Goal: Task Accomplishment & Management: Use online tool/utility

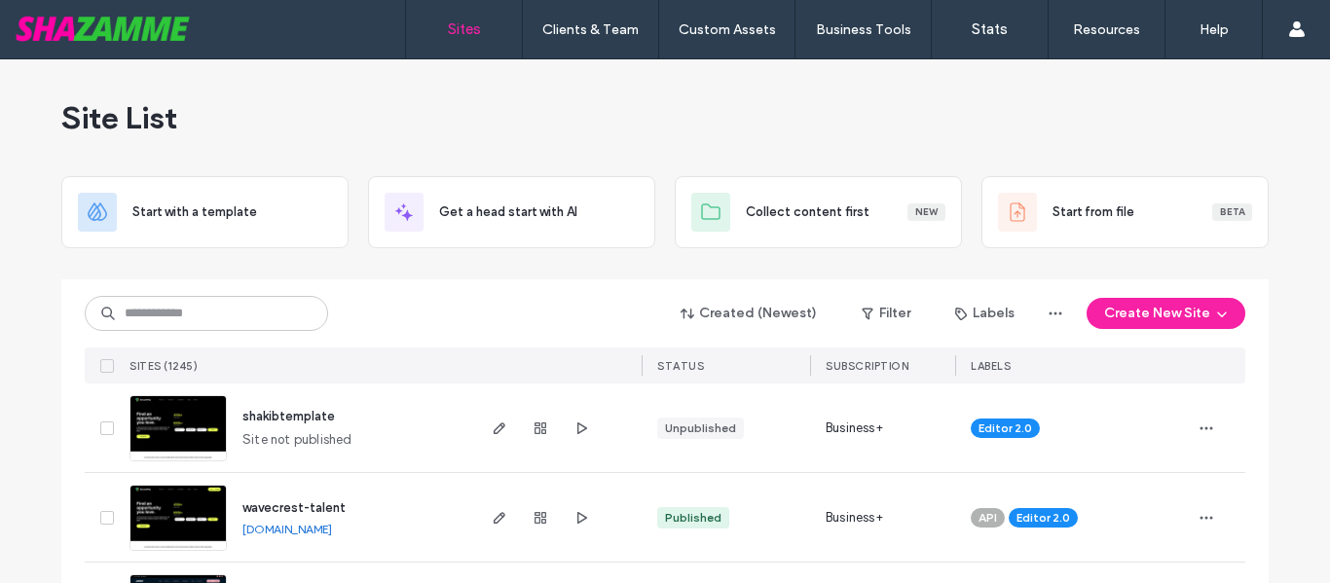
click at [287, 323] on input at bounding box center [206, 313] width 243 height 35
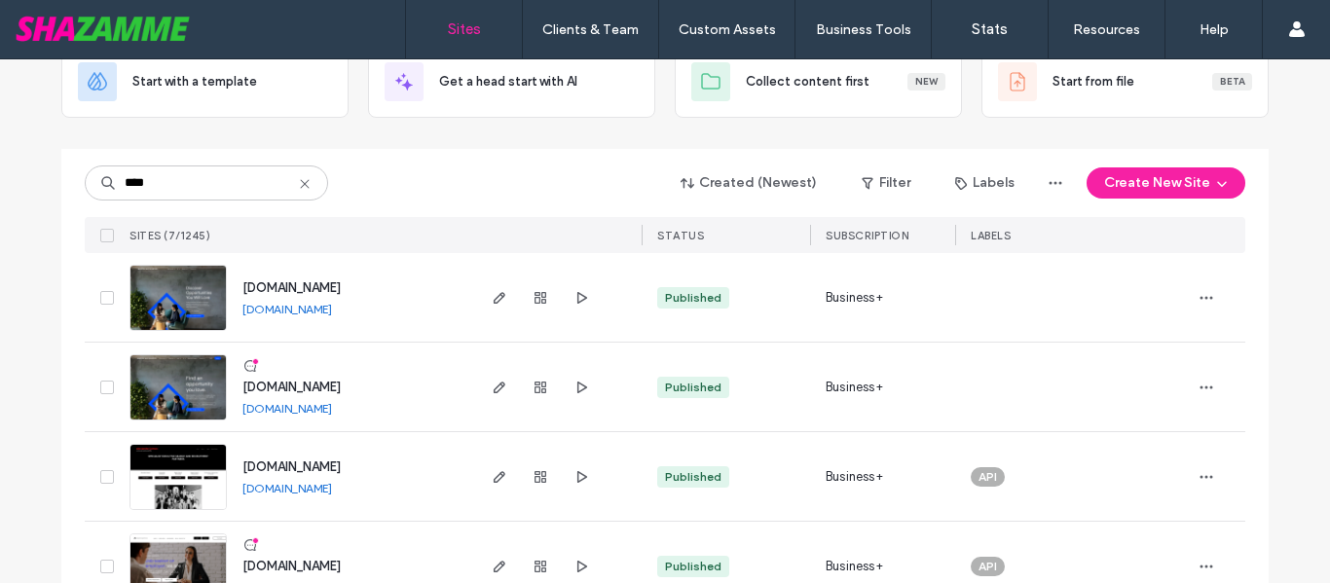
scroll to position [451, 0]
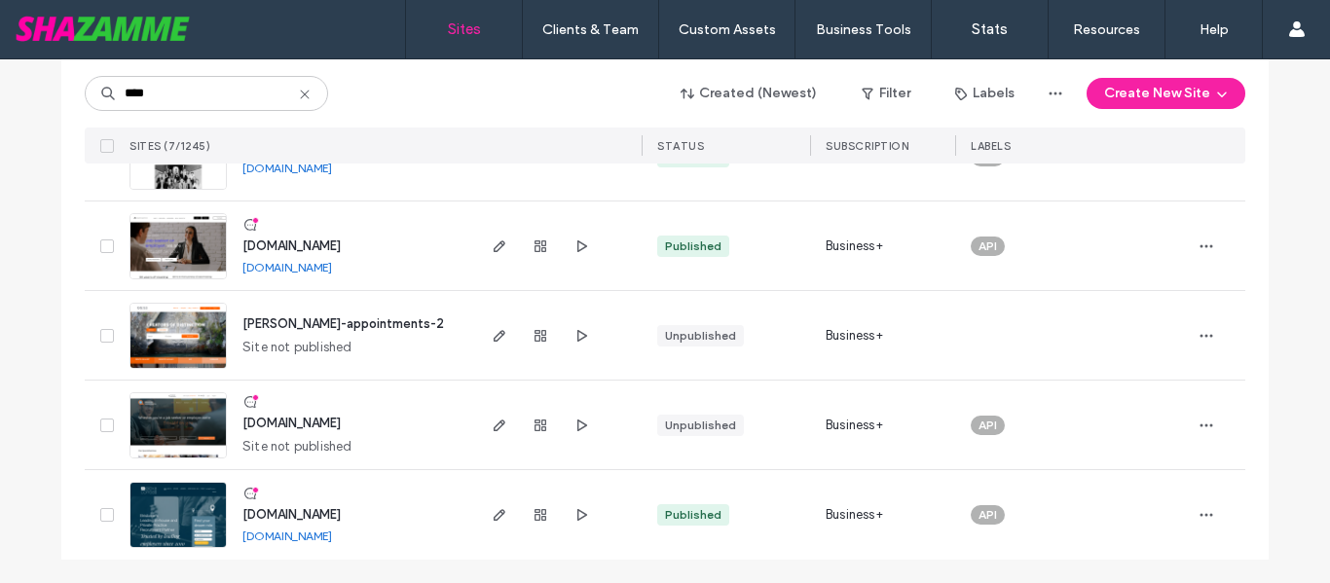
type input "****"
click at [341, 507] on span "www.alexcorreaexecutive.com.au" at bounding box center [291, 514] width 98 height 15
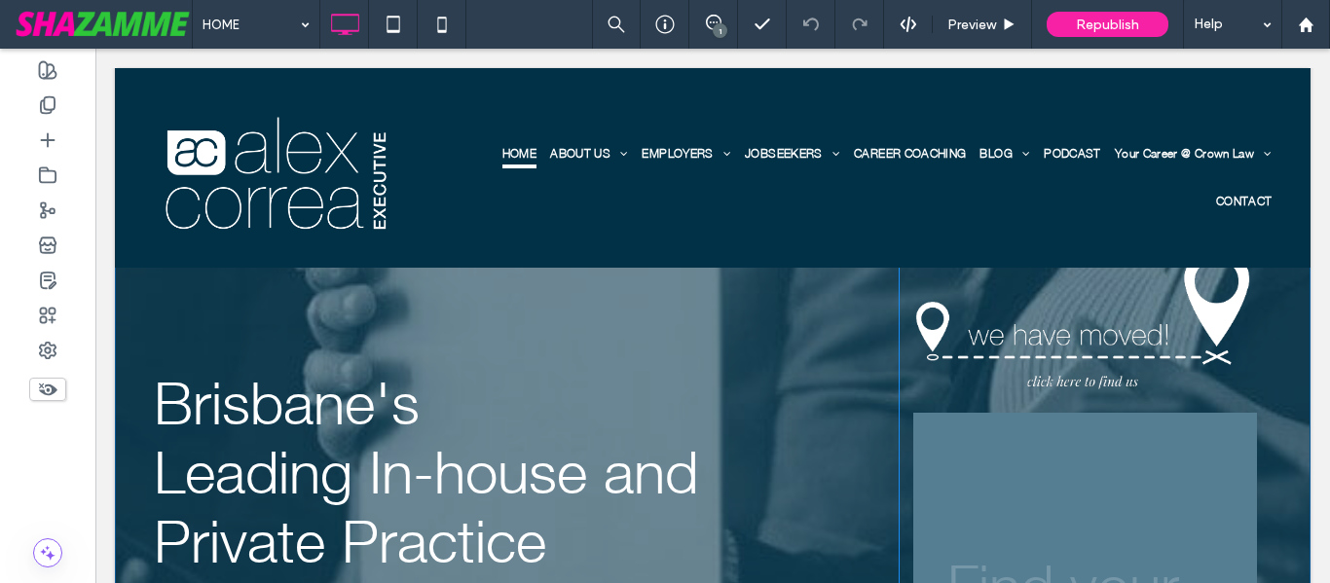
scroll to position [195, 0]
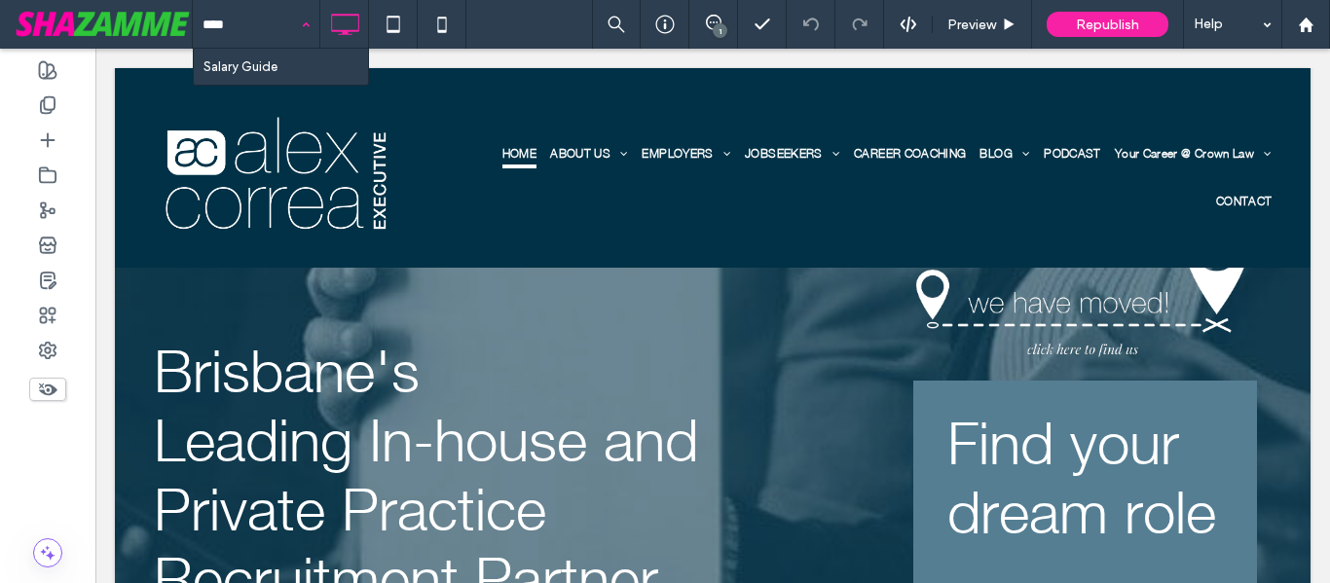
type input "*****"
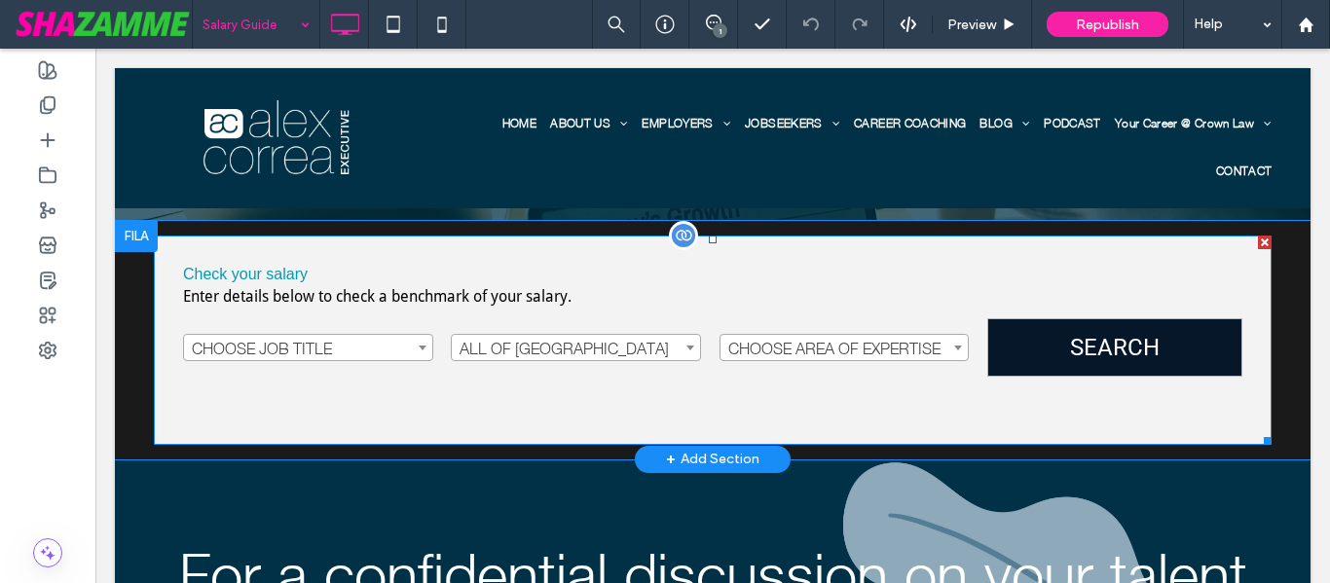
scroll to position [389, 0]
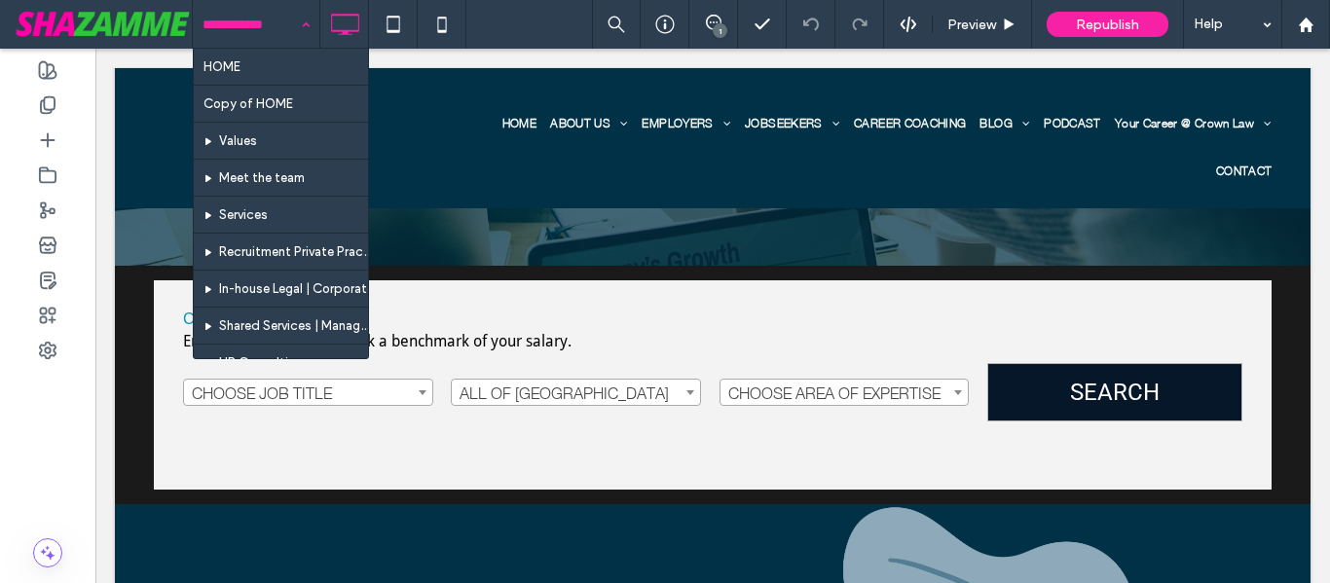
click at [284, 33] on input at bounding box center [251, 24] width 97 height 49
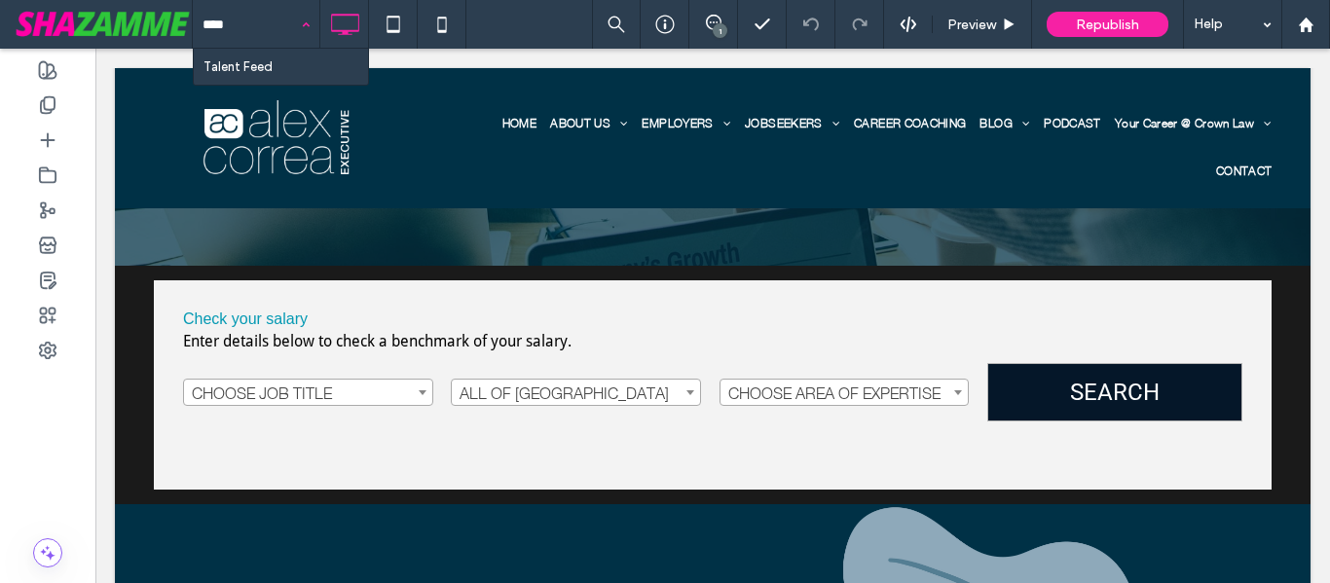
type input "*****"
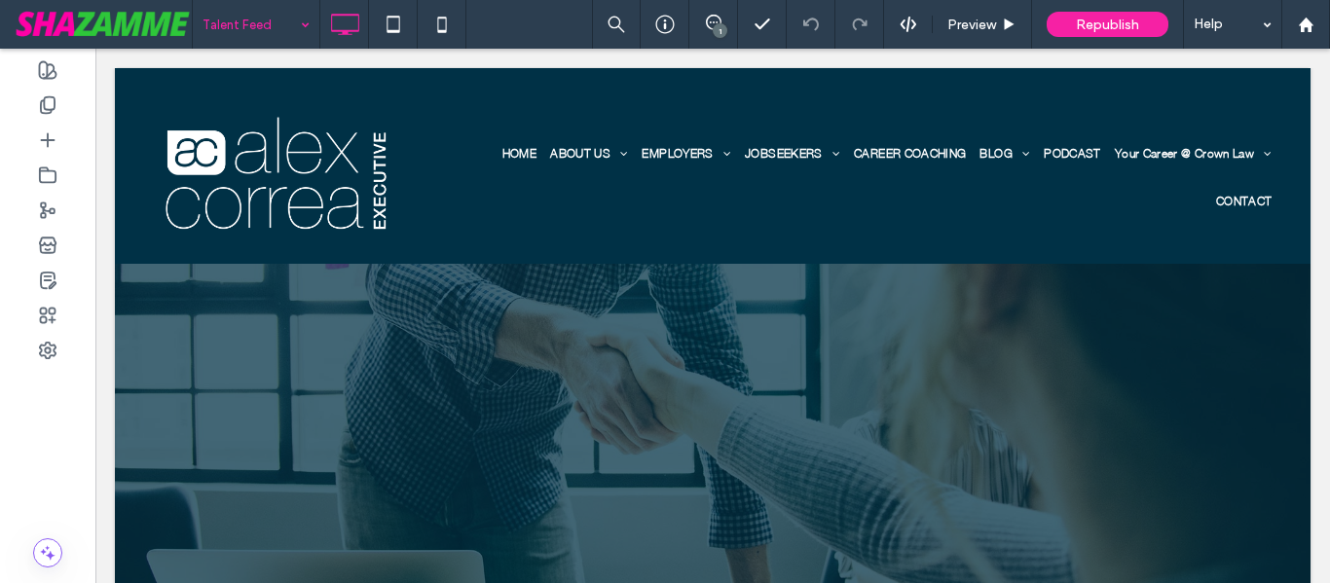
scroll to position [0, 0]
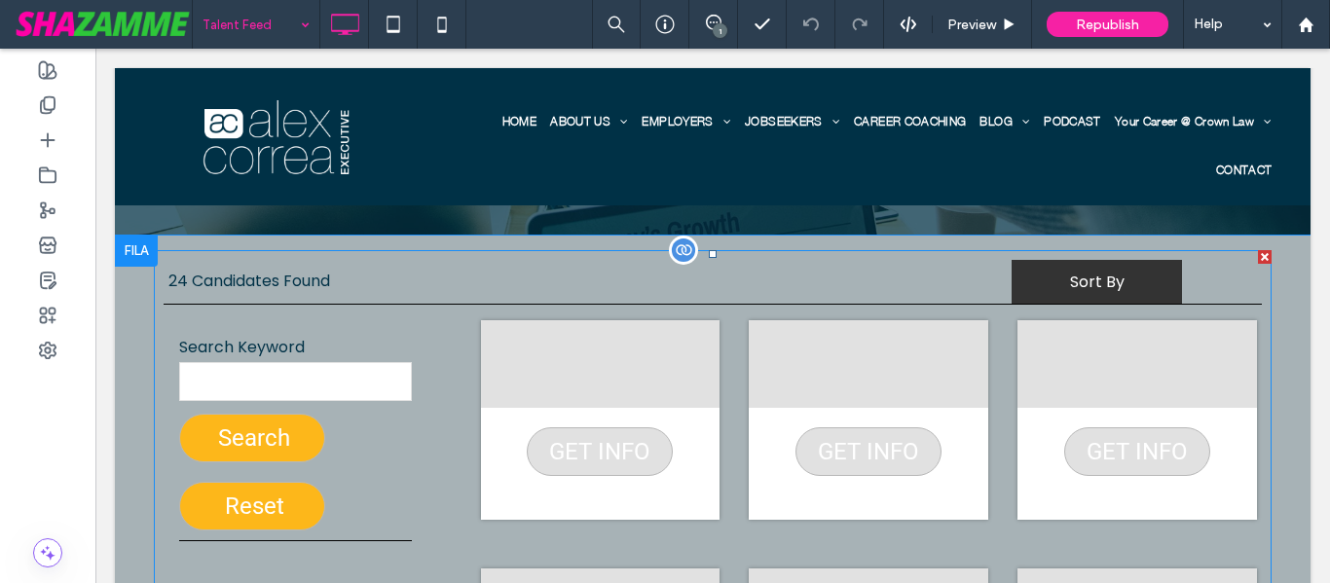
scroll to position [389, 0]
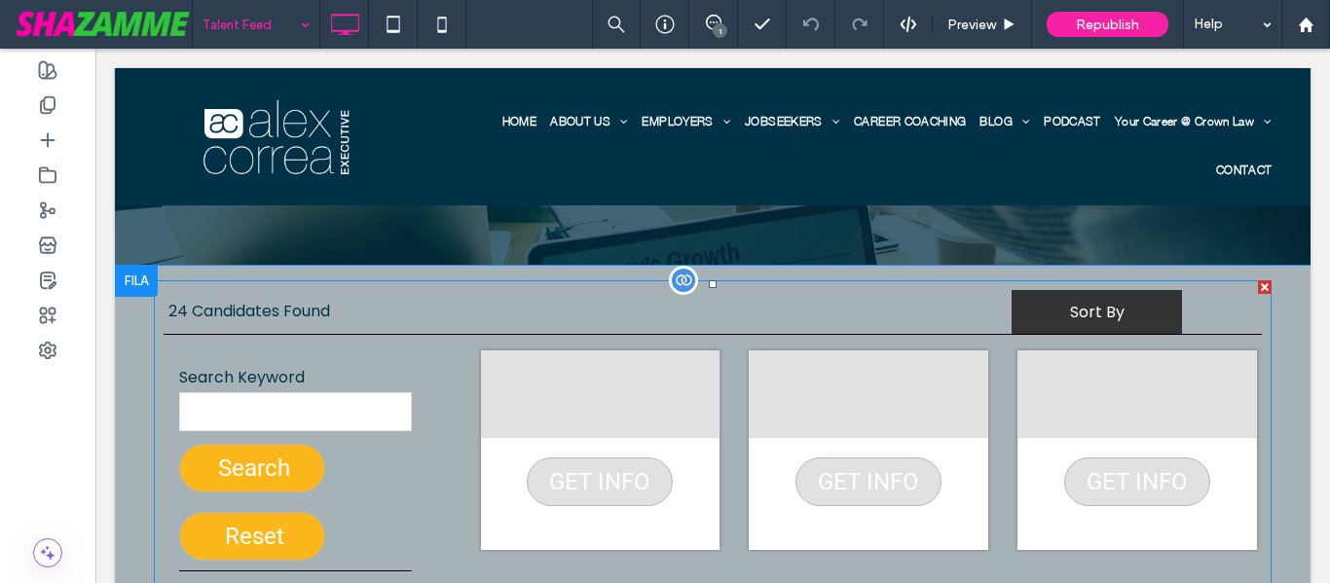
click at [546, 414] on span at bounding box center [713, 589] width 1118 height 618
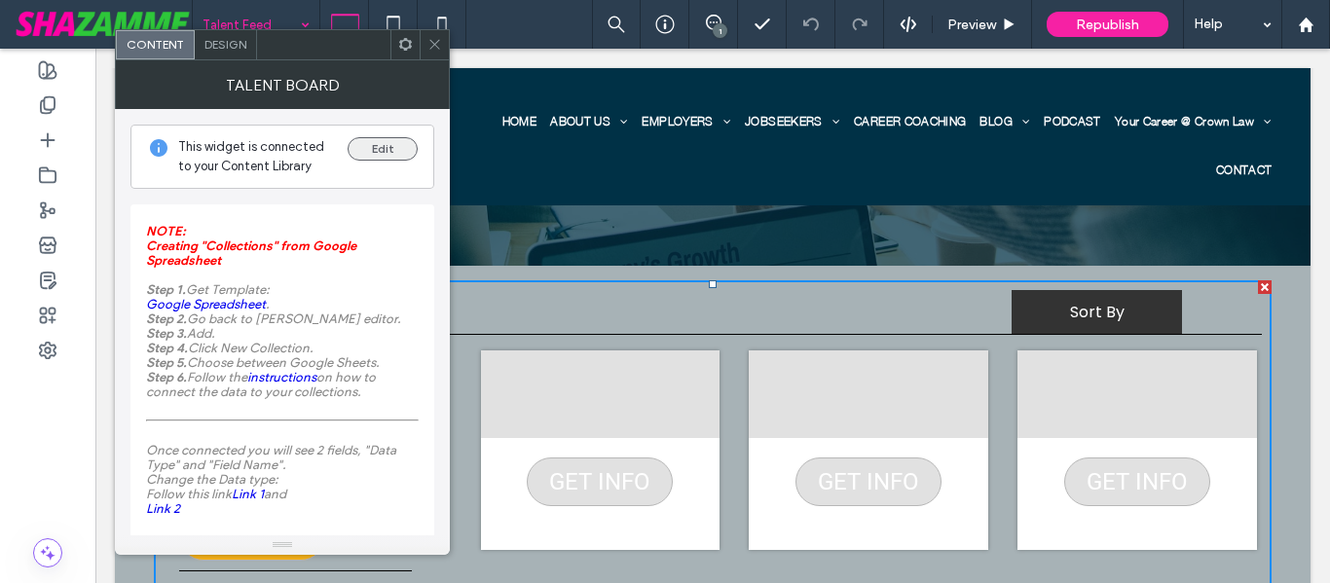
click at [362, 146] on button "Edit" at bounding box center [383, 148] width 70 height 23
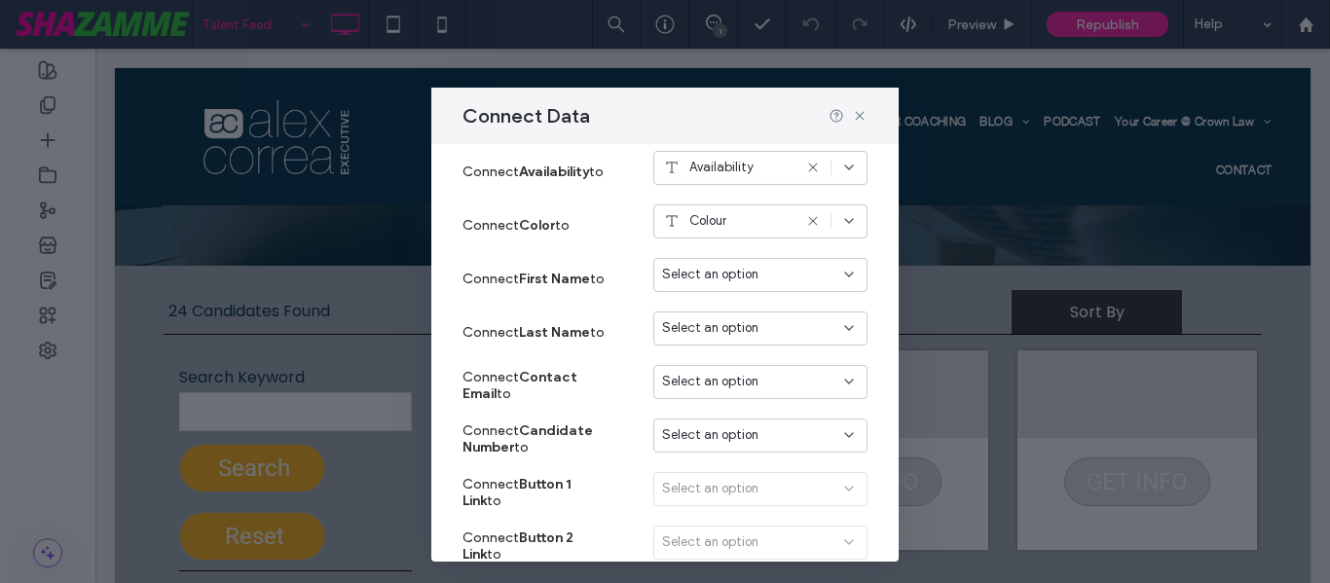
scroll to position [487, 0]
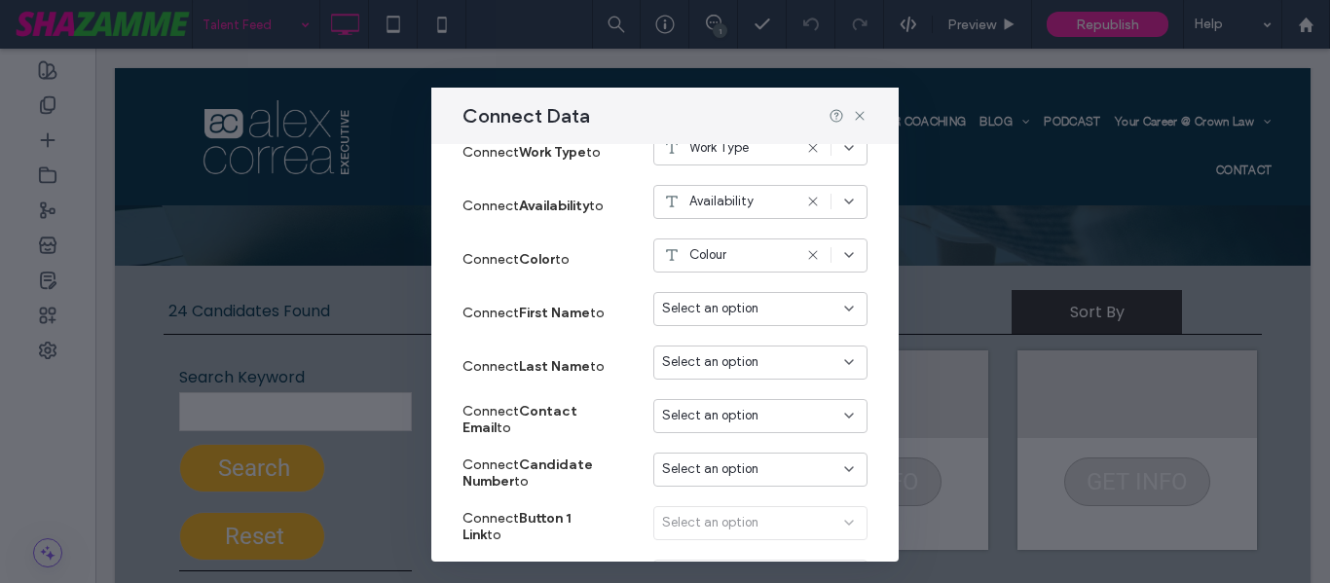
click at [841, 259] on icon at bounding box center [849, 255] width 16 height 16
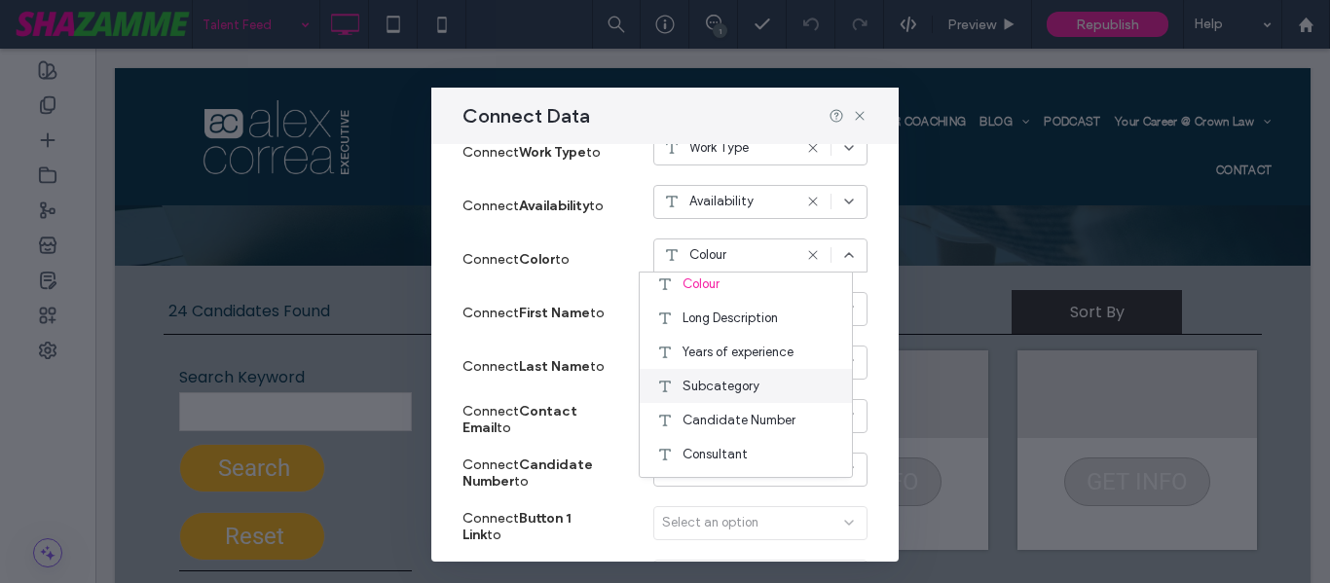
scroll to position [209, 0]
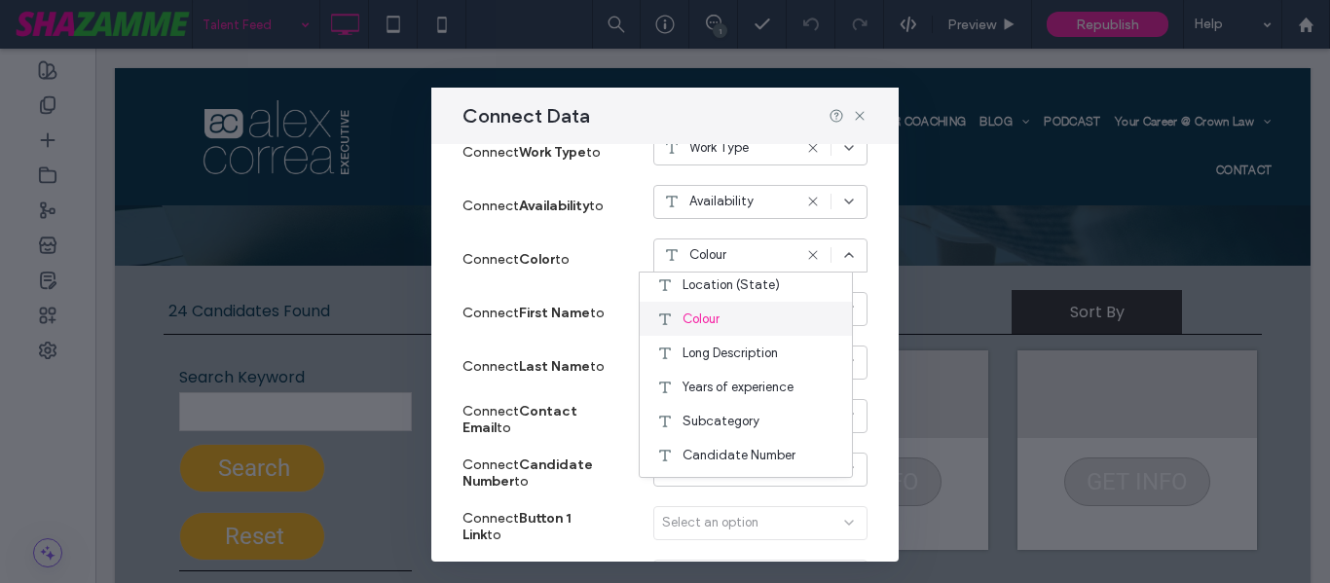
click at [718, 324] on span "Colour" at bounding box center [700, 319] width 37 height 19
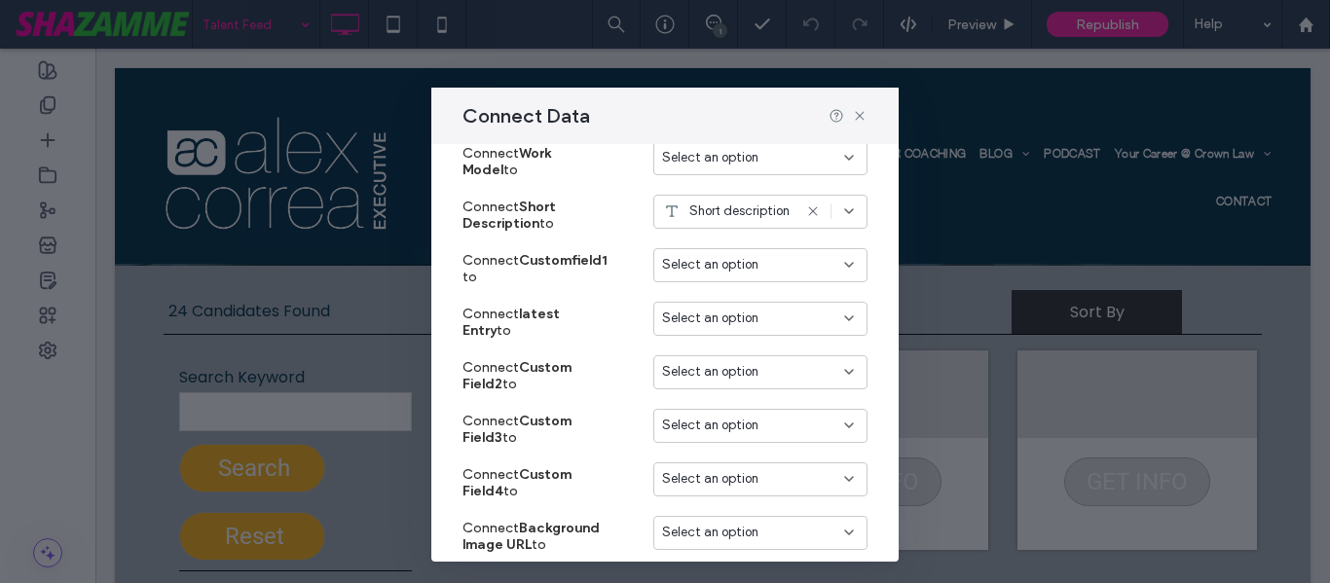
scroll to position [1254, 0]
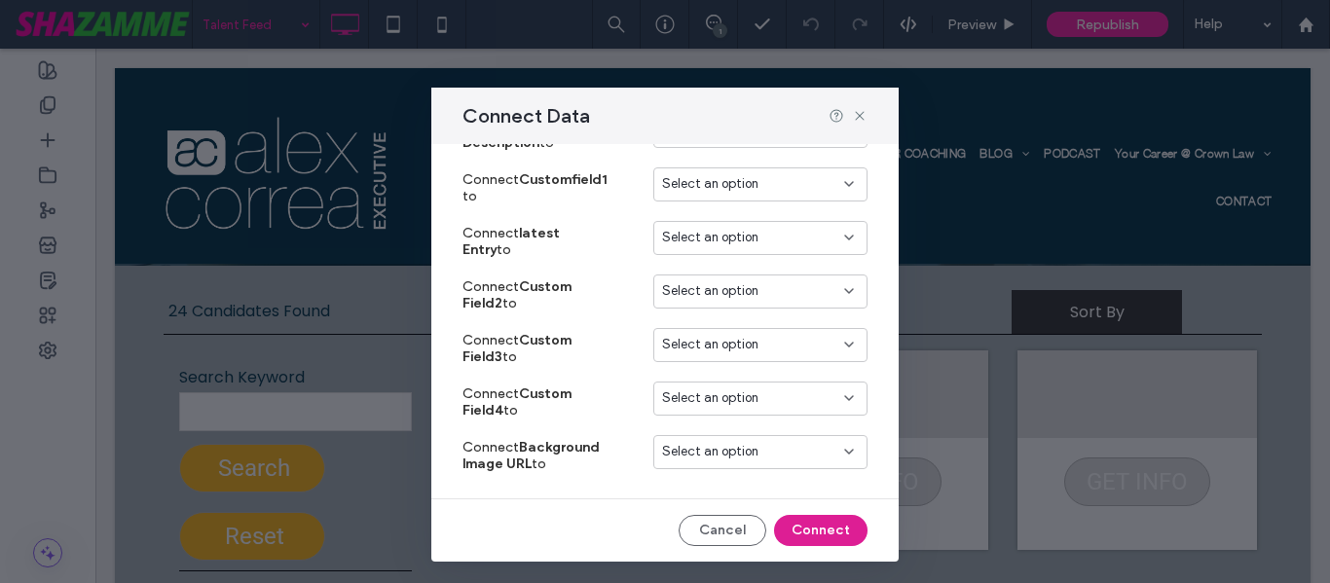
click at [803, 544] on button "Connect" at bounding box center [820, 530] width 93 height 31
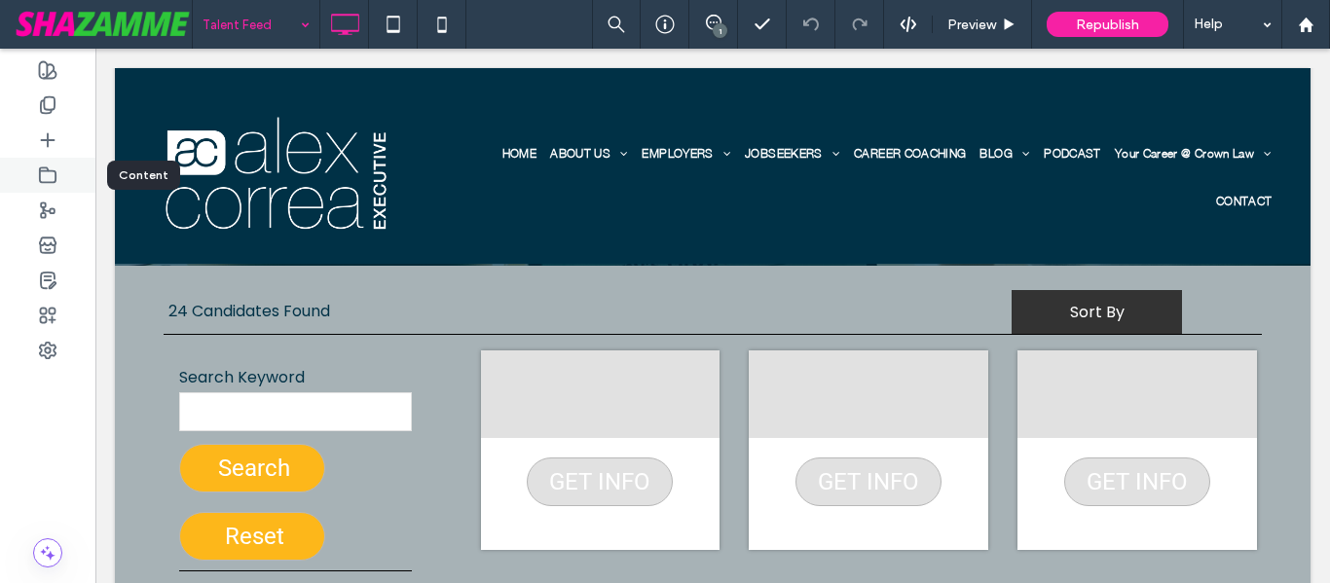
click at [43, 170] on use at bounding box center [48, 174] width 16 height 15
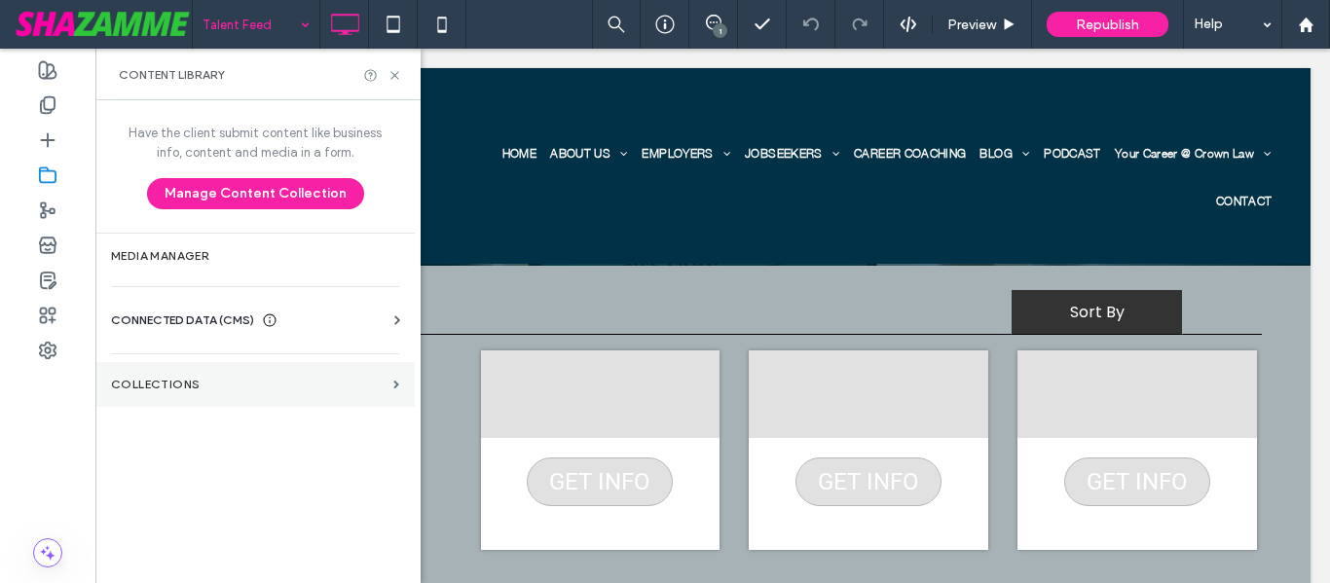
click at [282, 384] on label "Collections" at bounding box center [248, 385] width 275 height 14
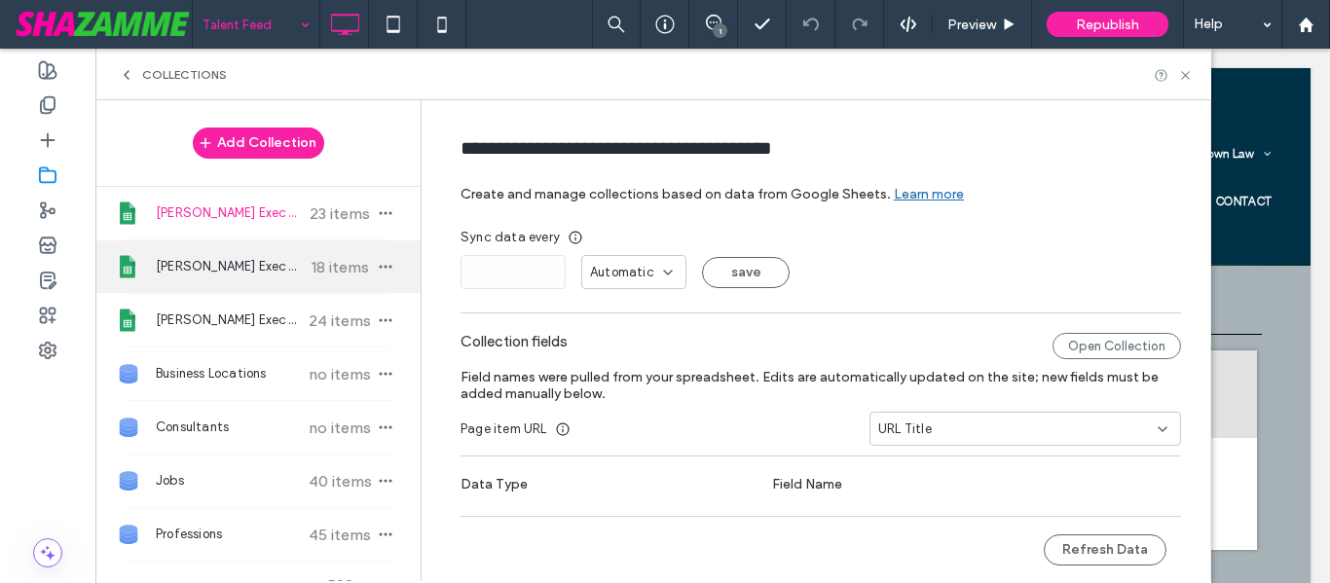
click at [263, 283] on div "Alex Correa Executive - Salary Guide 18 items" at bounding box center [257, 266] width 325 height 53
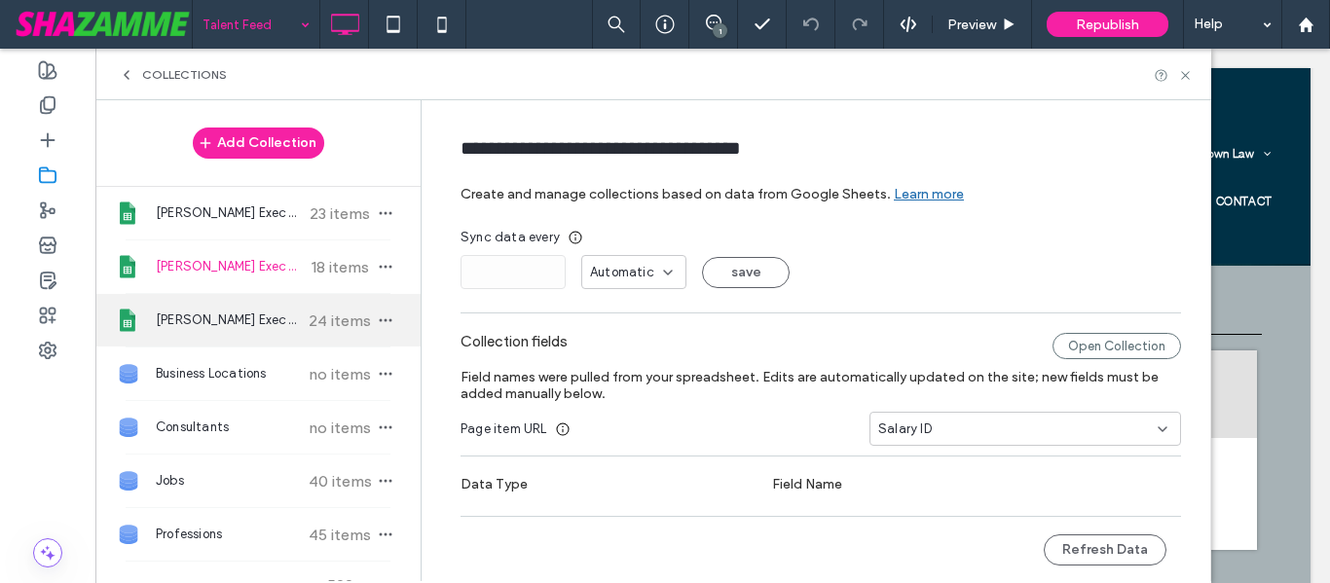
click at [251, 327] on span "Alex Correa Executive - Talent Feed" at bounding box center [228, 320] width 145 height 19
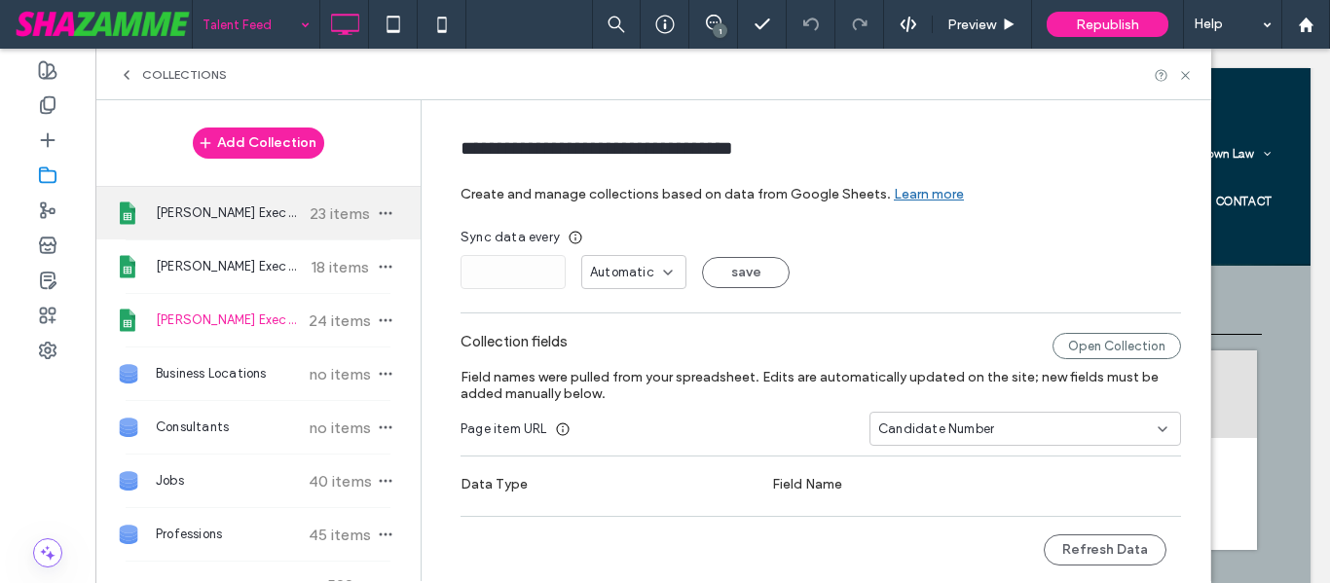
click at [256, 211] on span "Alex Correa Executive - Our Track Record" at bounding box center [228, 212] width 145 height 19
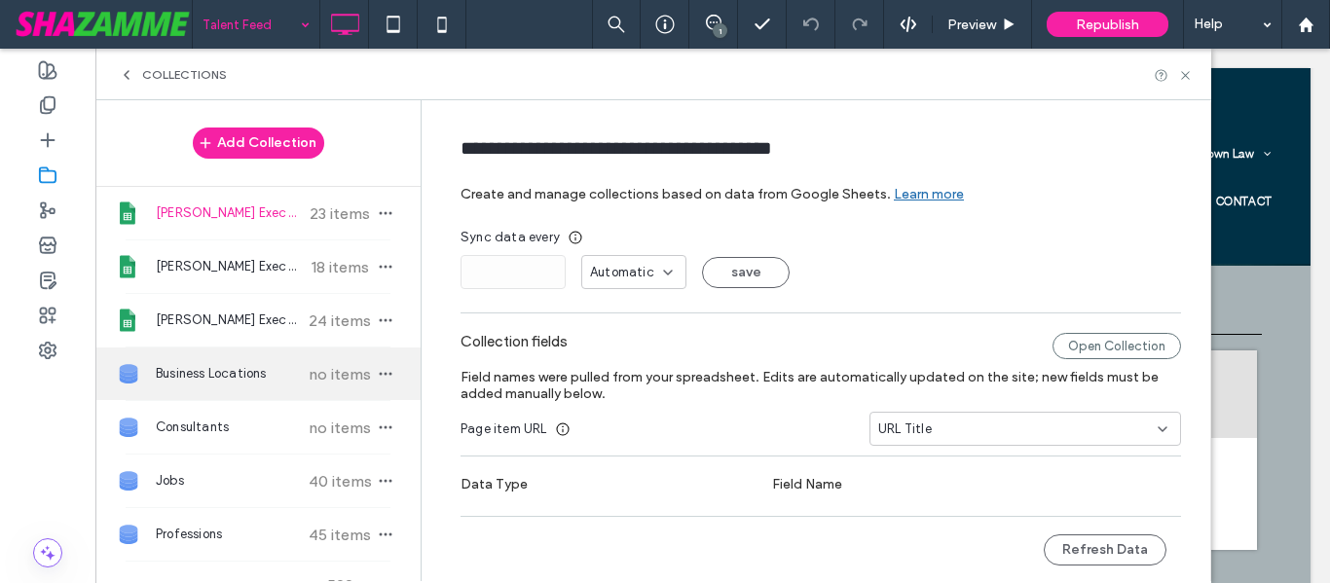
click at [244, 372] on span "Business Locations" at bounding box center [228, 373] width 145 height 19
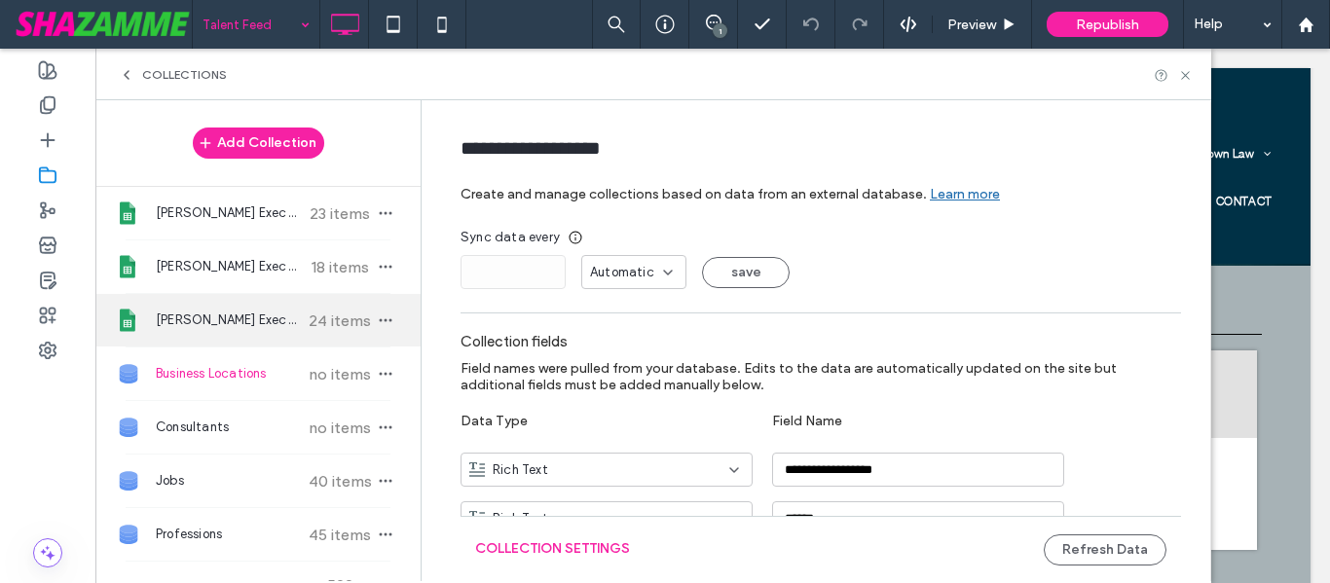
click at [254, 327] on span "Alex Correa Executive - Talent Feed" at bounding box center [228, 320] width 145 height 19
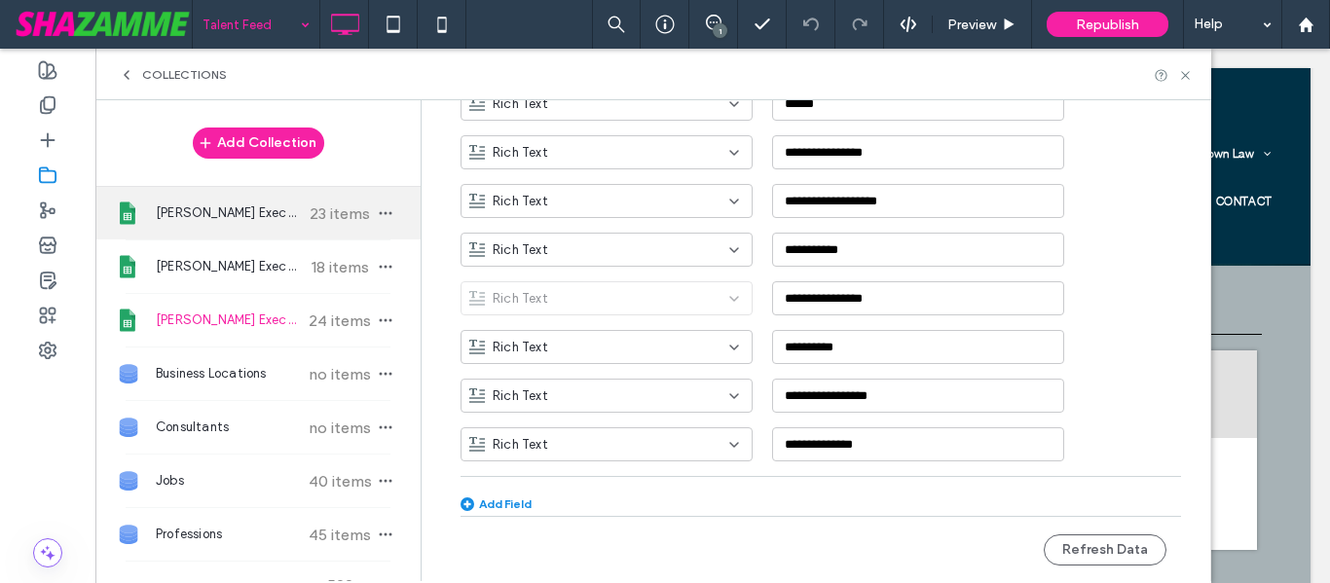
click at [313, 216] on span "23 items" at bounding box center [340, 213] width 68 height 18
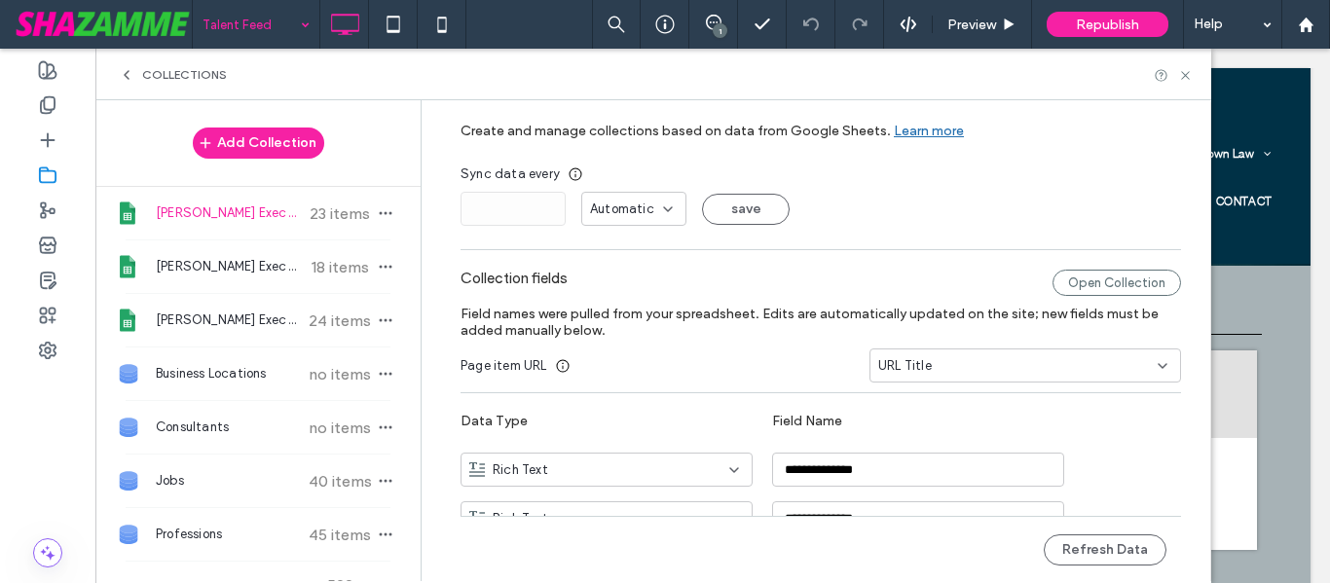
scroll to position [0, 0]
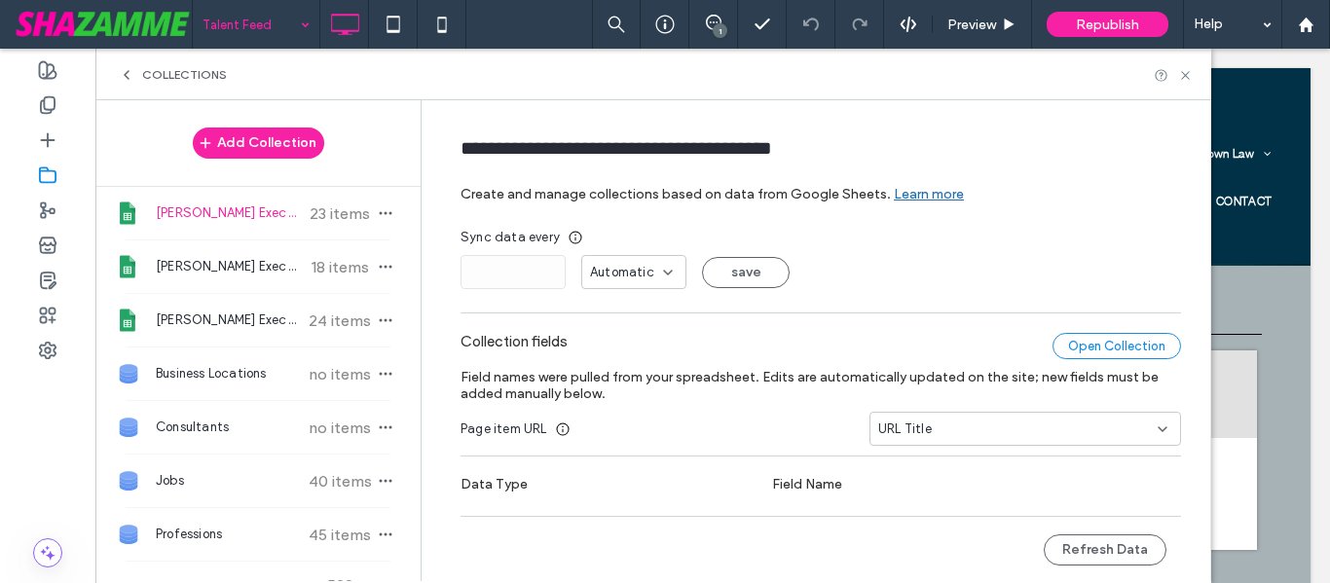
click at [1061, 346] on div "Open Collection" at bounding box center [1116, 346] width 129 height 26
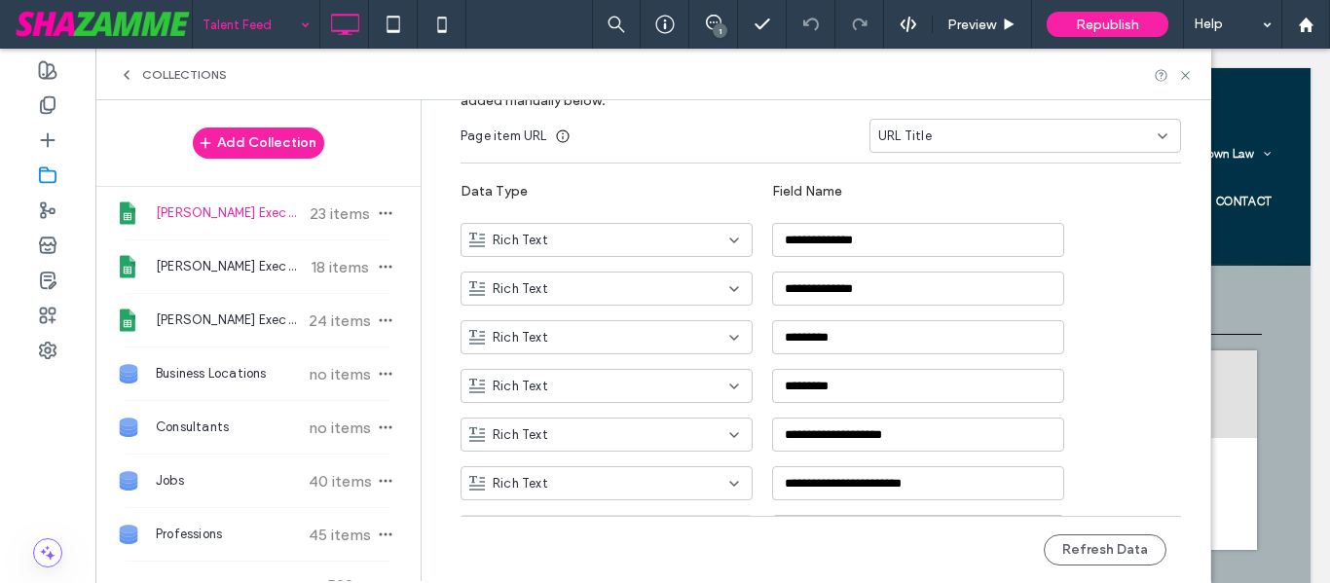
scroll to position [284, 0]
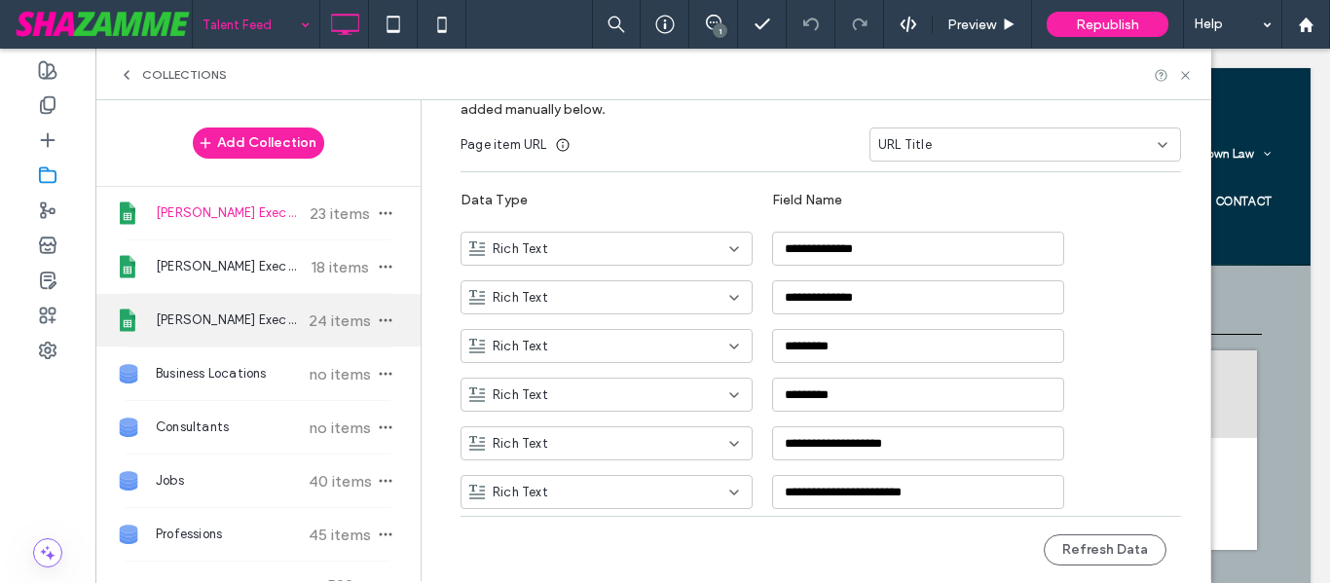
click at [306, 324] on span "24 items" at bounding box center [340, 321] width 68 height 18
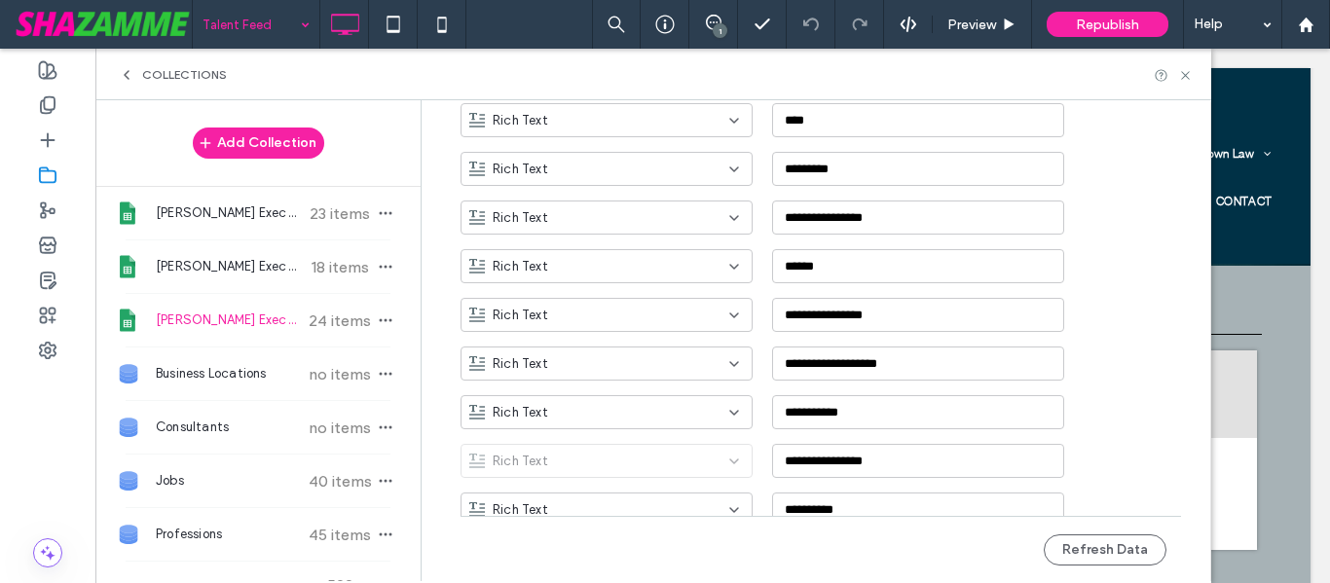
scroll to position [576, 0]
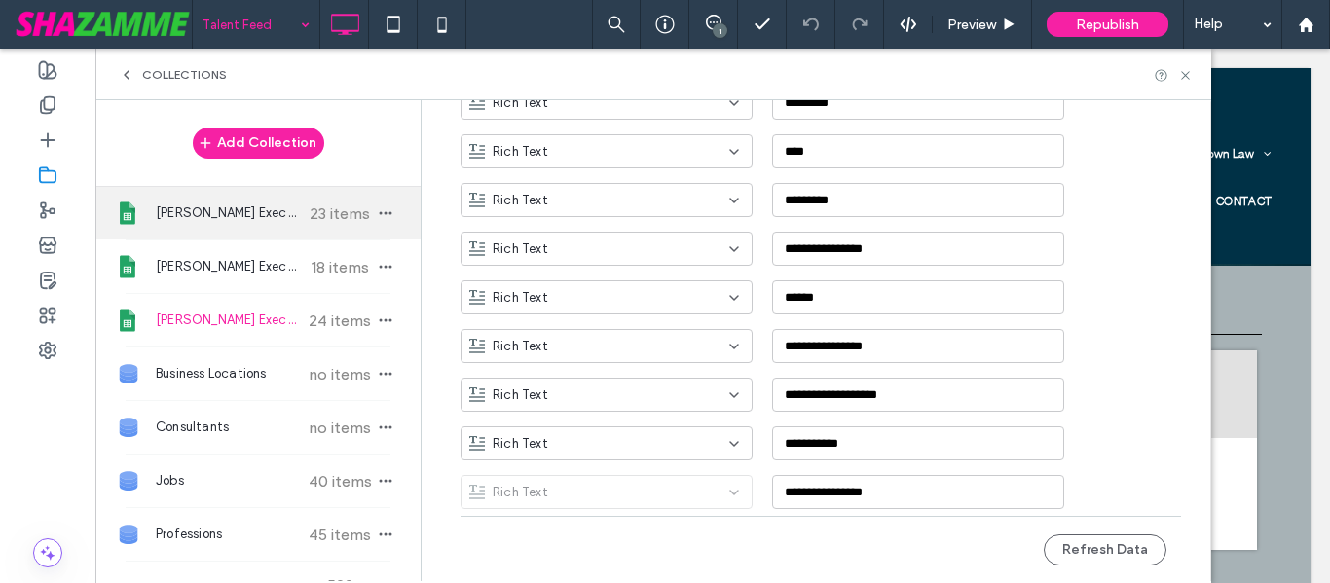
click at [306, 210] on span "23 items" at bounding box center [340, 213] width 68 height 18
type input "**********"
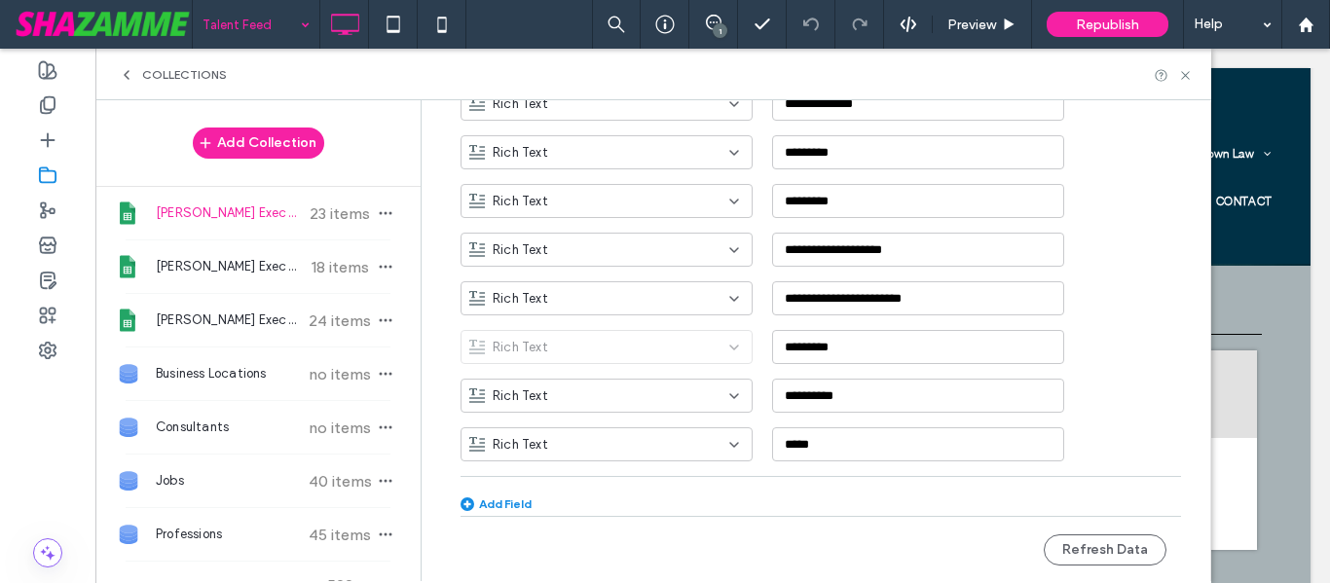
scroll to position [479, 0]
click at [1189, 76] on icon at bounding box center [1185, 75] width 15 height 15
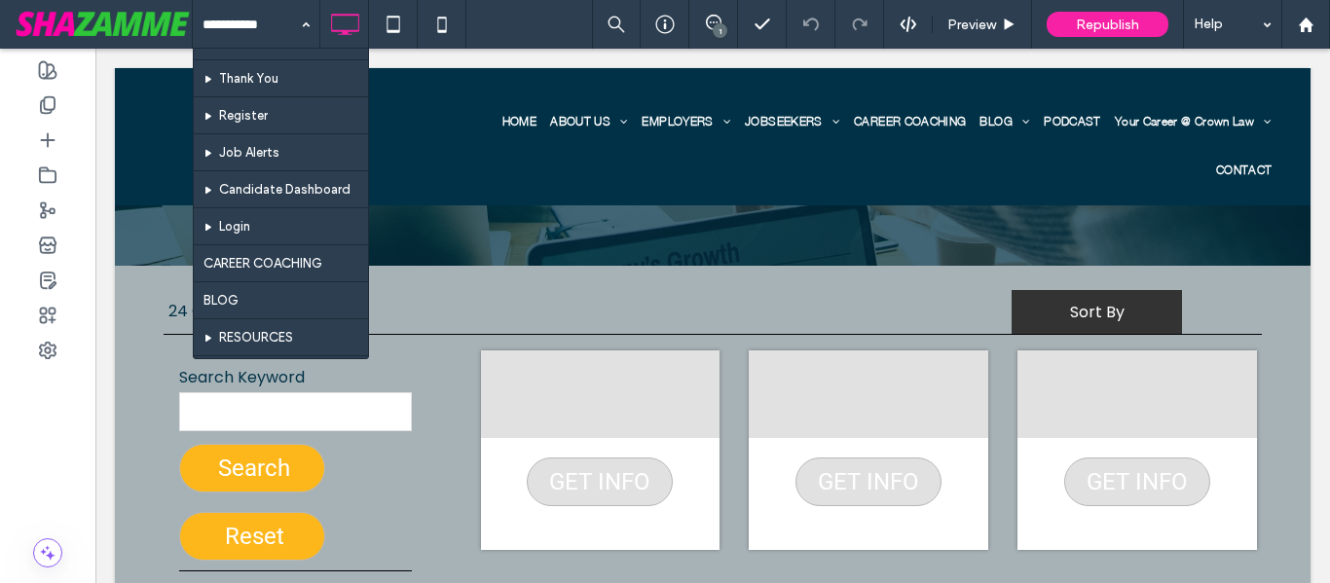
scroll to position [1355, 0]
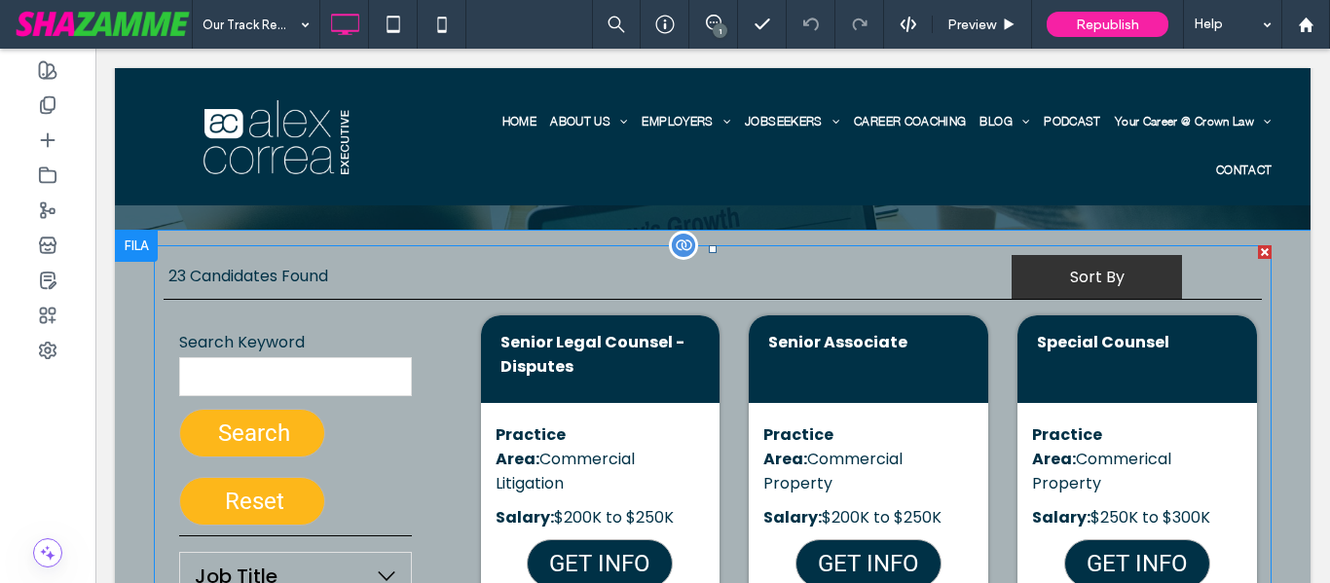
scroll to position [389, 0]
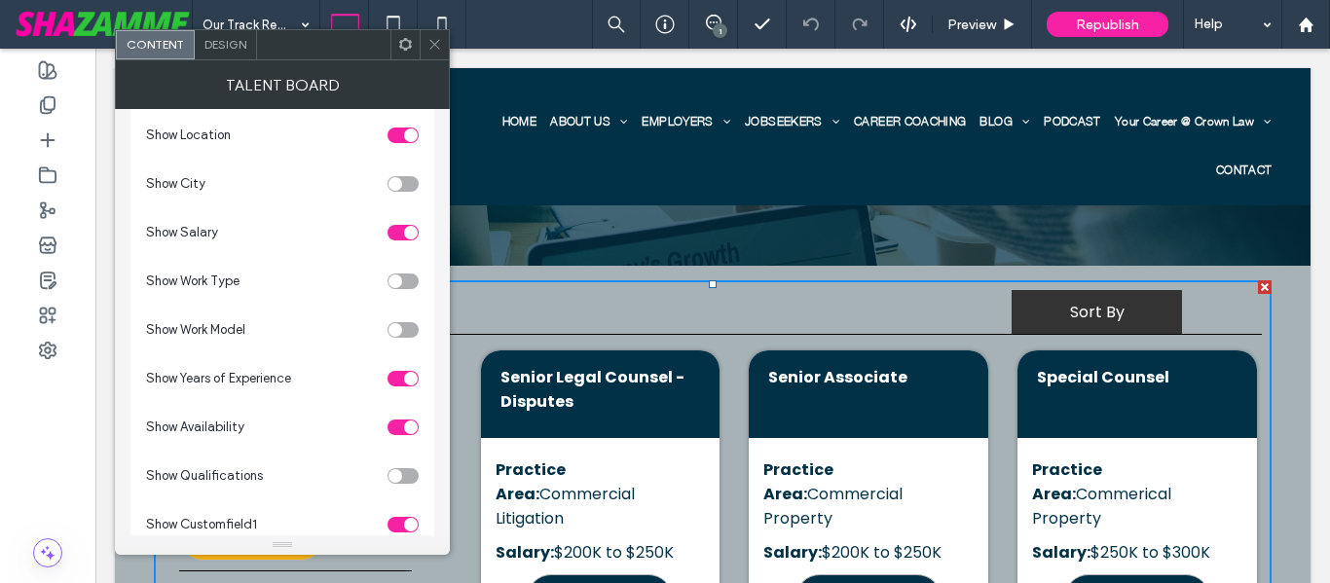
scroll to position [1363, 0]
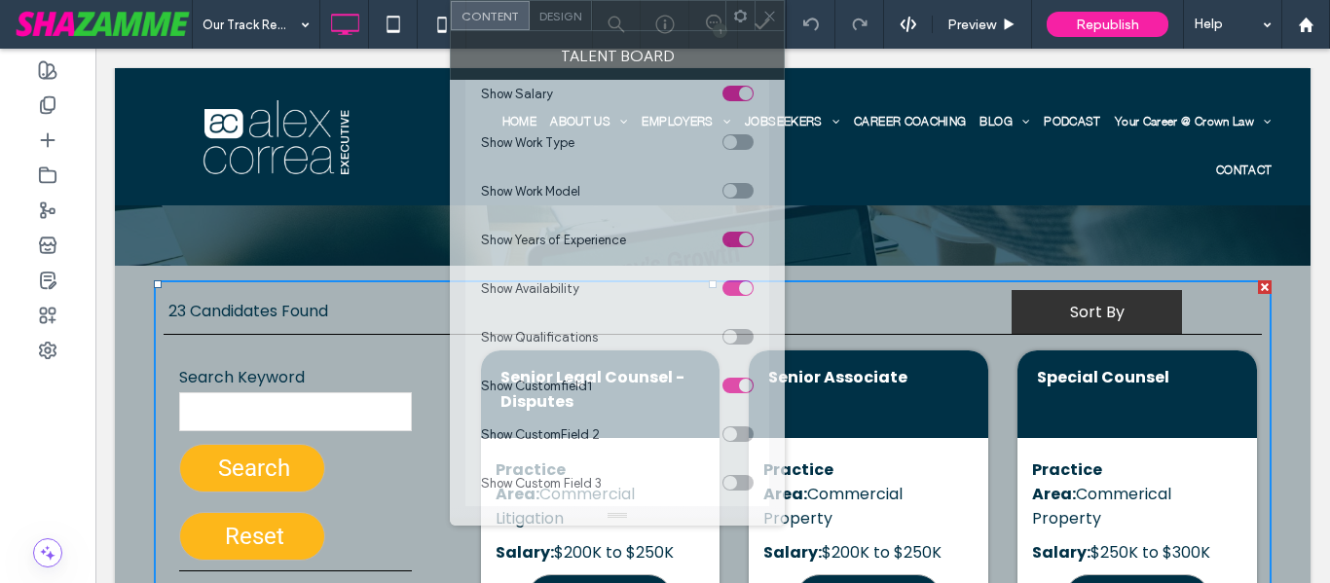
drag, startPoint x: 295, startPoint y: 57, endPoint x: 665, endPoint y: 16, distance: 372.3
click at [664, 16] on div at bounding box center [658, 15] width 133 height 29
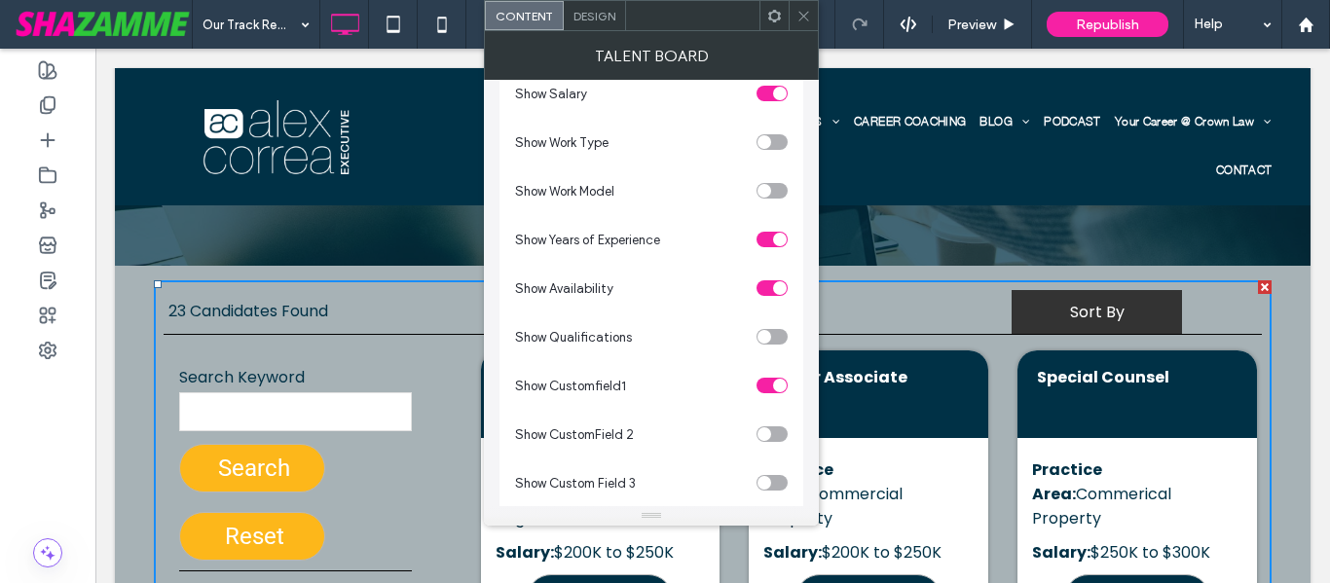
click at [575, 21] on span "Design" at bounding box center [594, 16] width 42 height 15
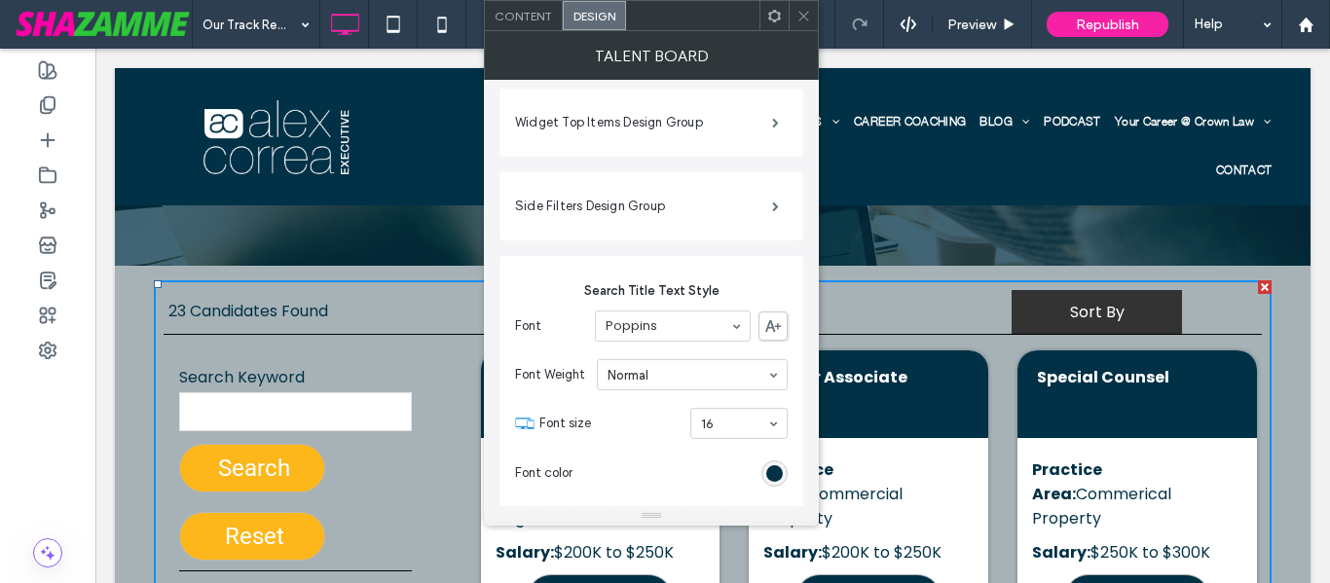
scroll to position [779, 0]
click at [779, 209] on span at bounding box center [775, 205] width 7 height 10
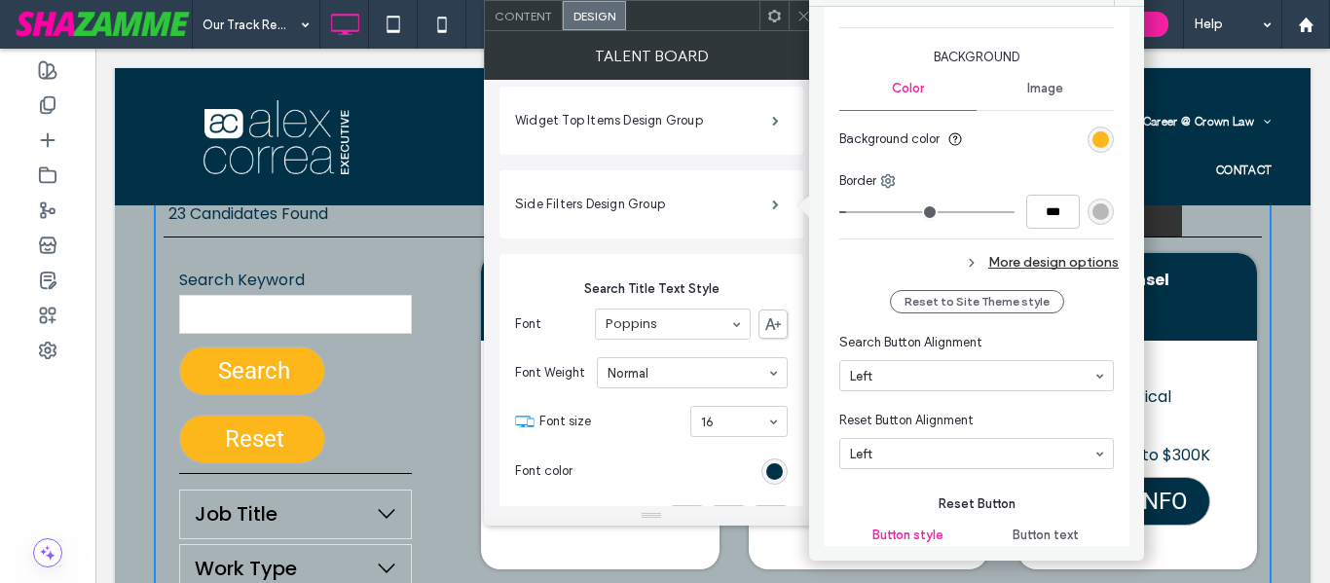
scroll to position [682, 0]
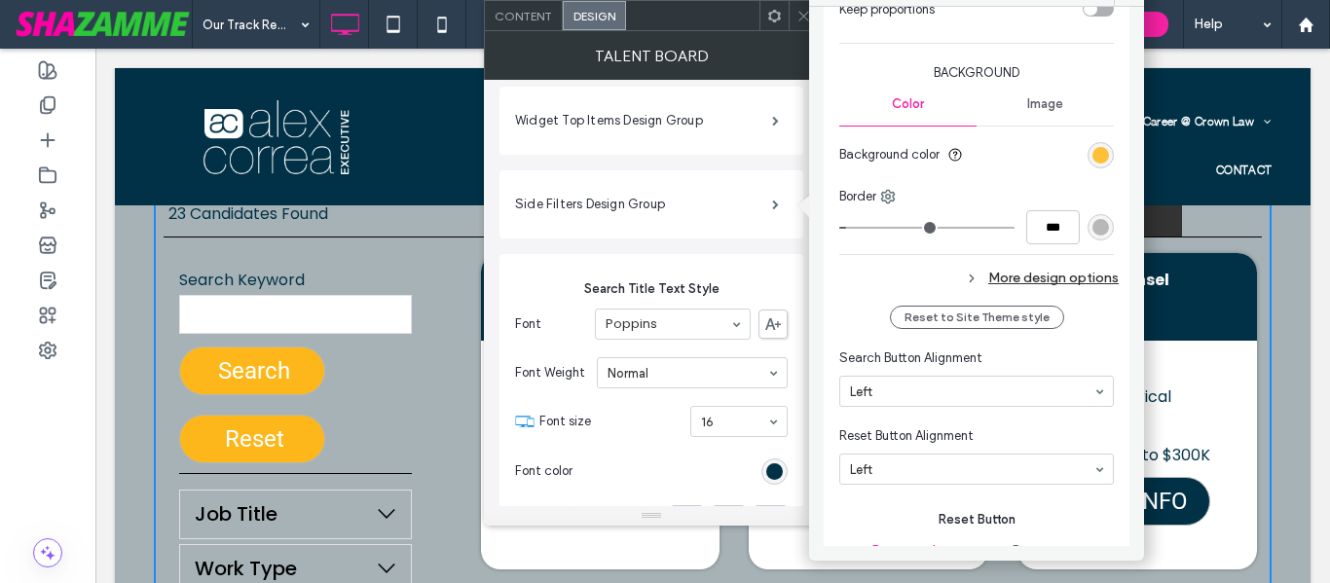
click at [1092, 157] on div "rgb(253, 183, 26)" at bounding box center [1100, 155] width 17 height 17
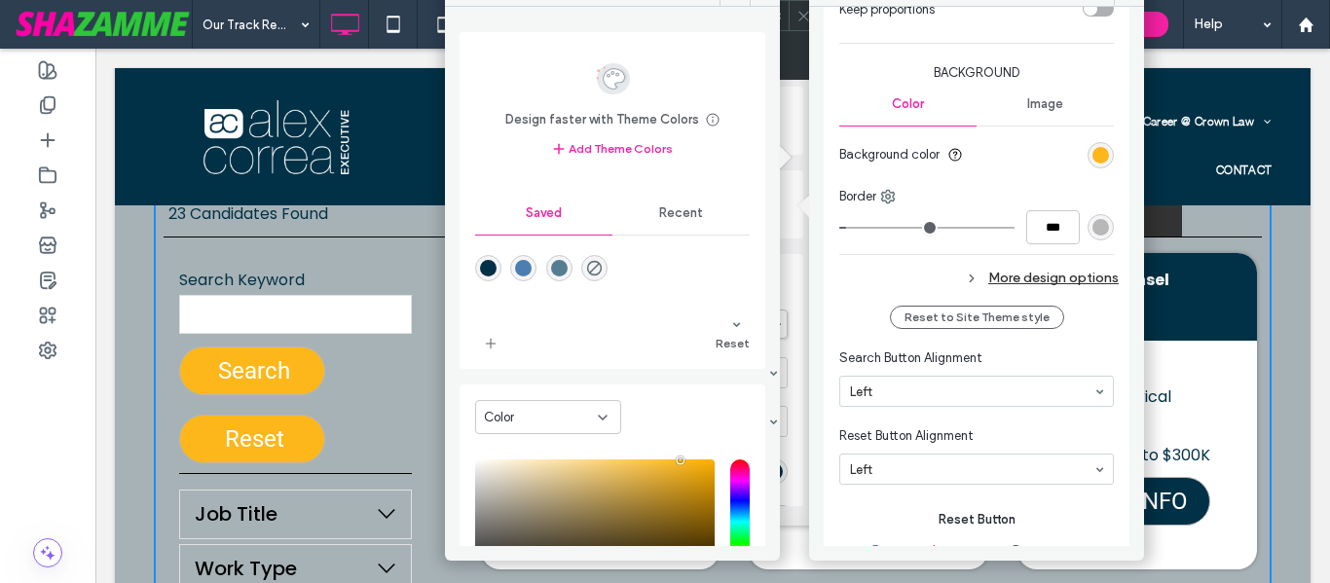
click at [494, 273] on div "rgba(0,49,70,1)" at bounding box center [488, 268] width 17 height 17
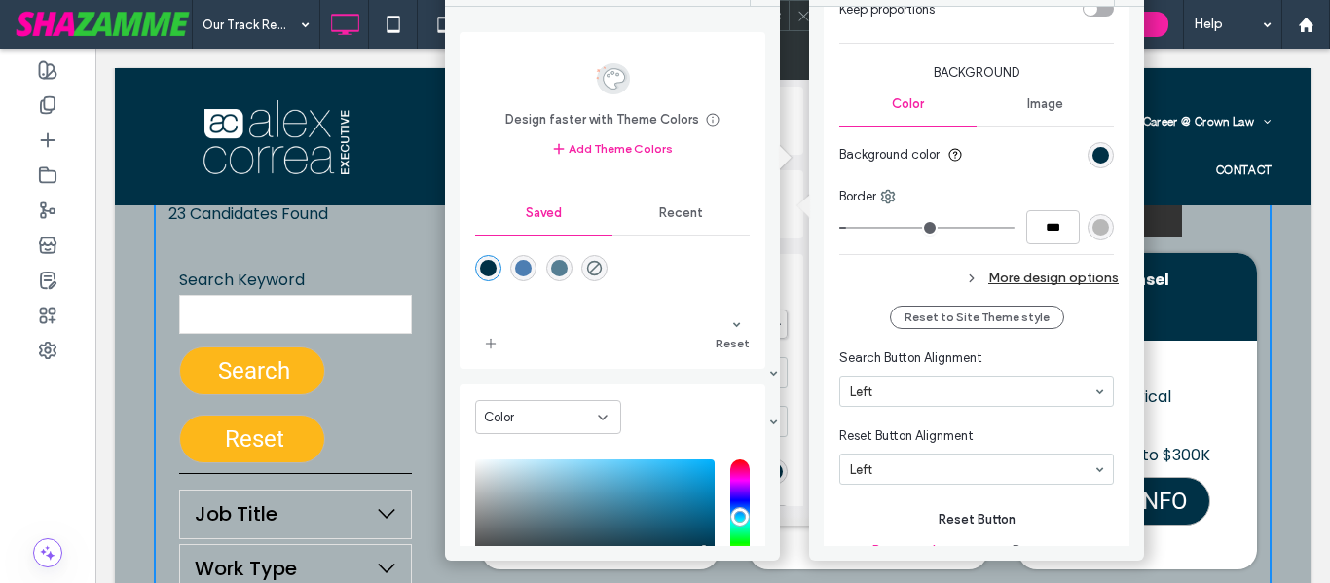
type input "*******"
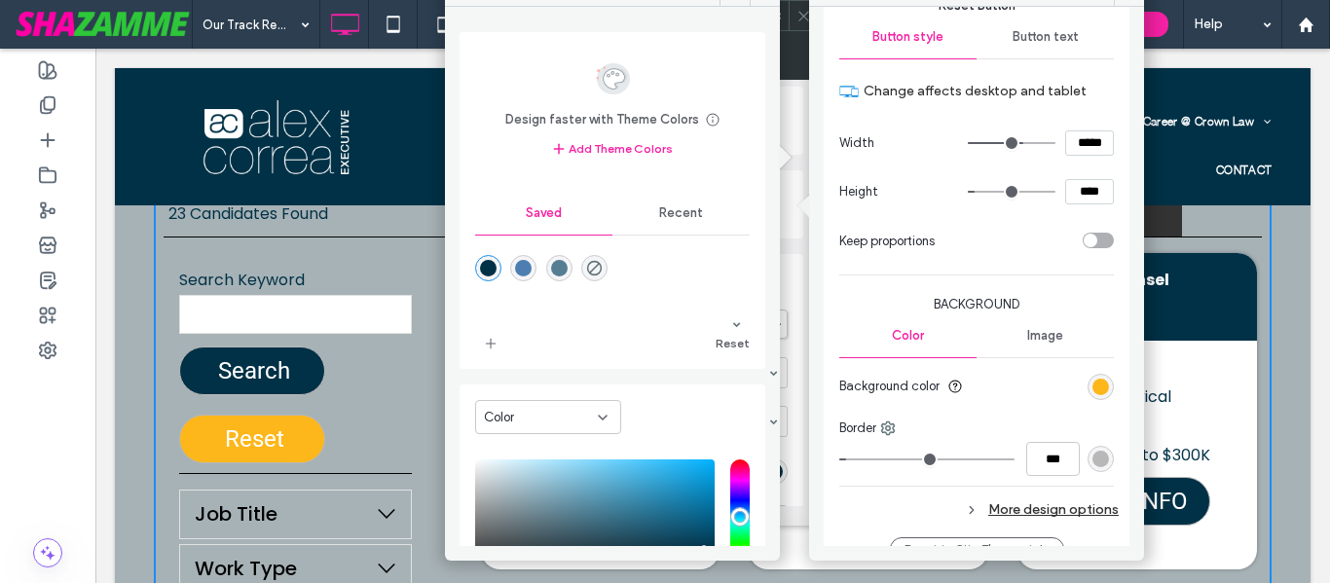
scroll to position [1363, 0]
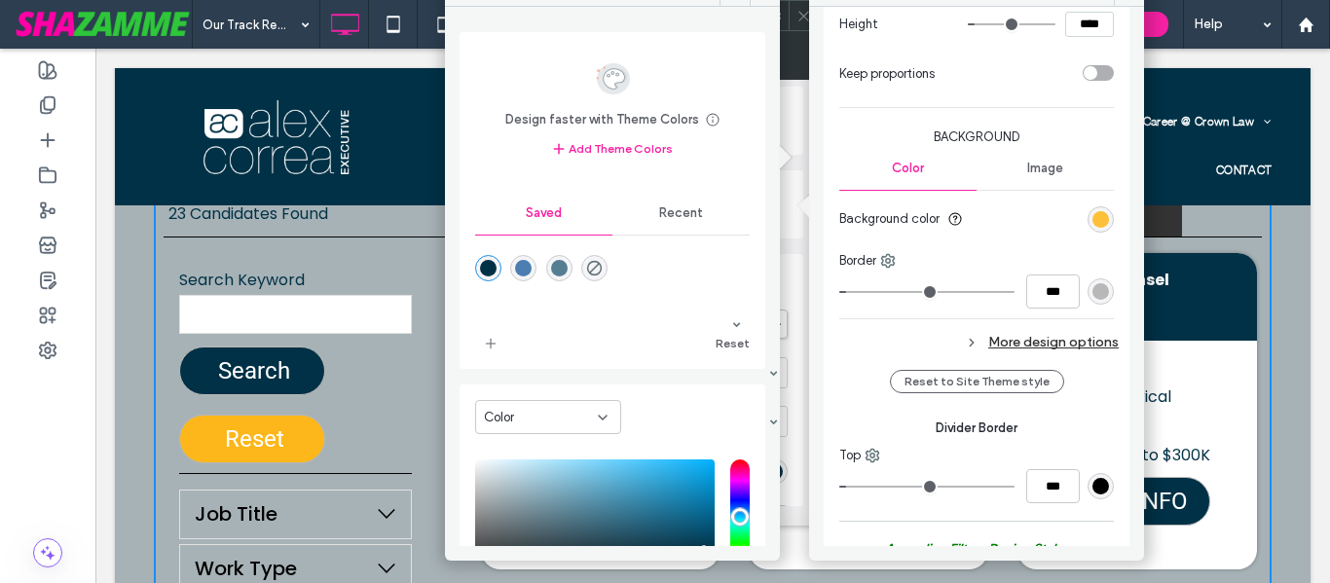
click at [1092, 211] on div "rgb(253, 183, 26)" at bounding box center [1100, 219] width 17 height 17
click at [1092, 215] on div "rgb(253, 183, 26)" at bounding box center [1100, 219] width 17 height 17
click at [490, 275] on div "rgba(0,49,70,1)" at bounding box center [488, 268] width 17 height 17
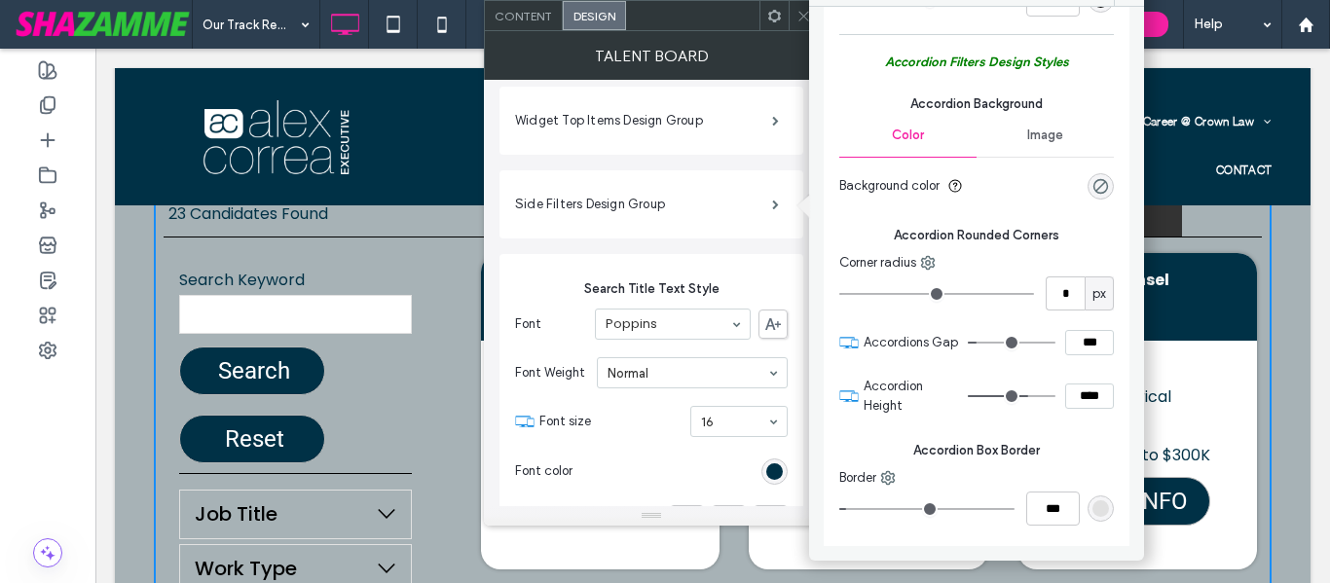
scroll to position [584, 0]
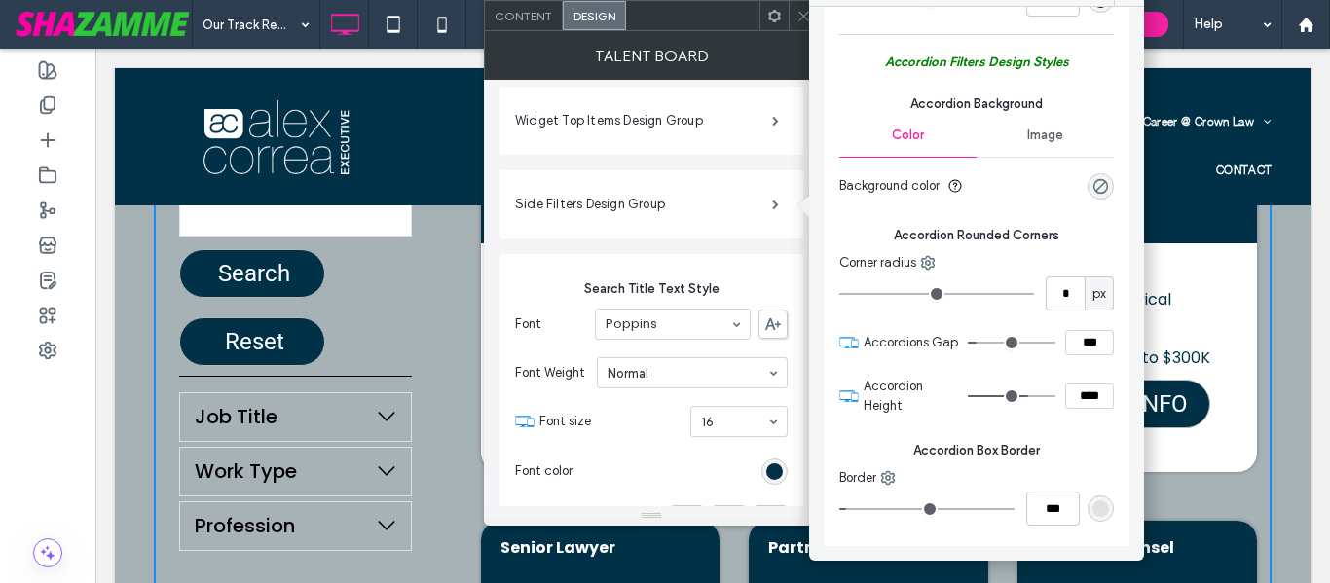
type input "*"
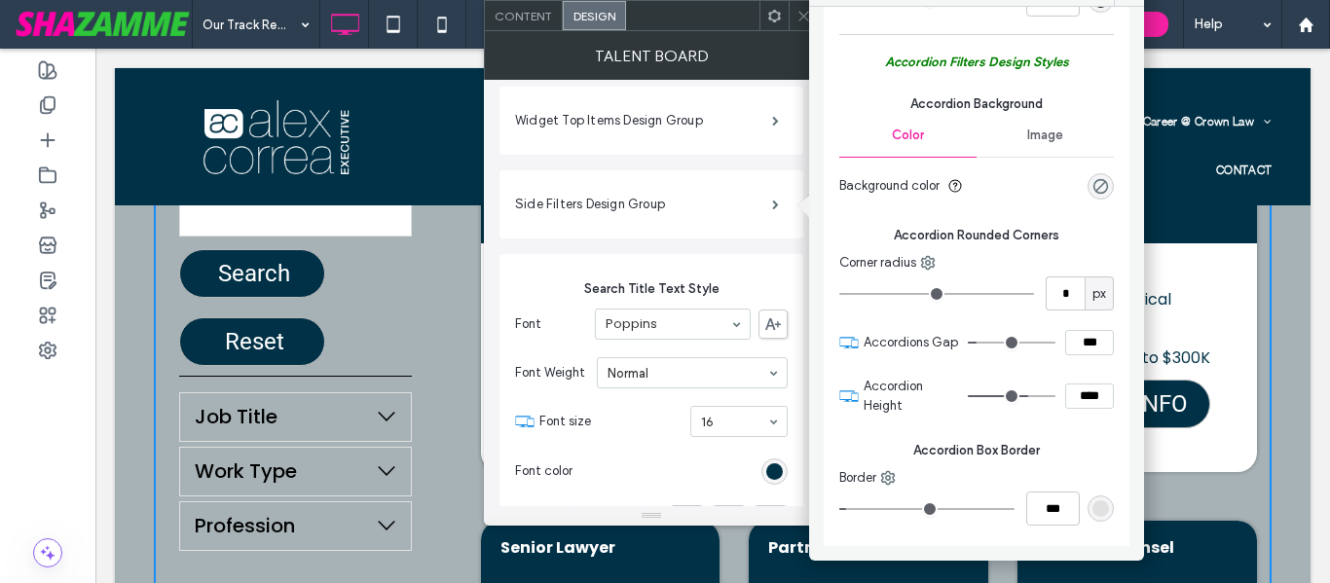
type input "*"
click at [856, 295] on input "range" at bounding box center [936, 294] width 195 height 2
type input "*"
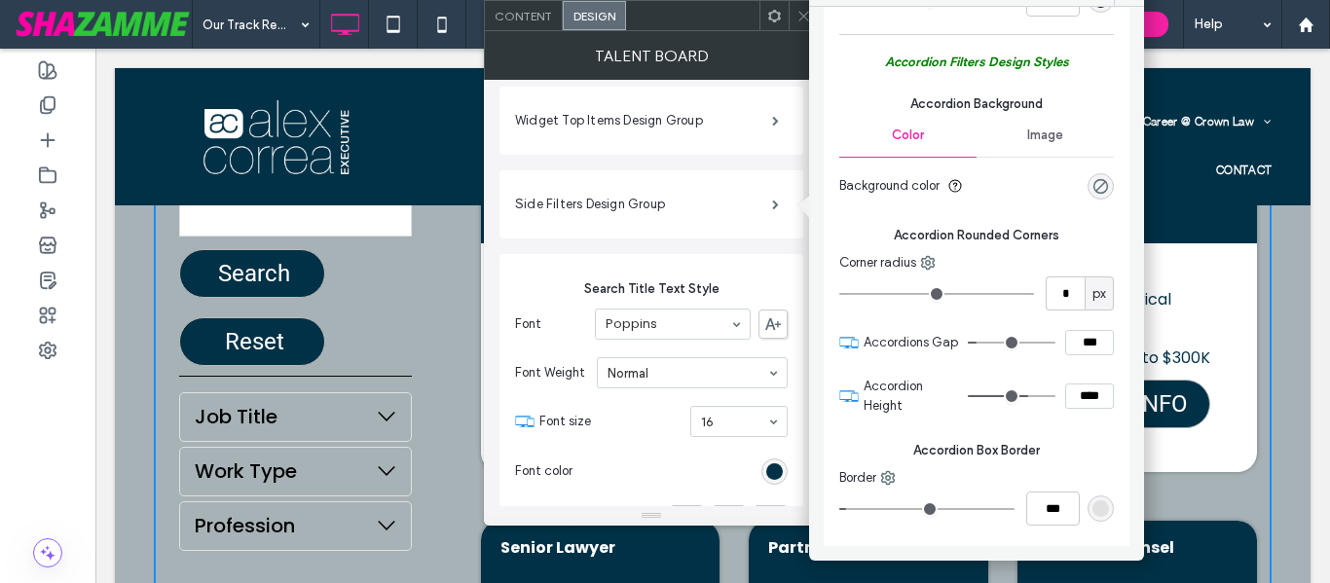
type input "*"
type input "**"
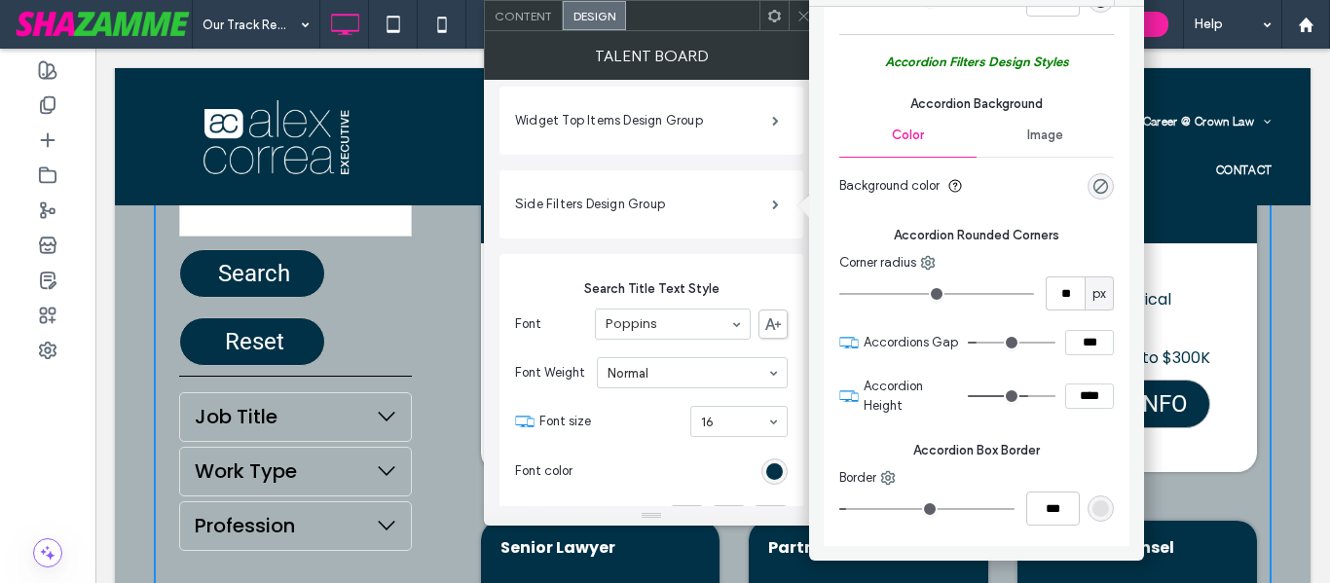
type input "**"
type input "*"
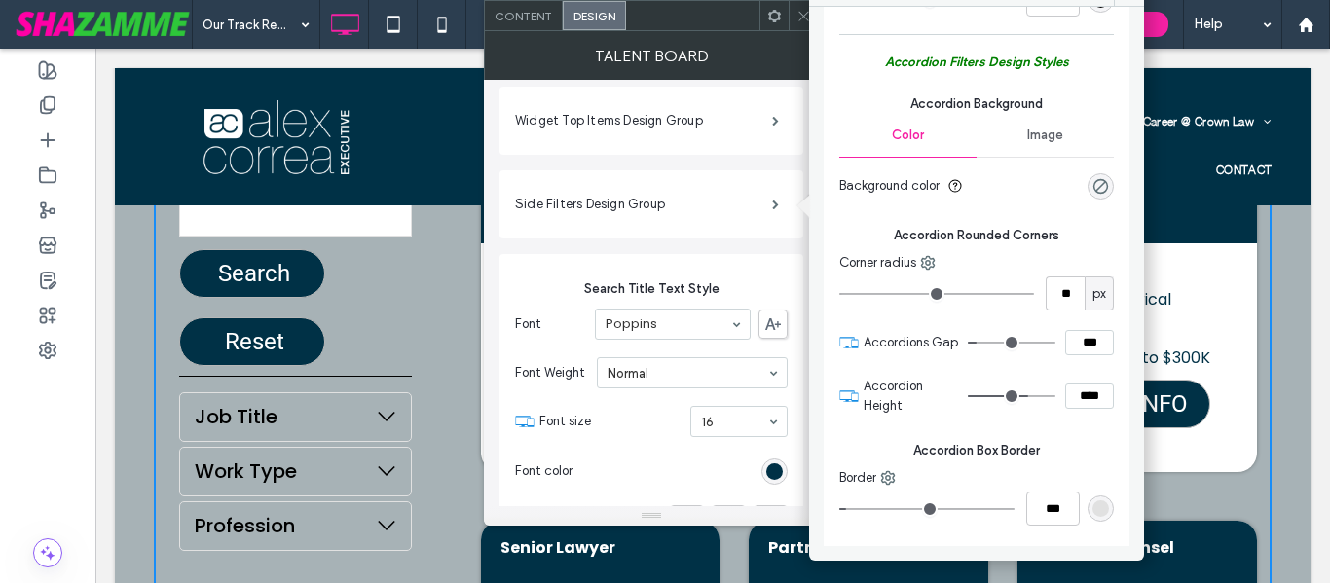
type input "*"
type input "**"
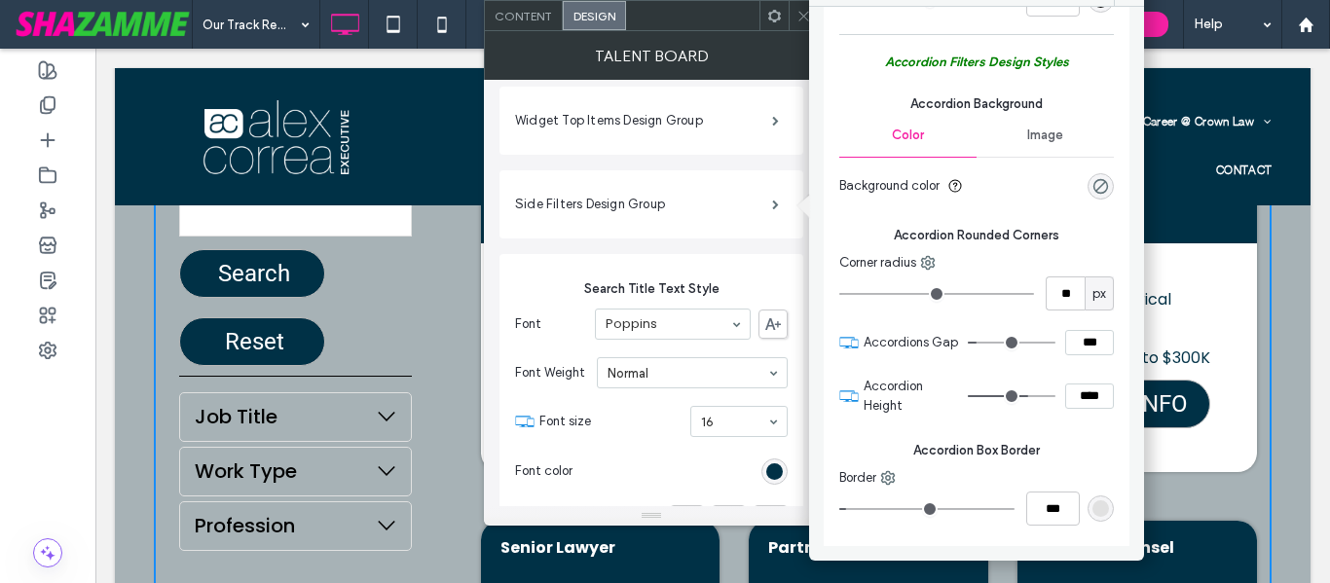
type input "**"
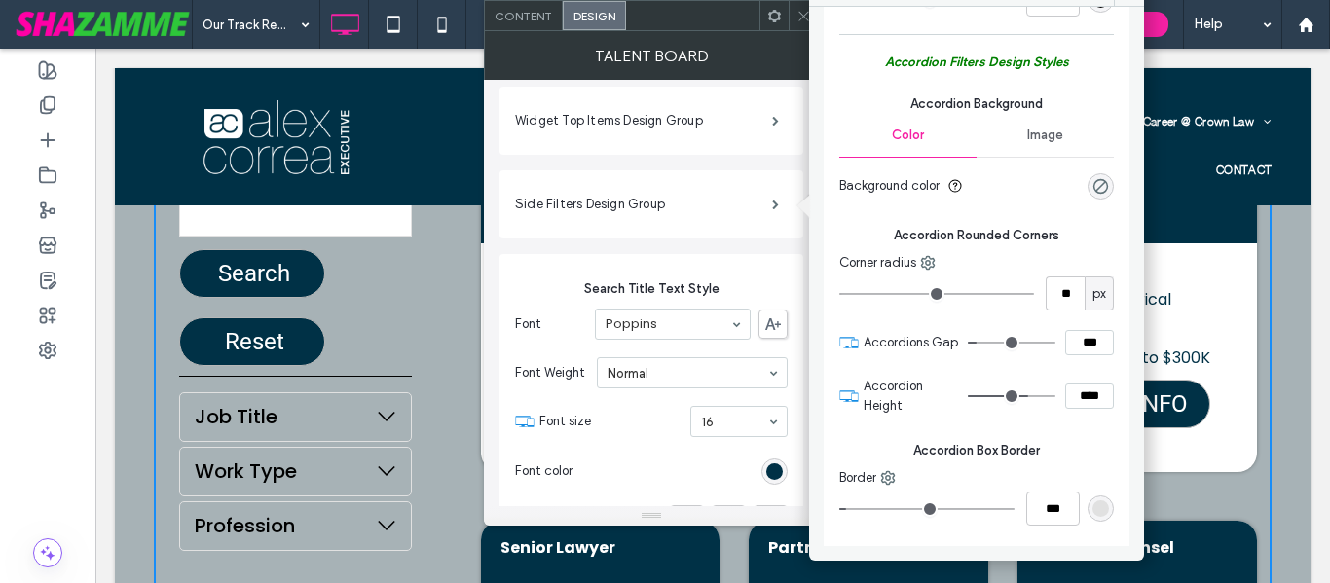
type input "**"
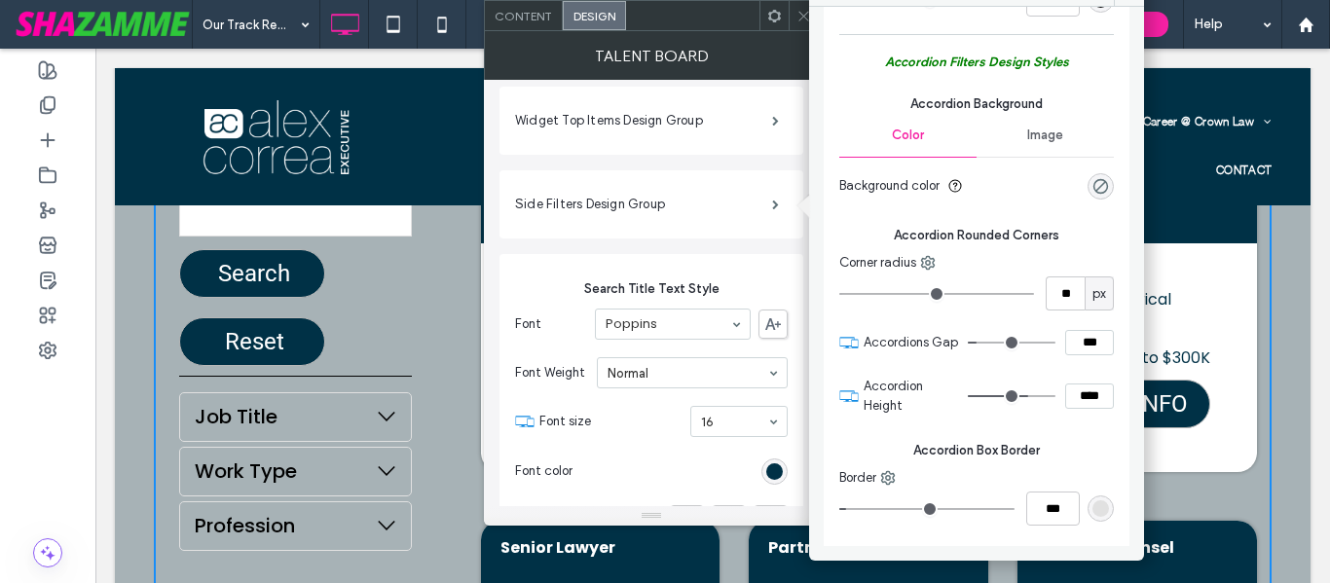
type input "**"
drag, startPoint x: 861, startPoint y: 296, endPoint x: 872, endPoint y: 297, distance: 11.7
click at [872, 295] on input "range" at bounding box center [936, 294] width 195 height 2
type input "**"
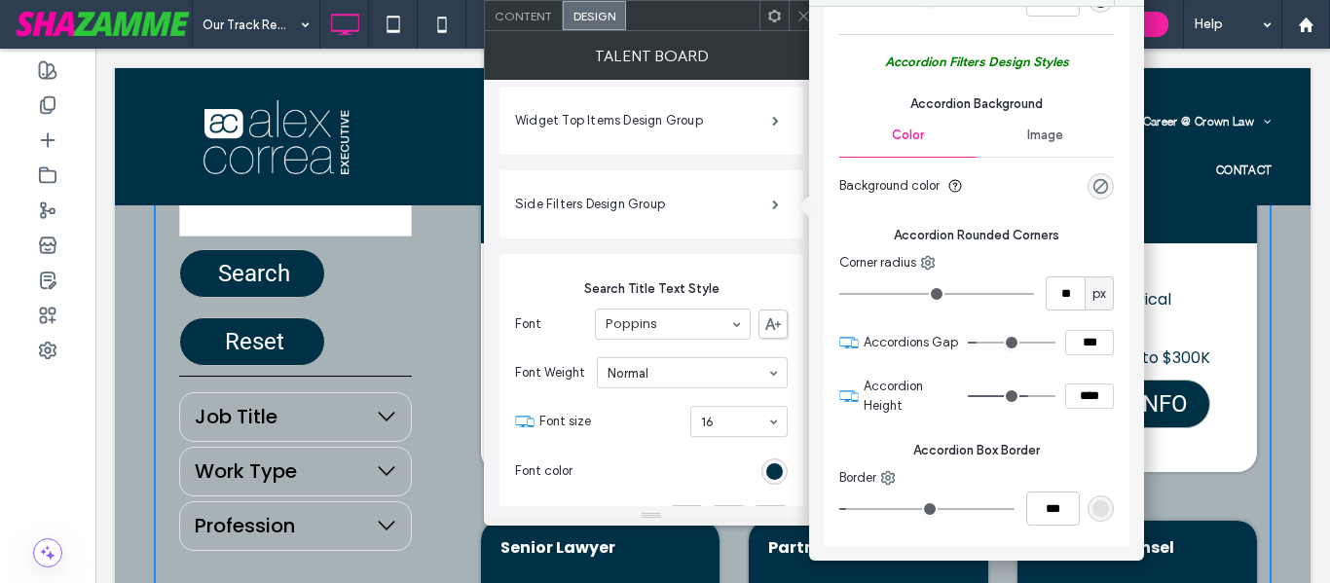
type input "**"
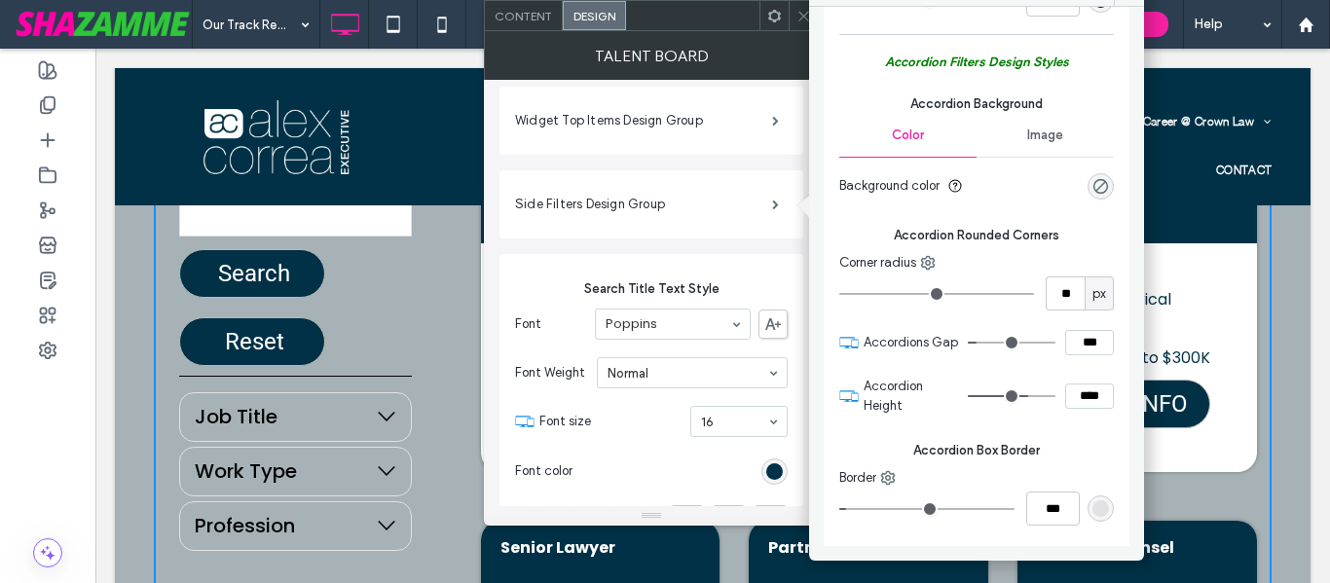
type input "**"
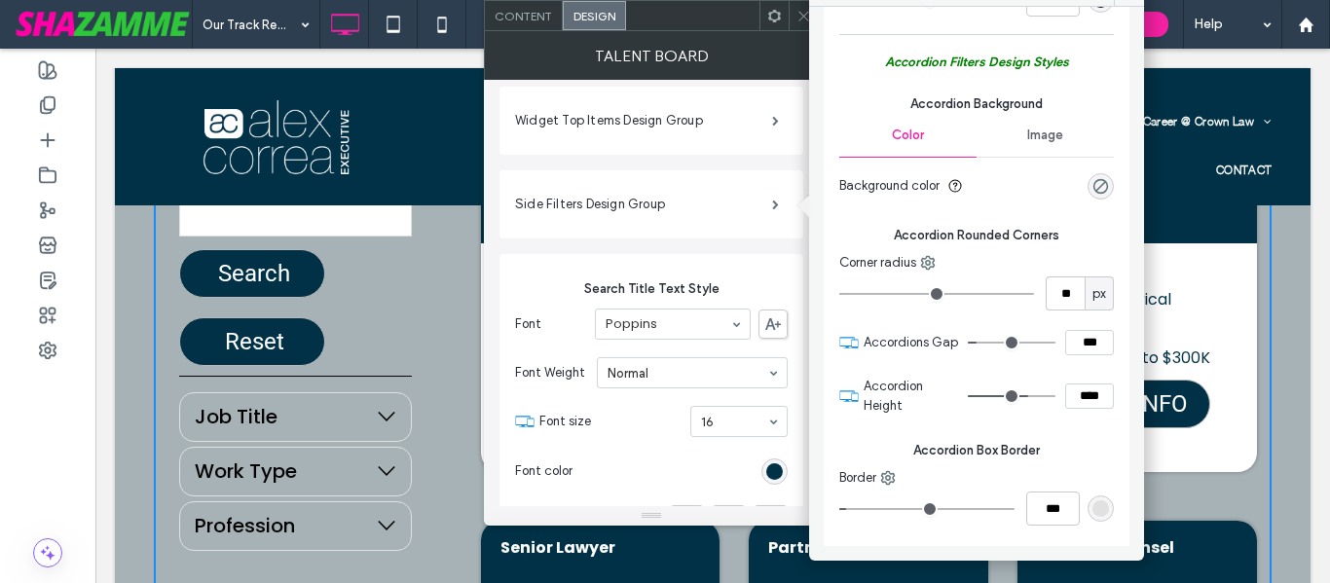
click at [864, 295] on input "range" at bounding box center [936, 294] width 195 height 2
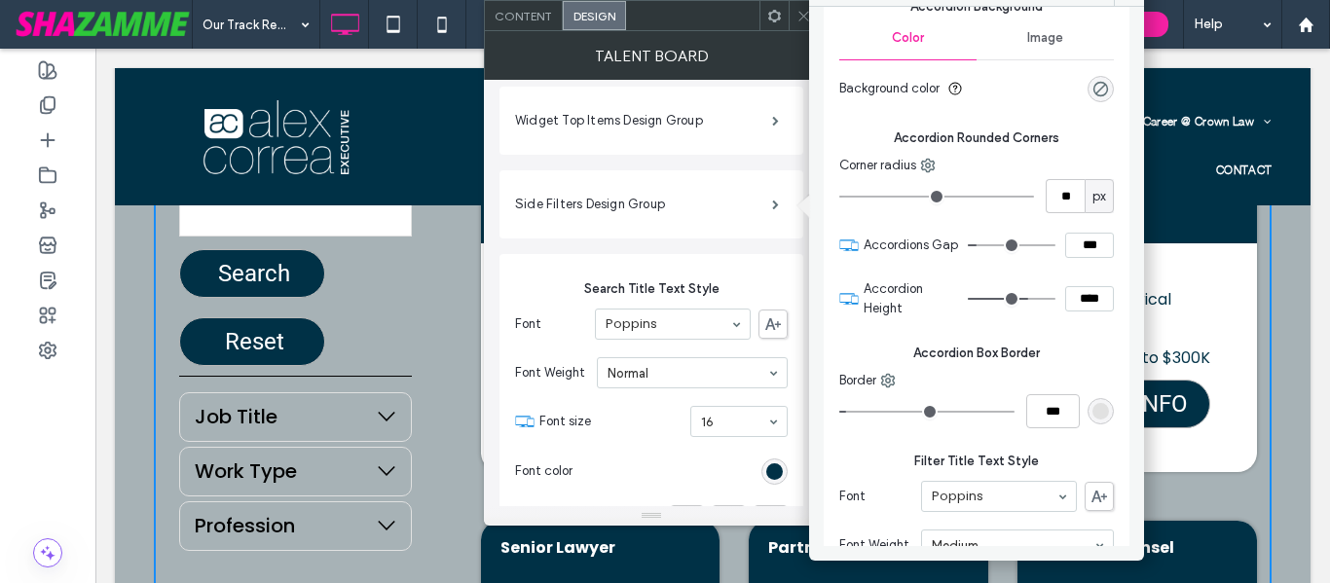
type input "*"
type input "***"
type input "*"
type input "***"
type input "*"
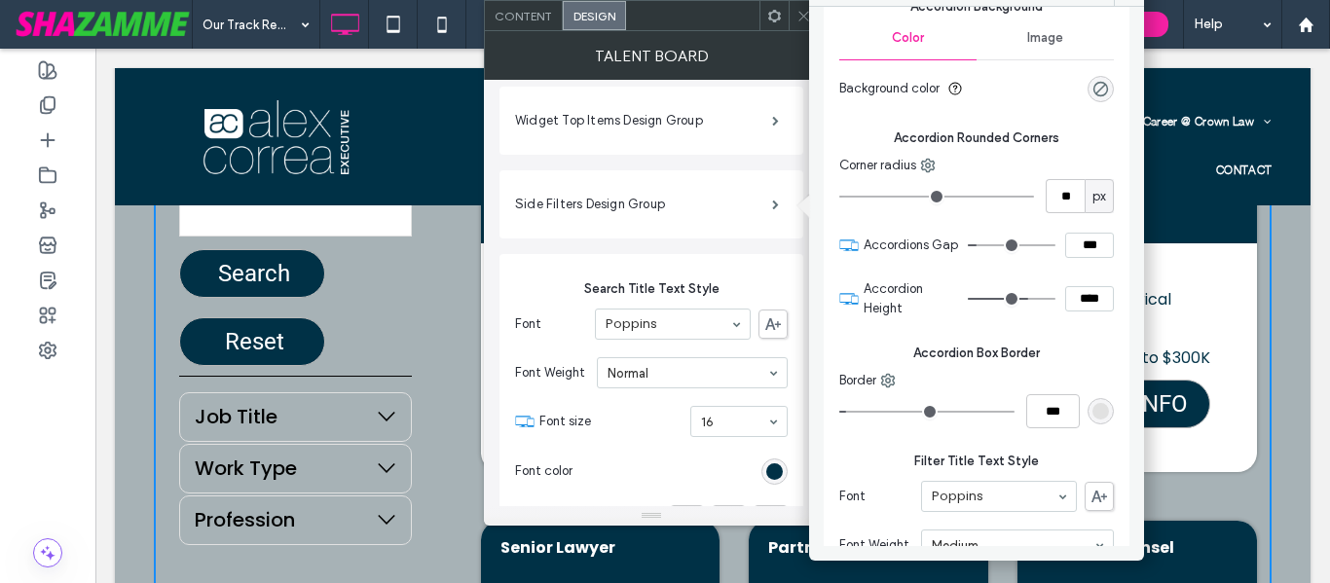
type input "***"
type input "*"
type input "***"
type input "*"
type input "***"
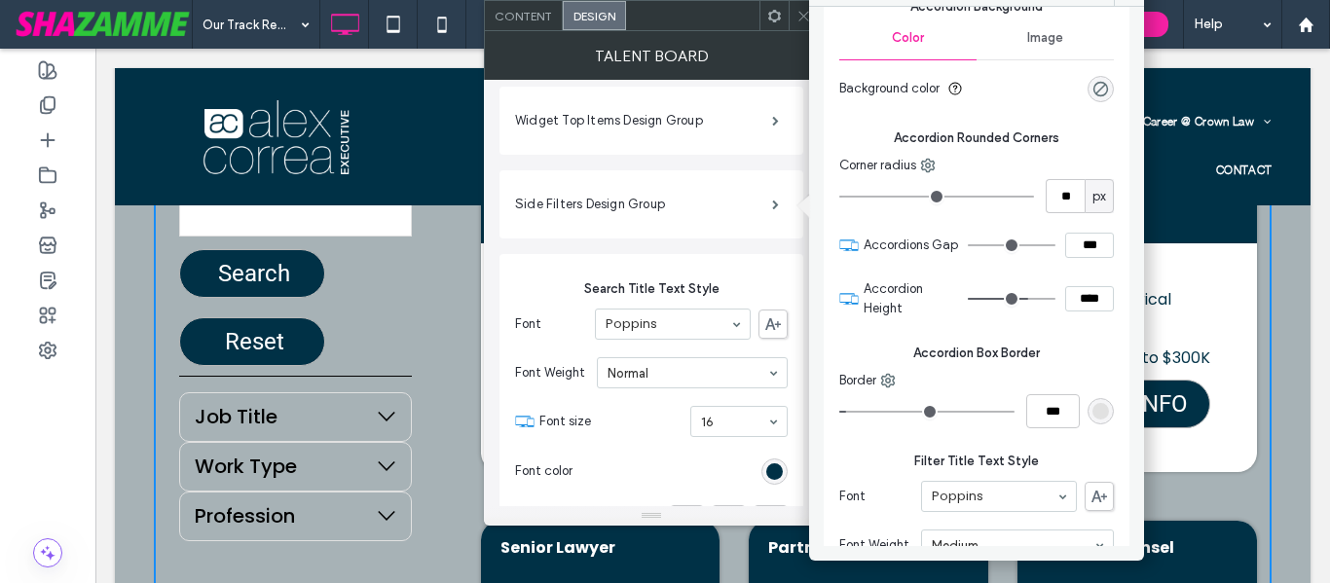
type input "*"
type input "***"
type input "*"
type input "***"
type input "*"
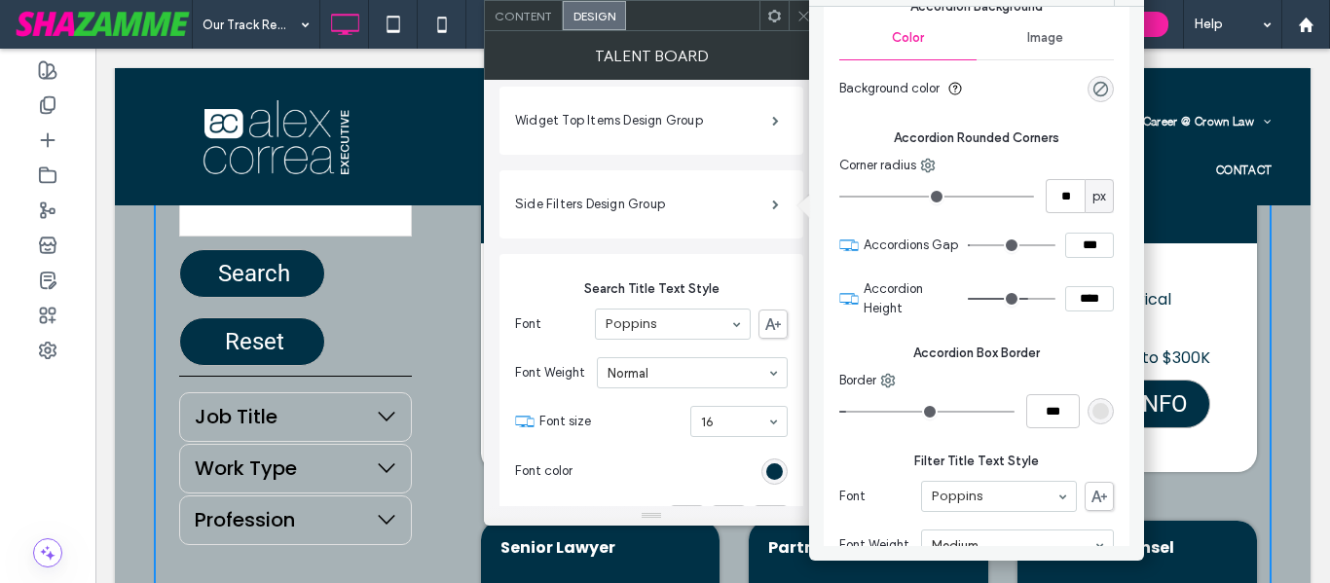
type input "***"
type input "*"
type input "***"
type input "*"
click at [968, 246] on input "range" at bounding box center [1012, 245] width 88 height 2
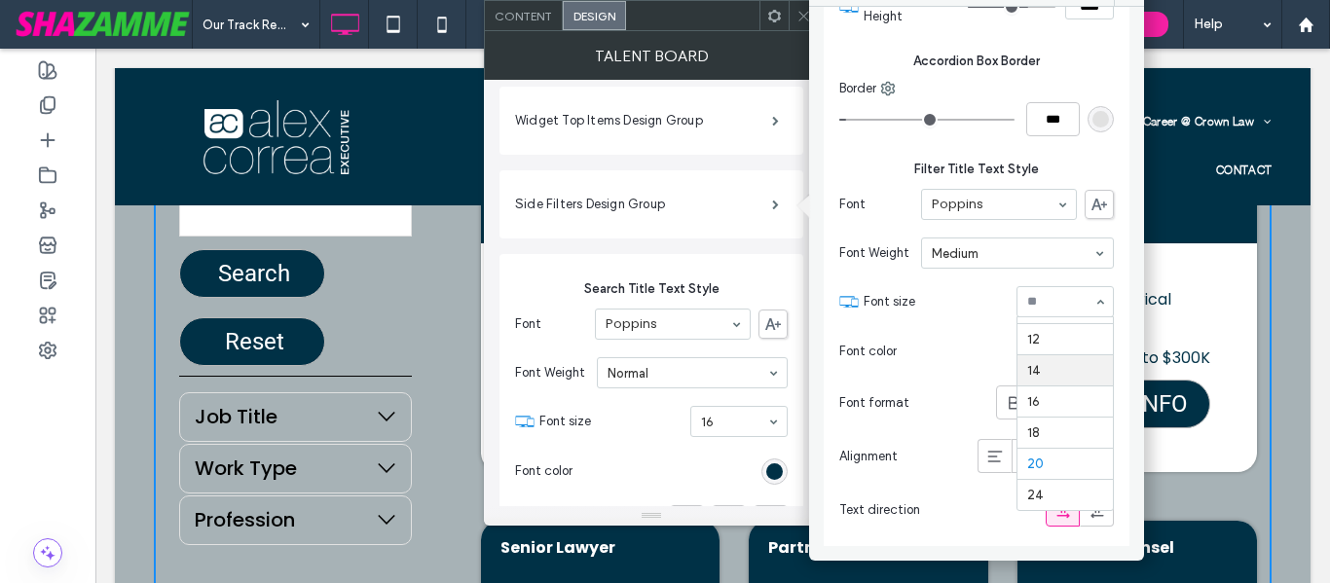
scroll to position [152, 0]
click at [1059, 309] on input at bounding box center [1060, 302] width 66 height 14
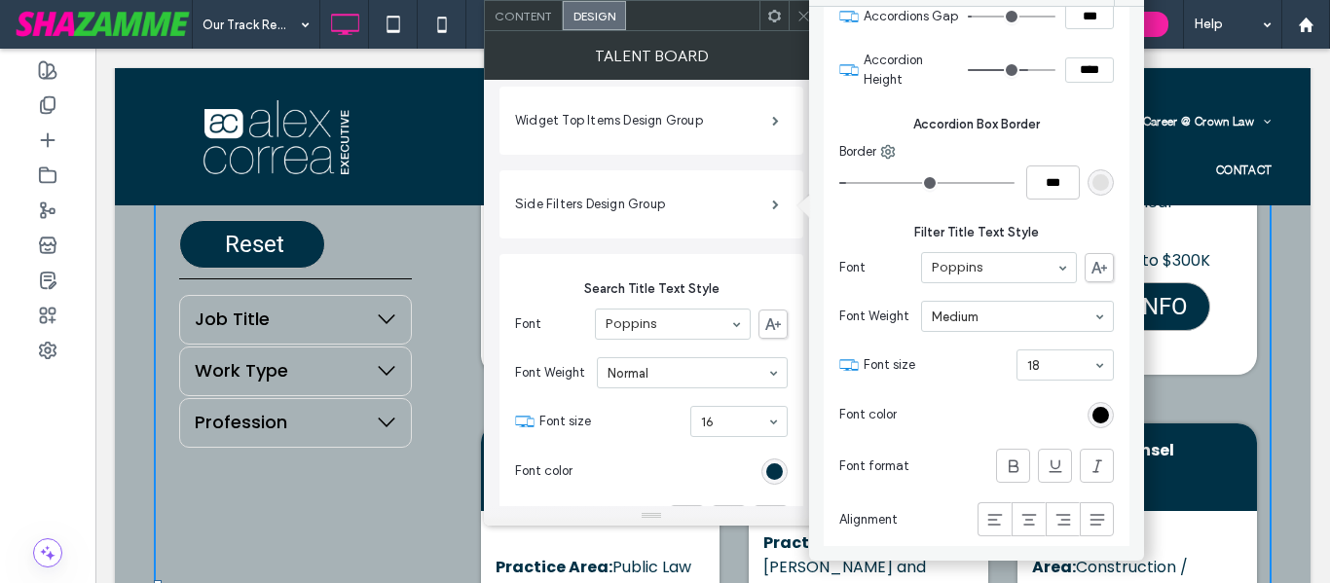
scroll to position [2142, 0]
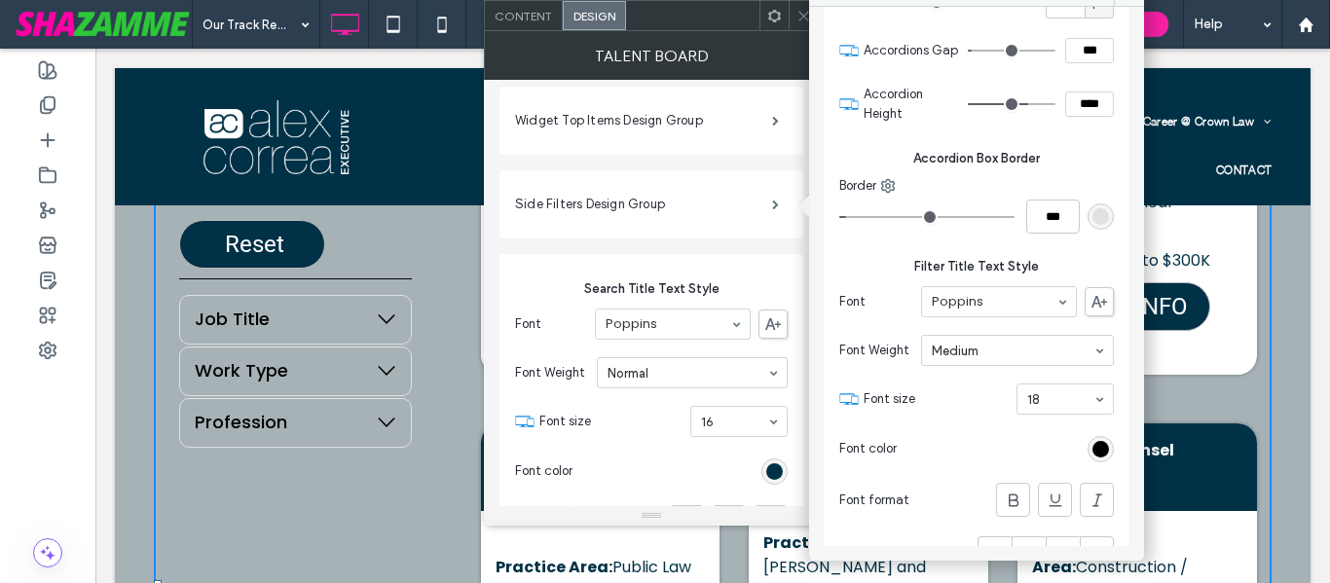
click at [1092, 225] on div "rgb(225, 225, 225)" at bounding box center [1100, 216] width 17 height 17
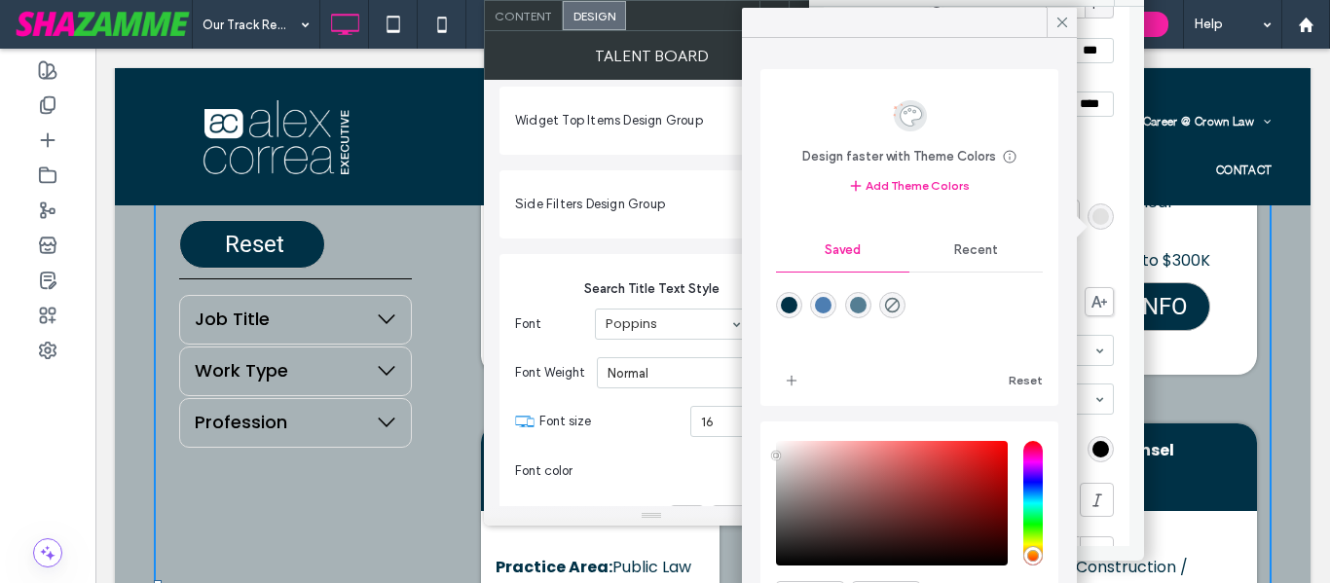
click at [796, 313] on div "rgba(0,49,70,1)" at bounding box center [789, 305] width 17 height 17
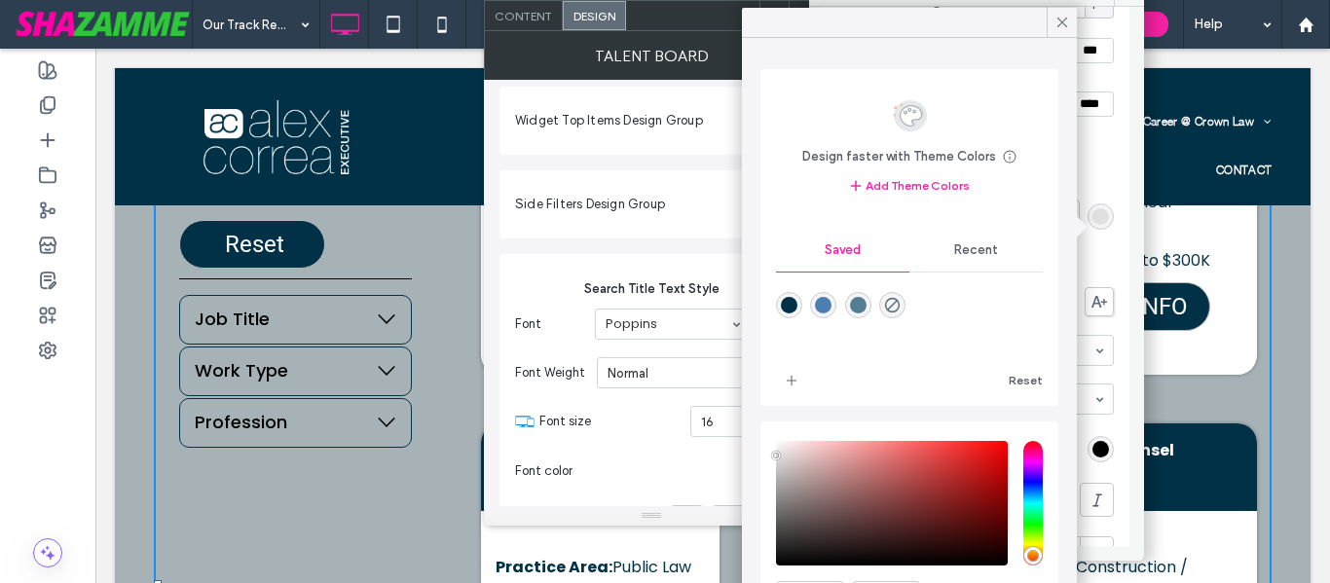
type input "*******"
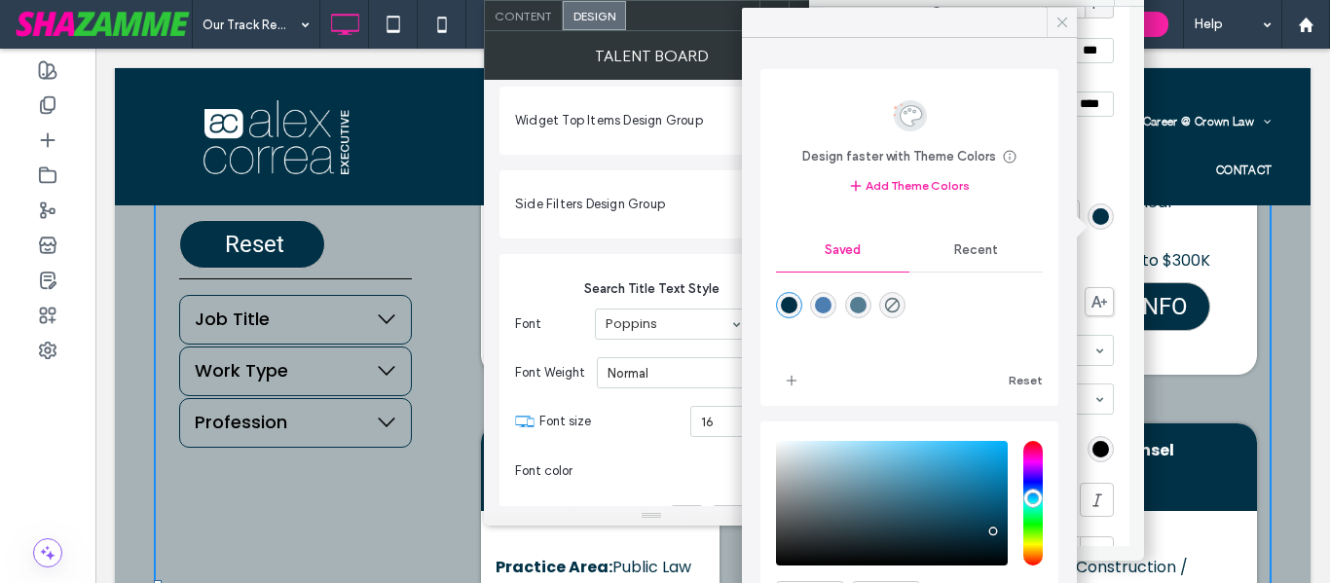
click at [1063, 18] on icon at bounding box center [1062, 23] width 18 height 18
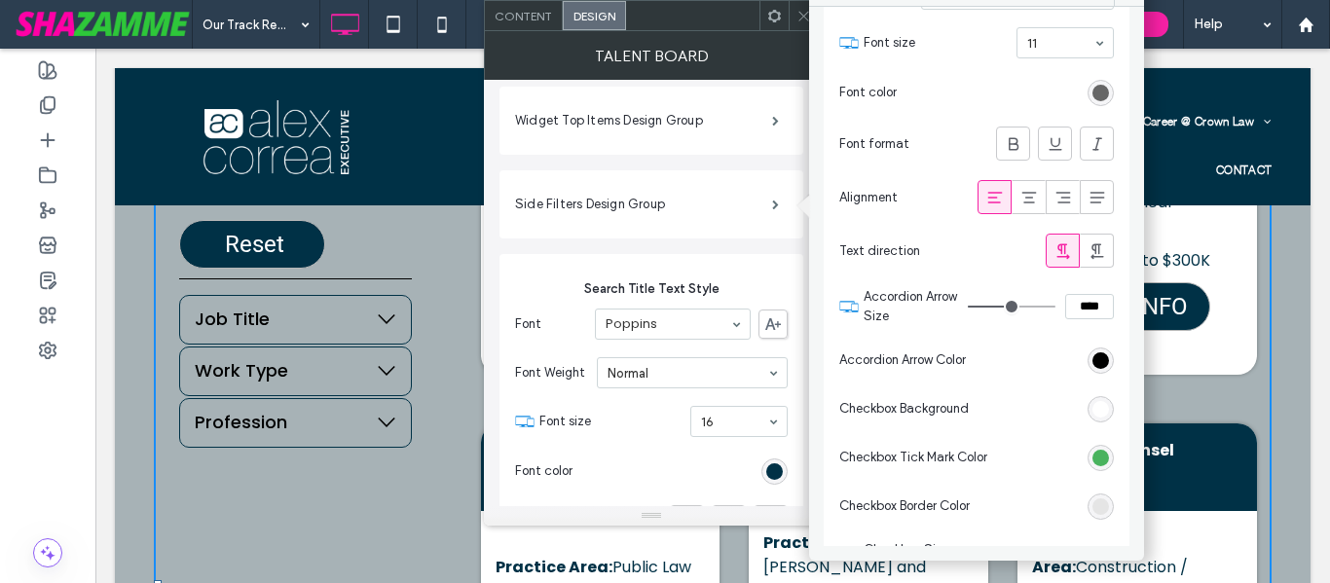
scroll to position [3084, 0]
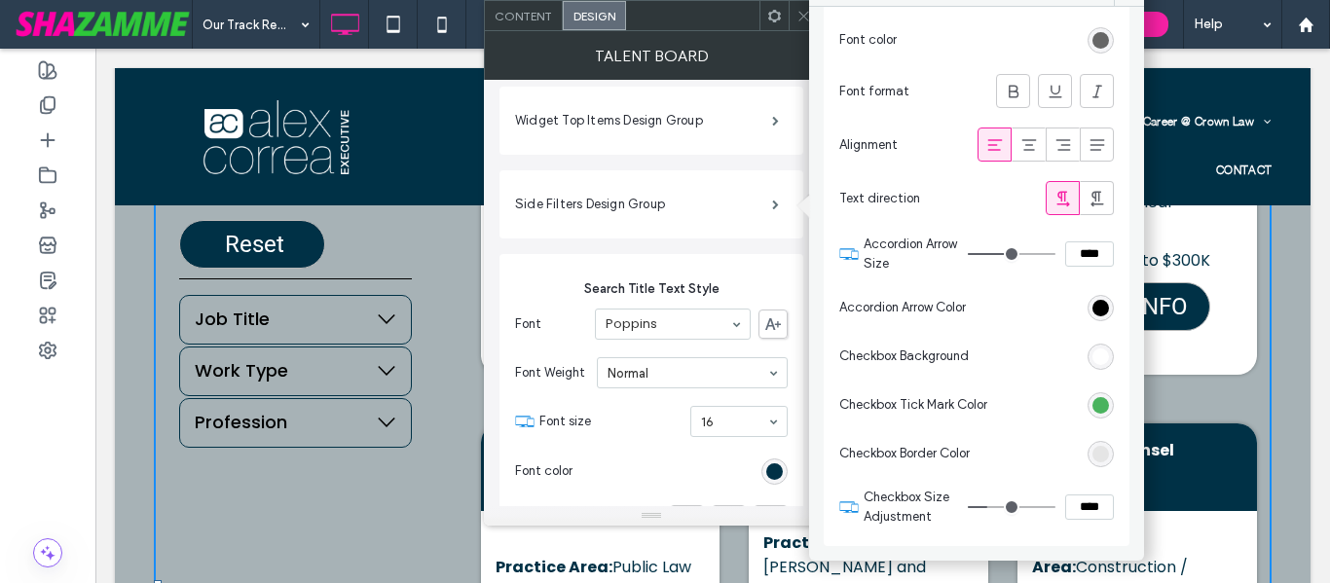
click at [801, 13] on icon at bounding box center [803, 16] width 15 height 15
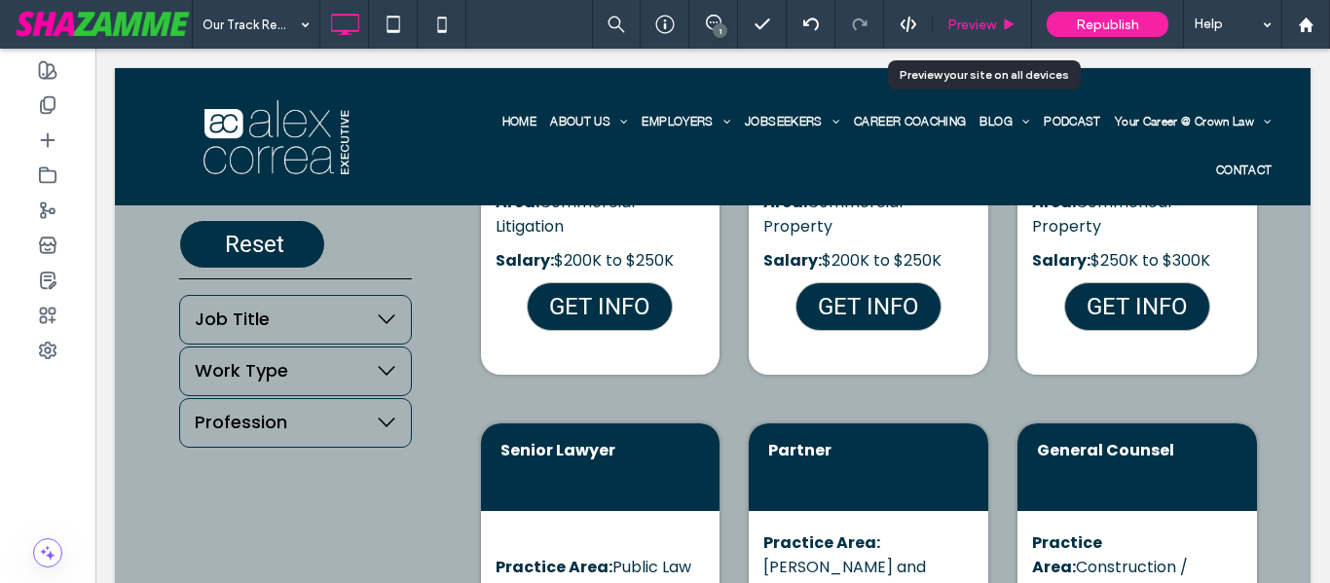
click at [961, 32] on span "Preview" at bounding box center [971, 25] width 49 height 17
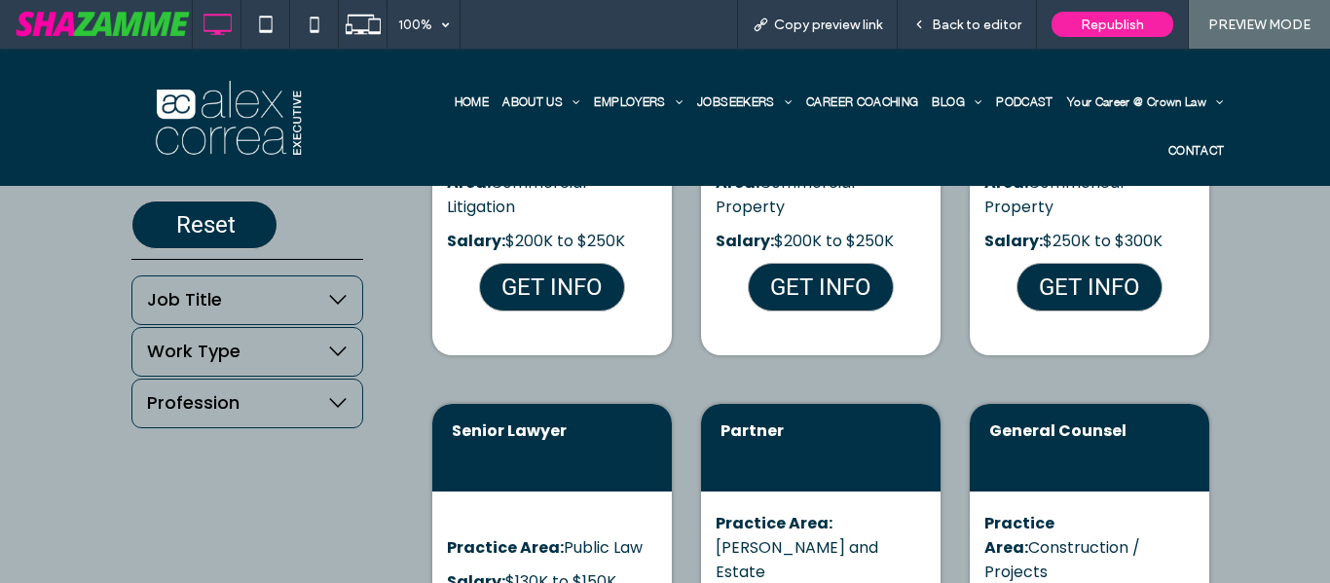
click at [328, 304] on icon at bounding box center [337, 299] width 19 height 19
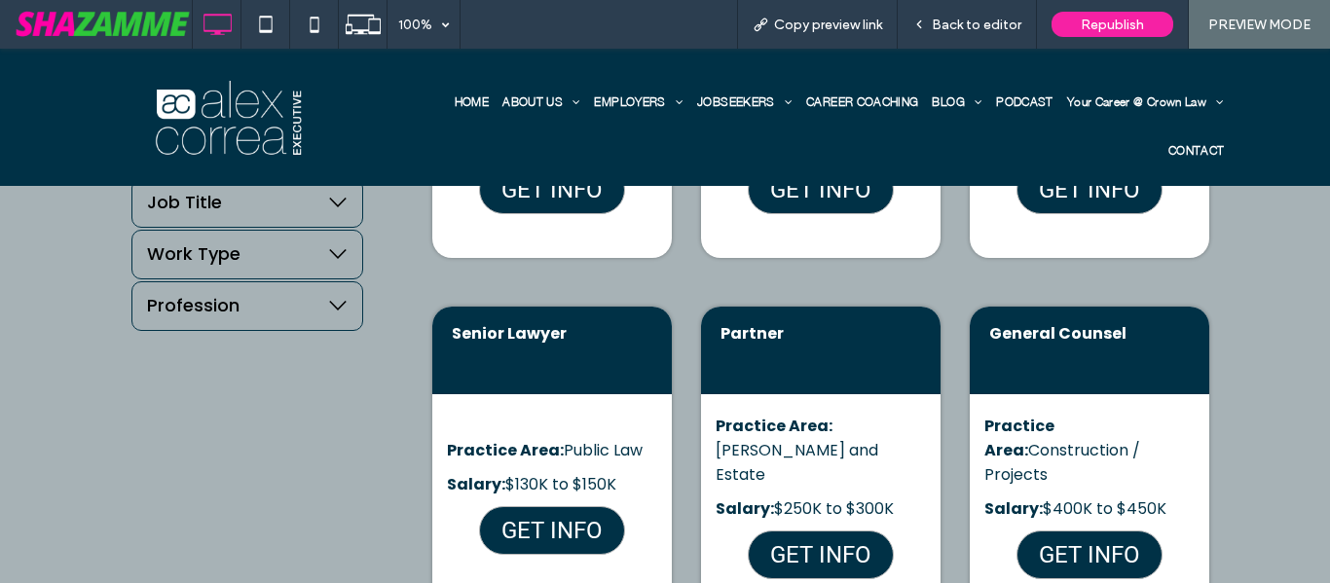
scroll to position [682, 0]
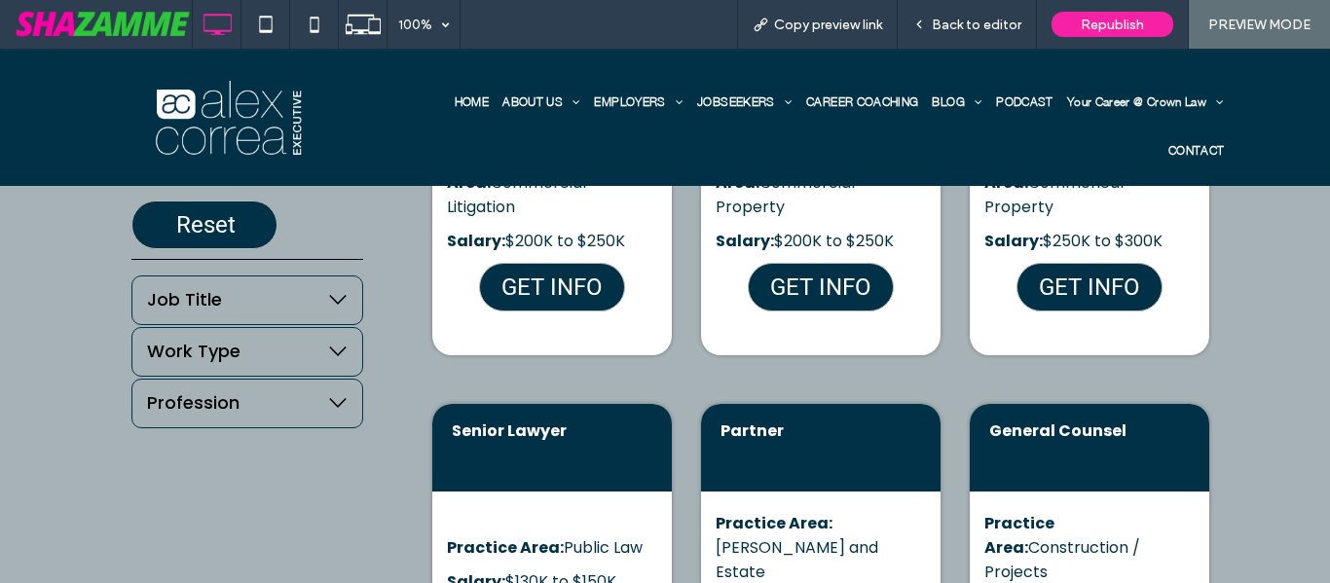
click at [332, 301] on icon at bounding box center [337, 299] width 19 height 19
click at [968, 35] on div "Back to editor" at bounding box center [967, 24] width 139 height 49
click at [1001, 19] on span "Back to editor" at bounding box center [977, 25] width 90 height 17
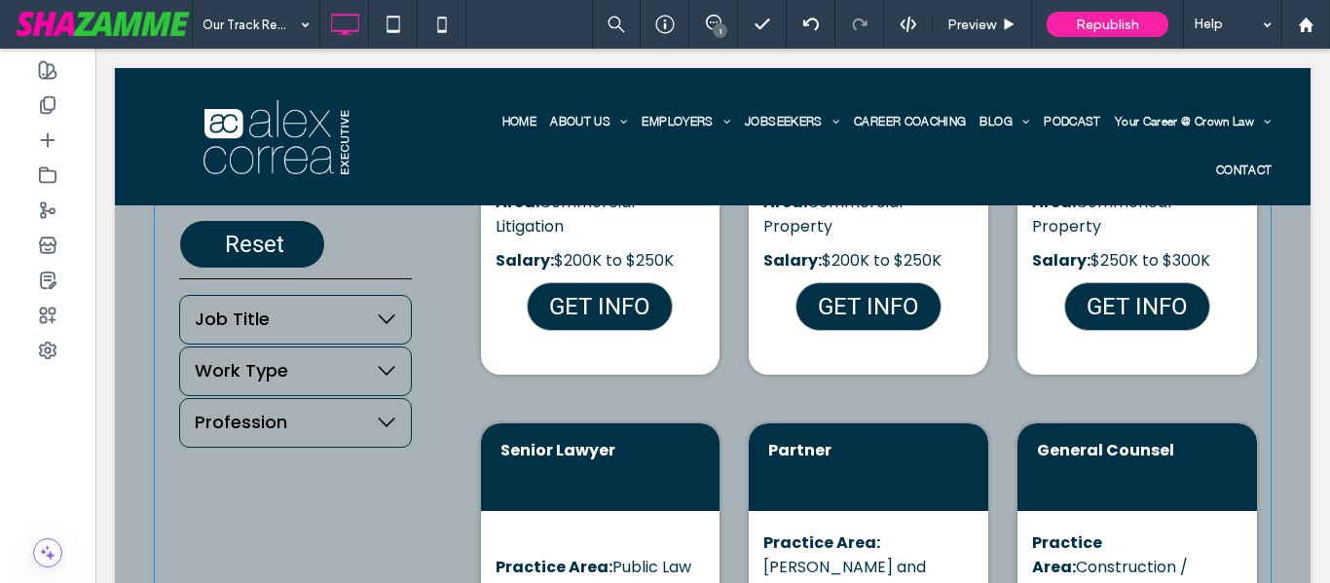
click at [634, 356] on span at bounding box center [713, 584] width 1118 height 1193
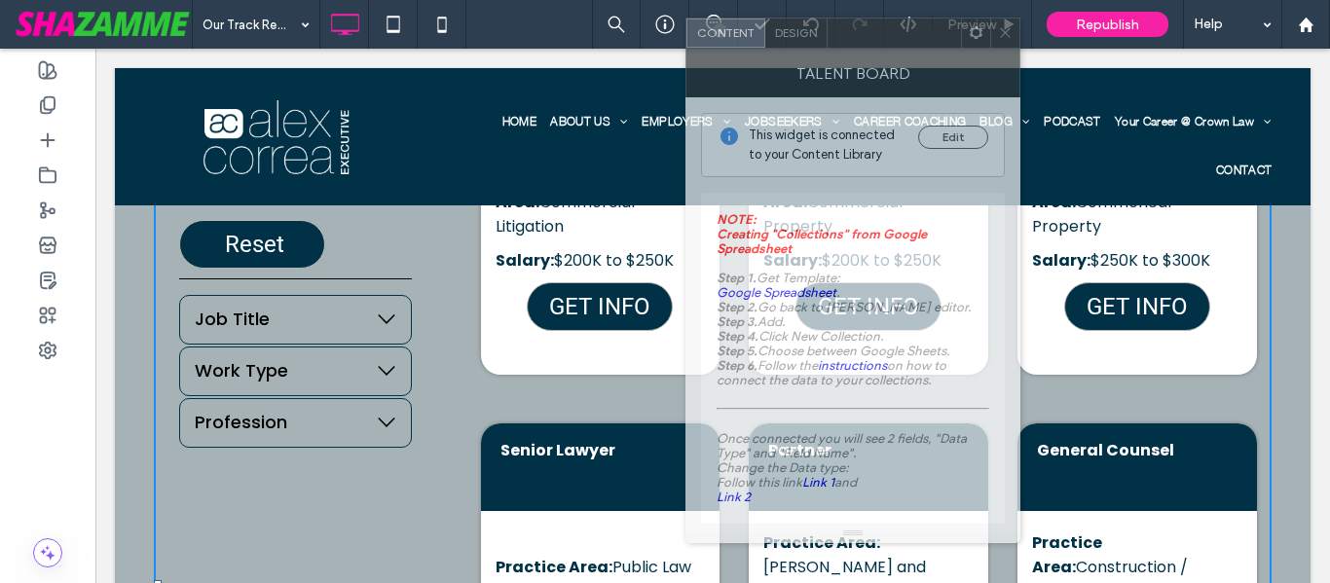
drag, startPoint x: 313, startPoint y: 61, endPoint x: 907, endPoint y: 57, distance: 594.9
click at [902, 49] on div "Talent Board" at bounding box center [852, 73] width 335 height 49
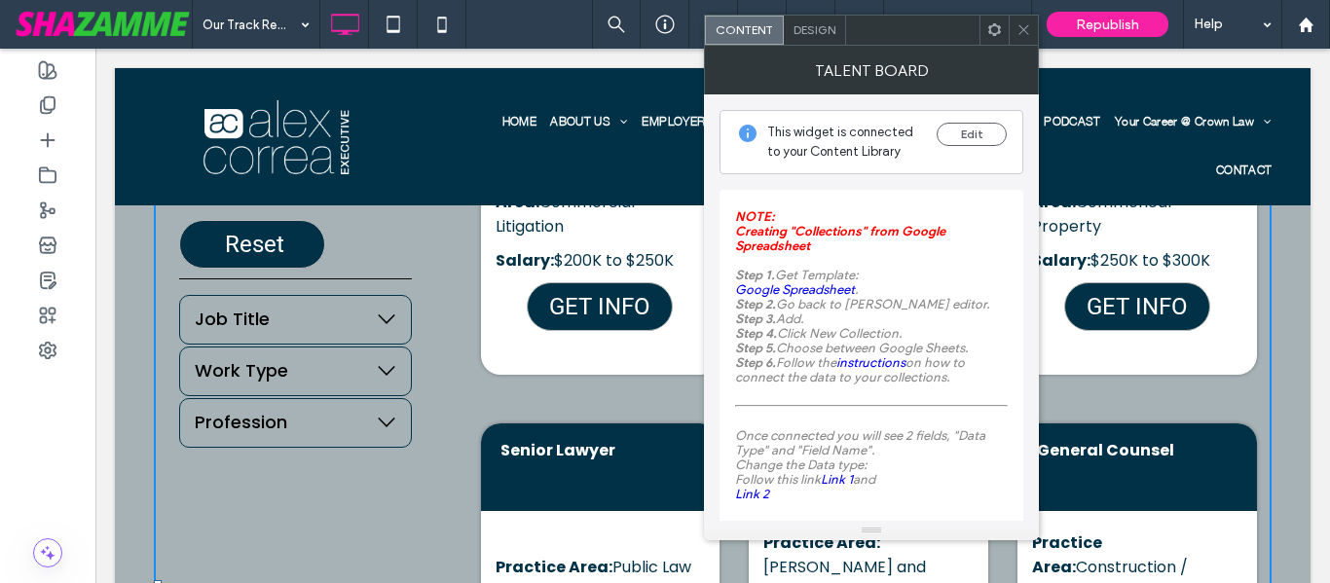
click at [813, 33] on span "Design" at bounding box center [814, 29] width 42 height 15
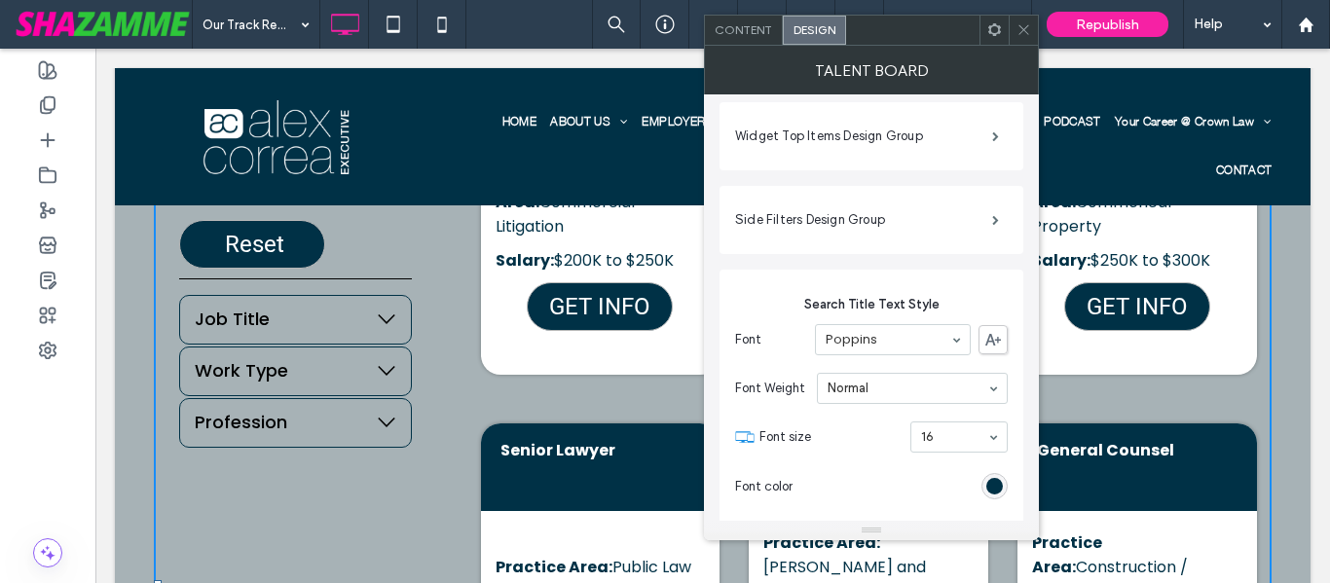
scroll to position [732, 0]
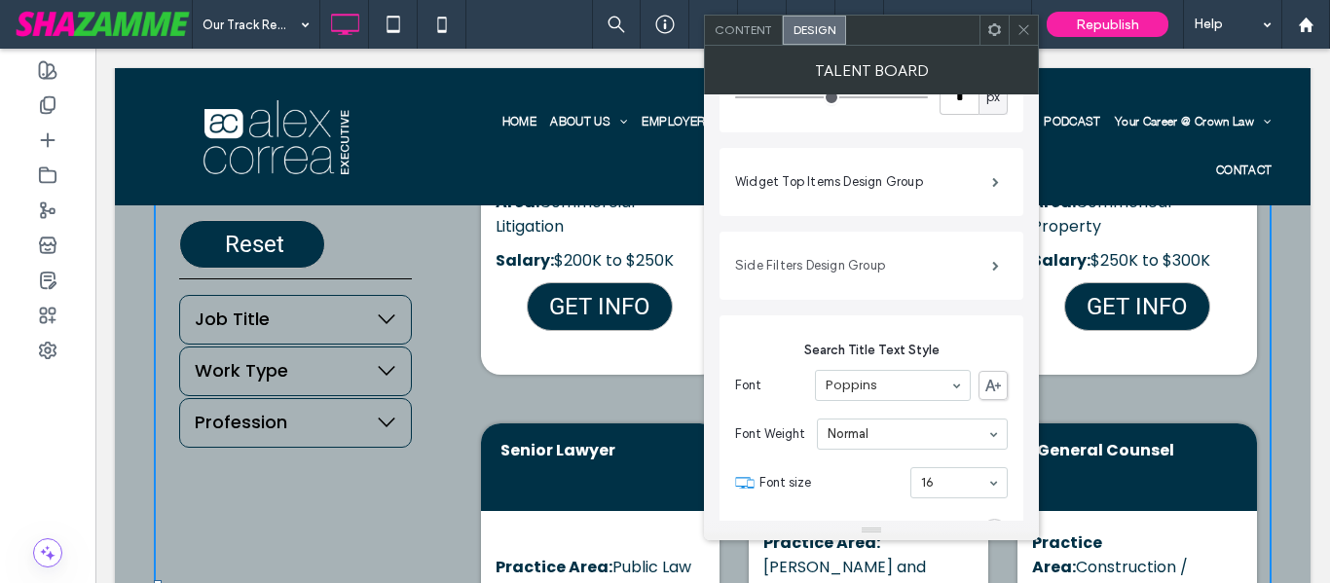
click at [968, 276] on label "Side Filters Design Group" at bounding box center [863, 265] width 257 height 39
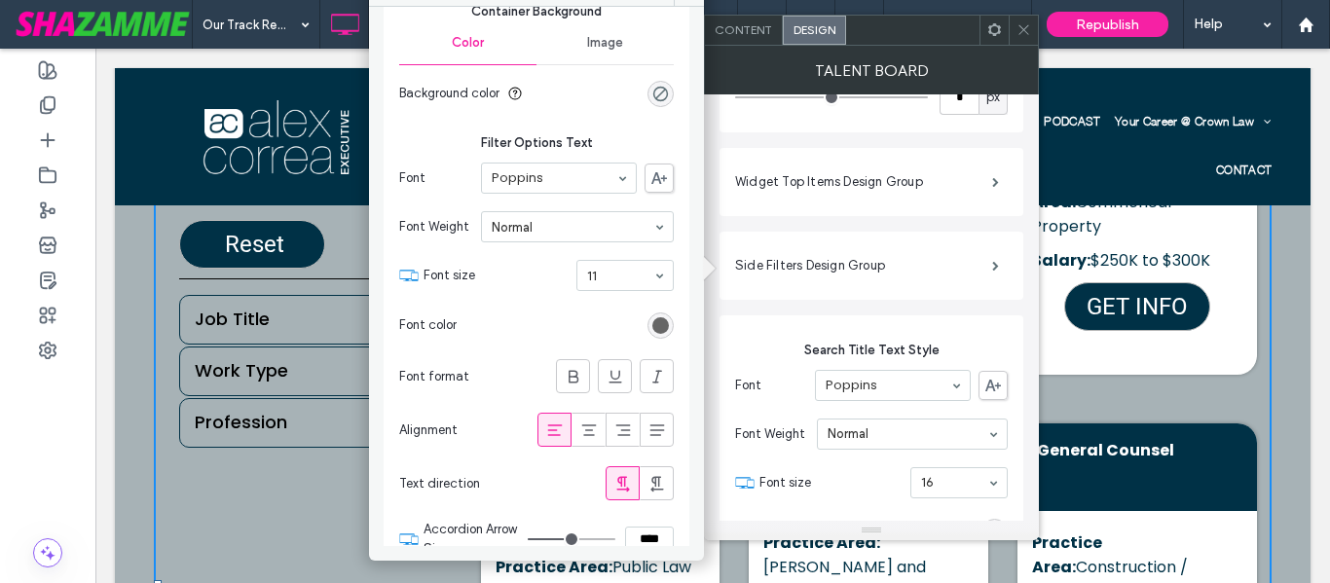
scroll to position [2823, 0]
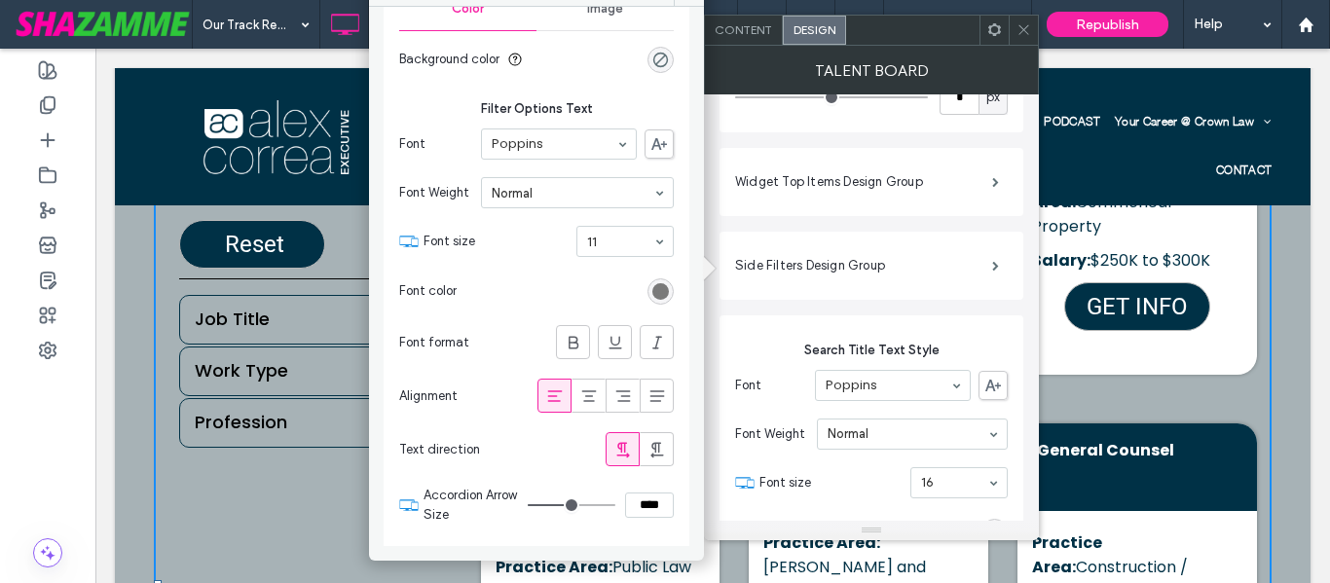
click at [652, 300] on div "rgb(102, 102, 102)" at bounding box center [660, 291] width 17 height 17
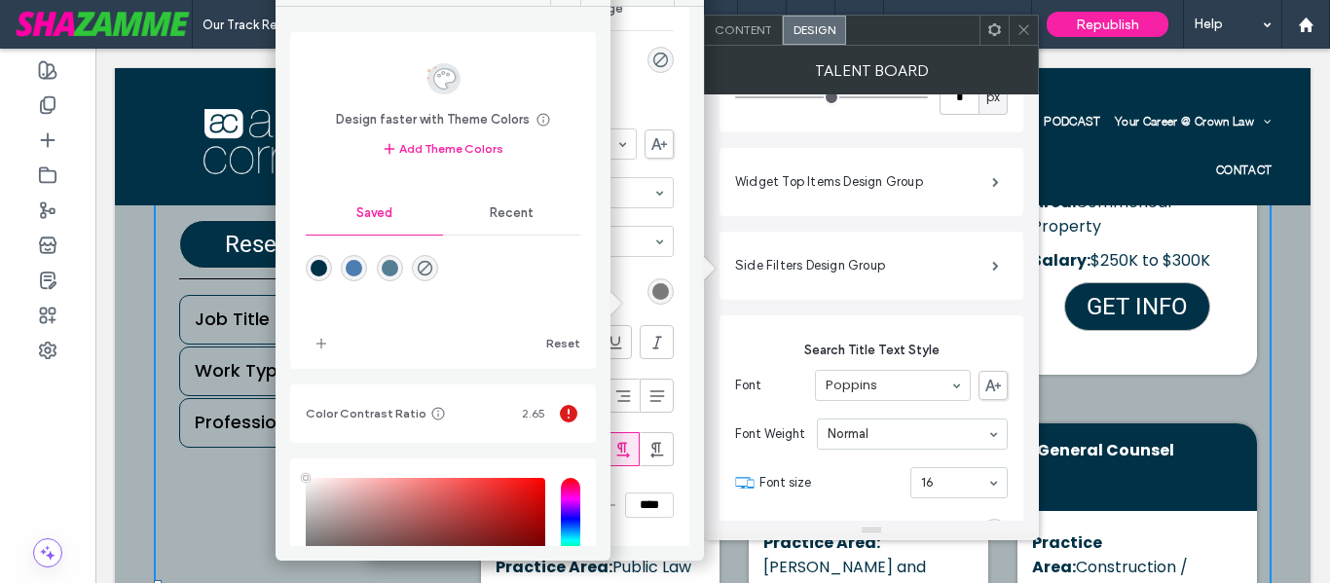
type input "****"
click at [319, 270] on div "rgba(0,49,70,1)" at bounding box center [319, 268] width 17 height 17
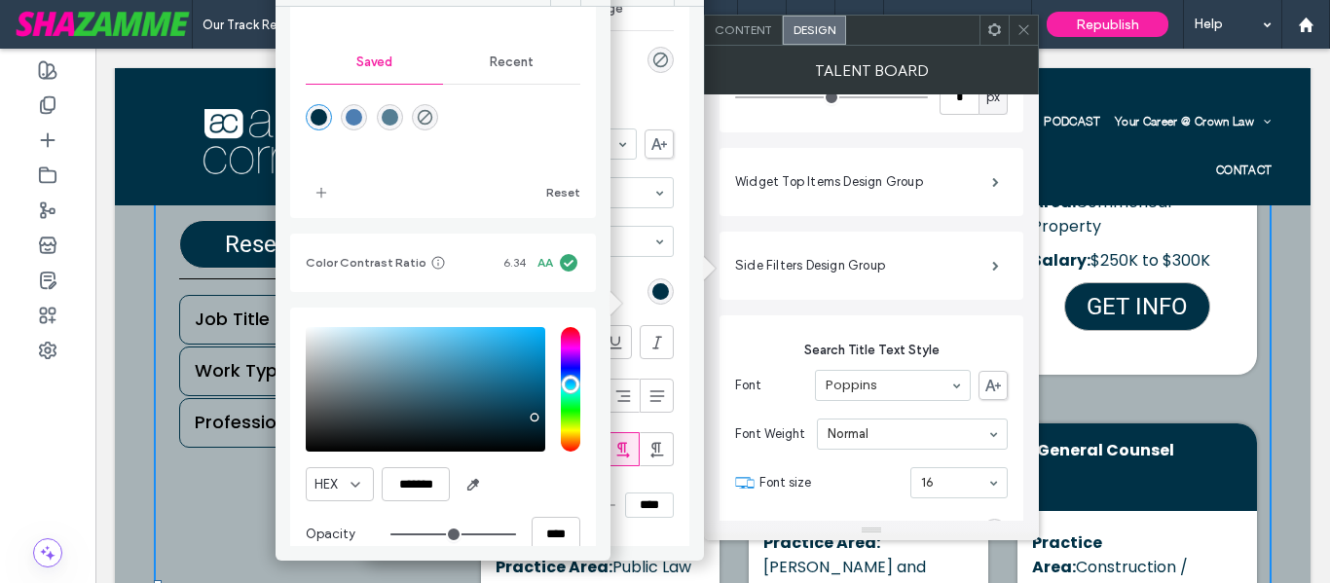
scroll to position [180, 0]
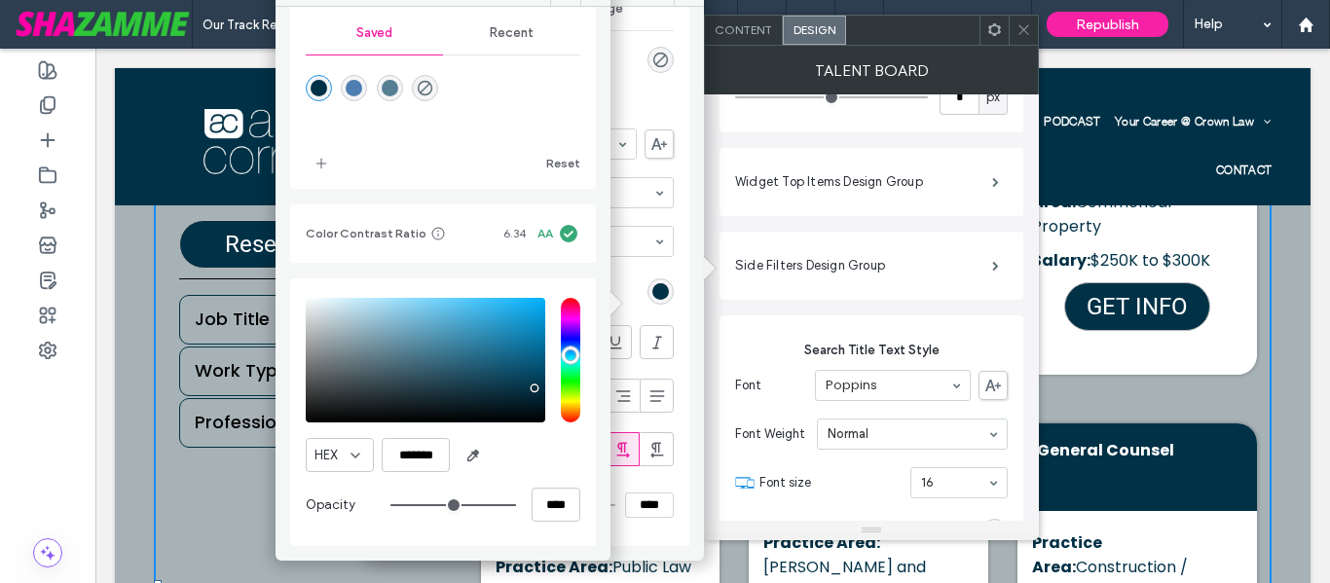
type input "*******"
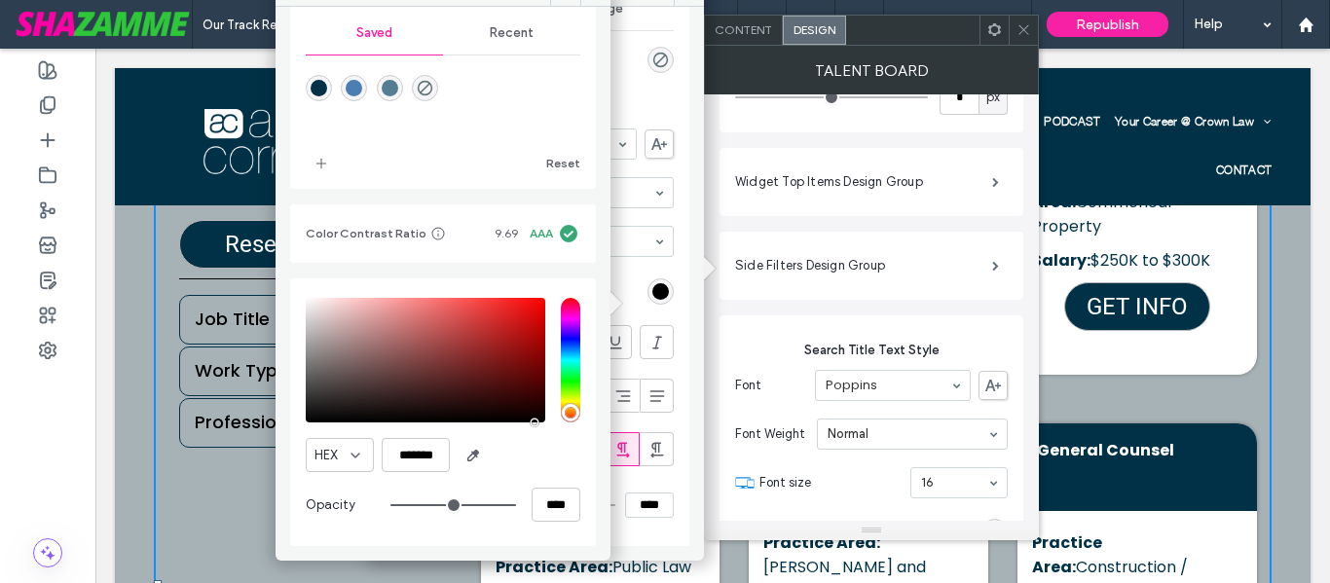
drag, startPoint x: 530, startPoint y: 419, endPoint x: 535, endPoint y: 447, distance: 28.8
click at [535, 447] on div "HEX ******* Opacity ****" at bounding box center [443, 412] width 275 height 248
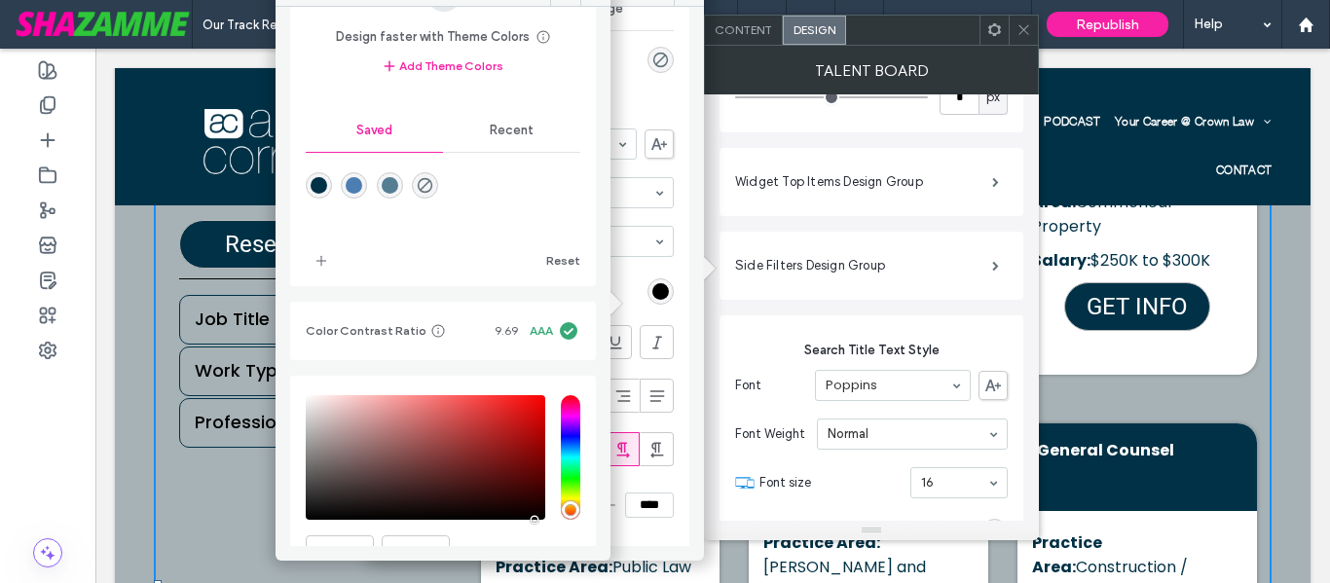
scroll to position [0, 0]
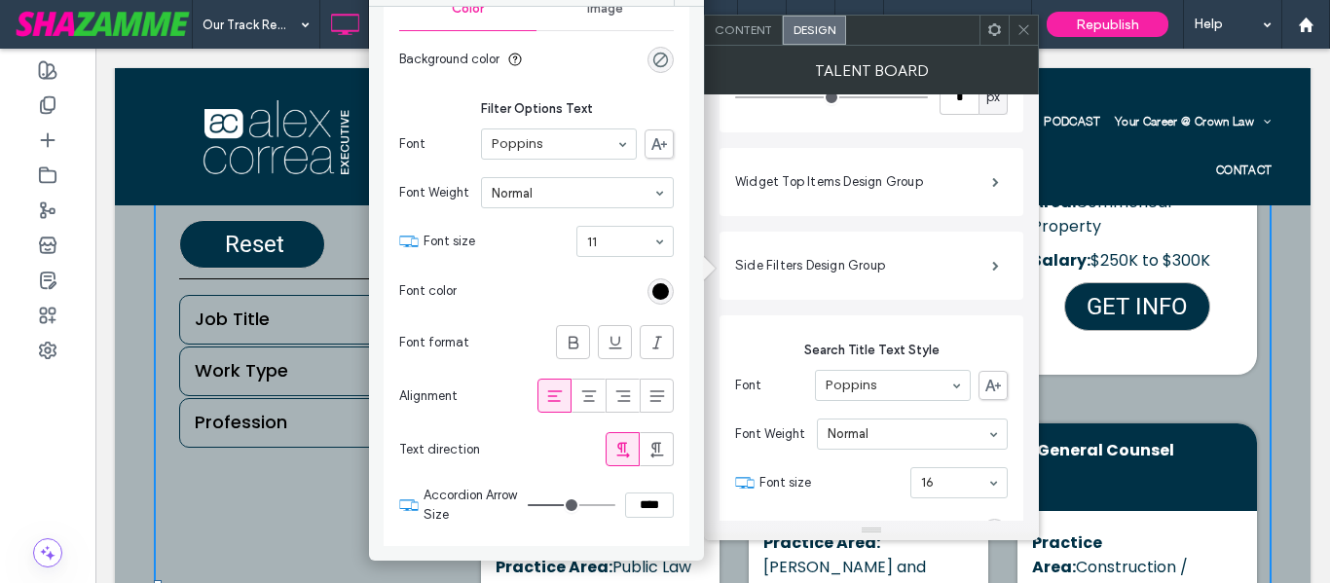
click at [1018, 38] on span at bounding box center [1023, 30] width 15 height 29
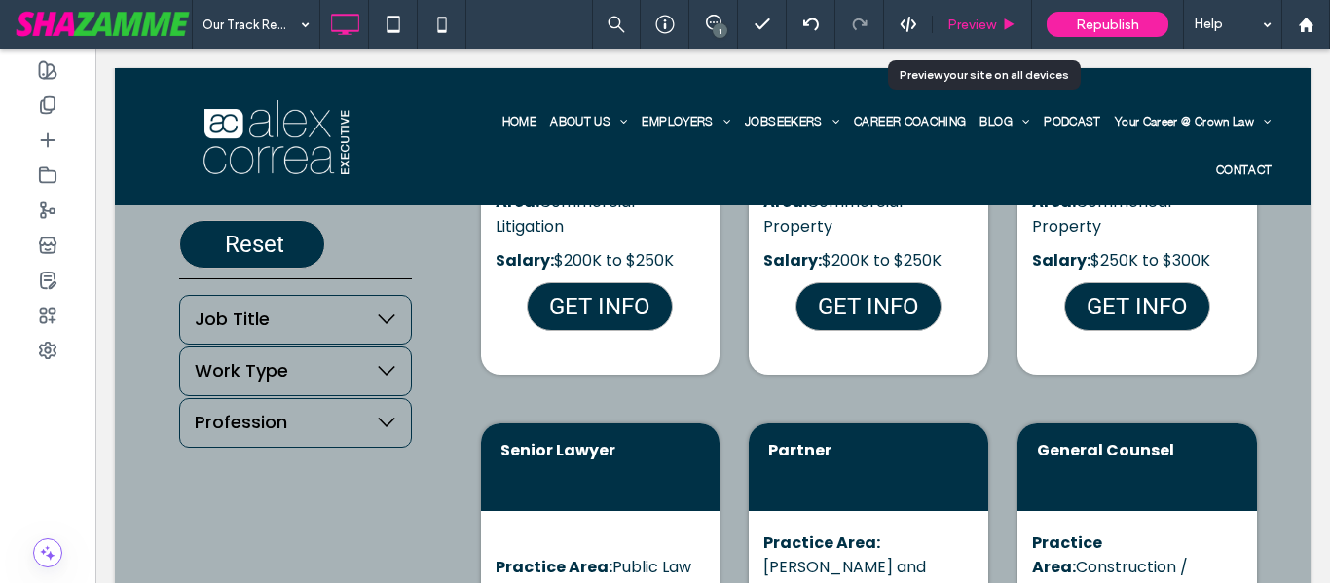
click at [990, 33] on div "Preview" at bounding box center [982, 24] width 99 height 49
click at [993, 29] on span "Preview" at bounding box center [971, 25] width 49 height 17
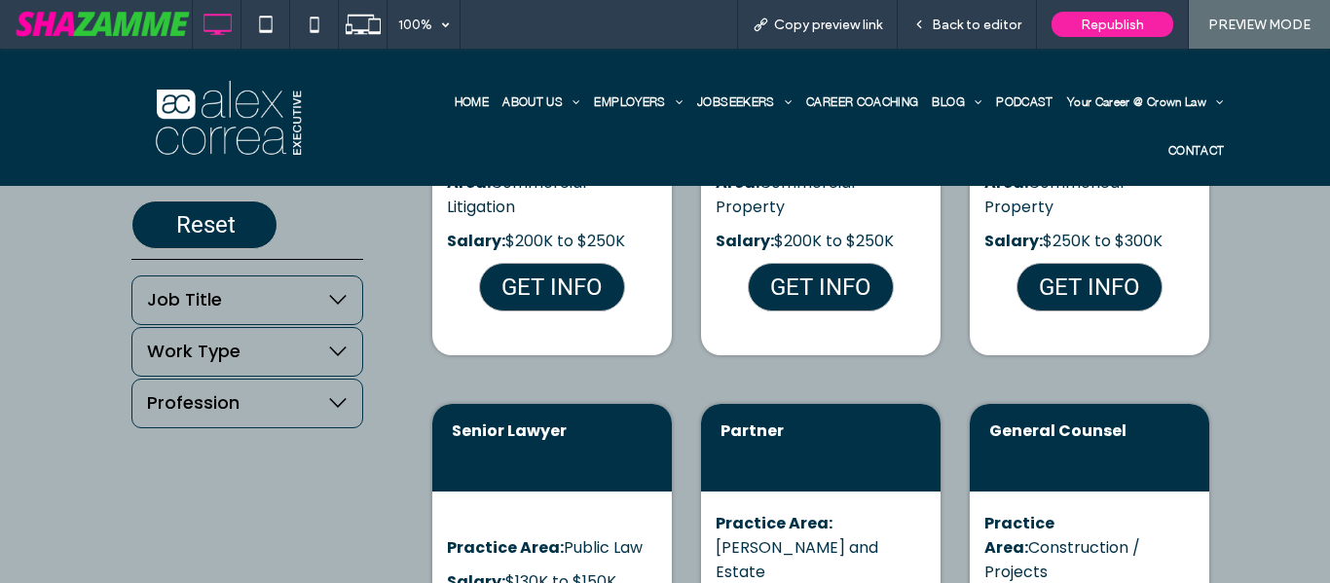
click at [328, 295] on icon at bounding box center [337, 299] width 19 height 19
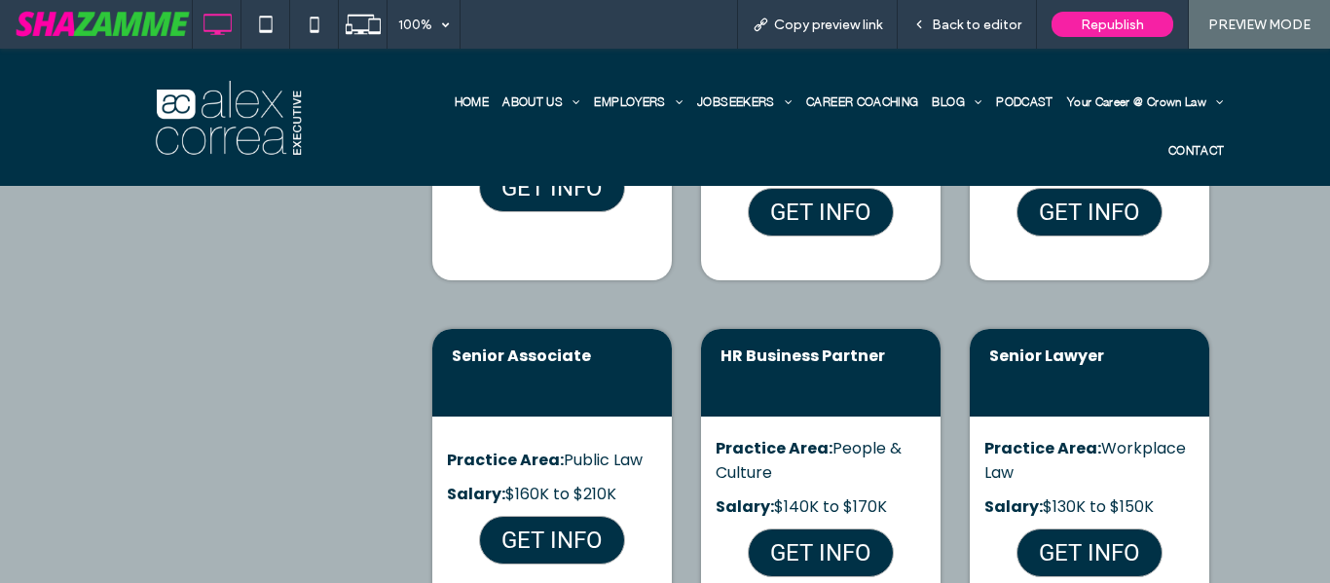
scroll to position [1168, 0]
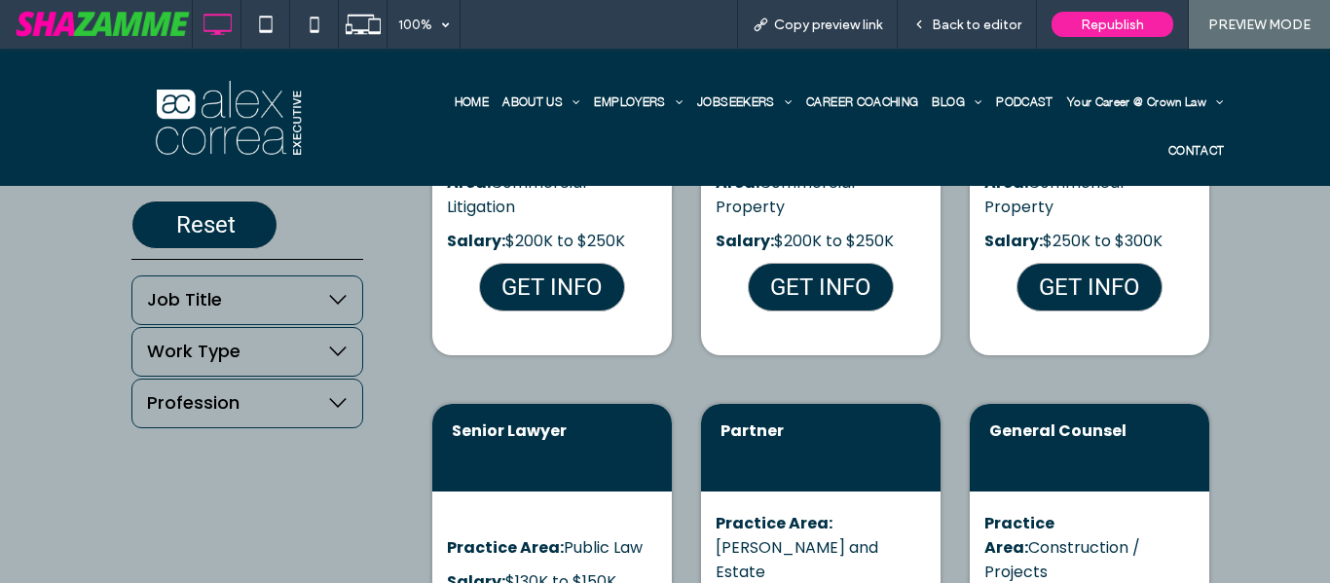
click at [328, 288] on label "Job Title" at bounding box center [247, 299] width 231 height 47
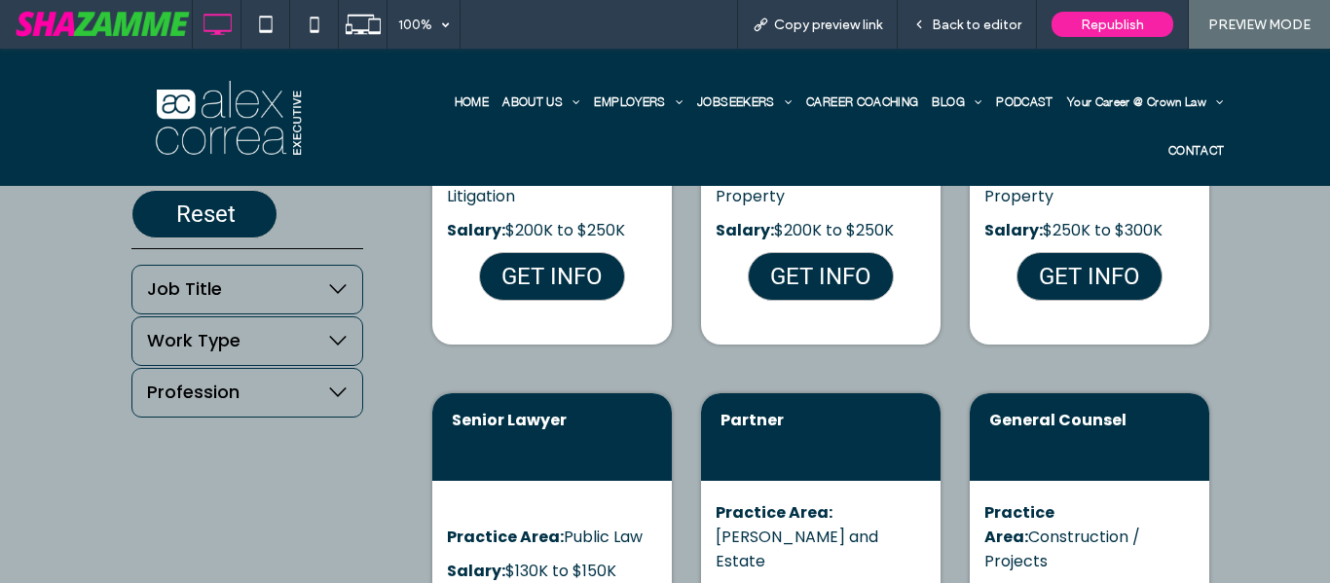
scroll to position [682, 0]
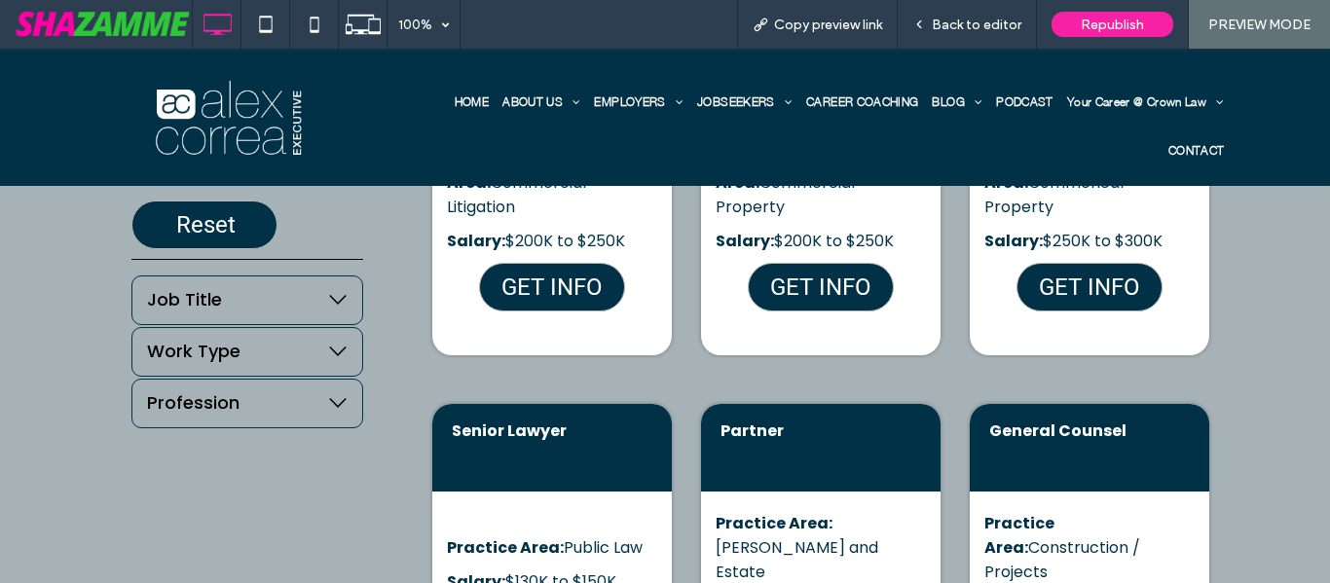
click at [331, 301] on icon at bounding box center [337, 299] width 19 height 19
click at [331, 356] on icon at bounding box center [339, 352] width 18 height 10
click at [328, 402] on icon at bounding box center [337, 402] width 19 height 19
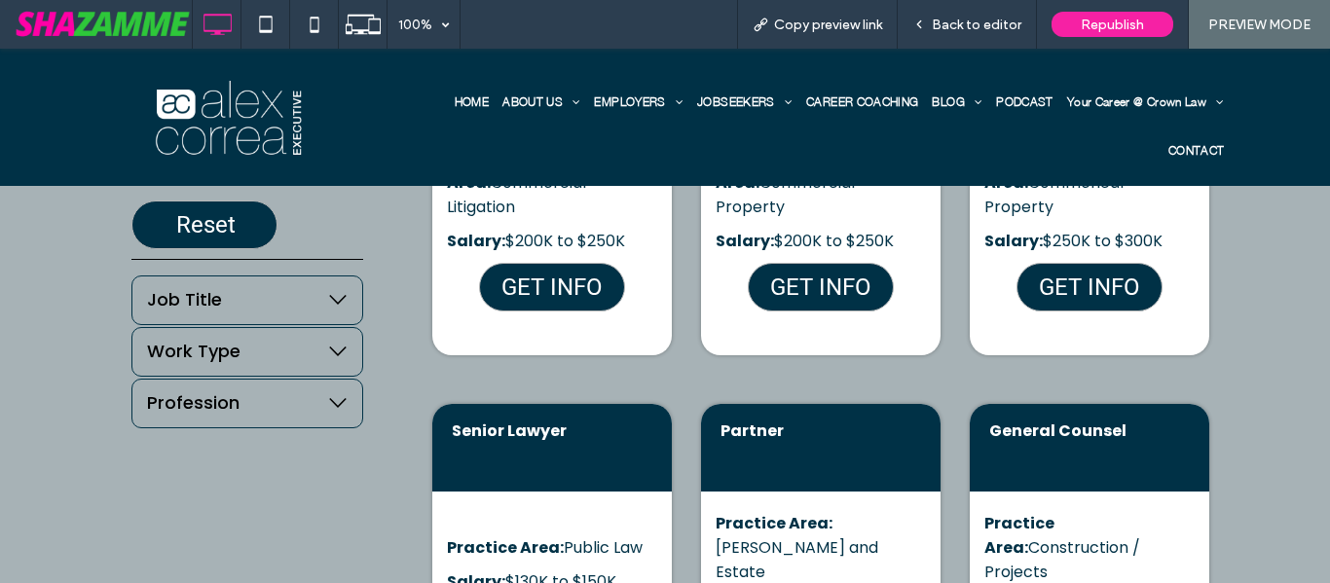
click at [328, 401] on icon at bounding box center [337, 402] width 19 height 19
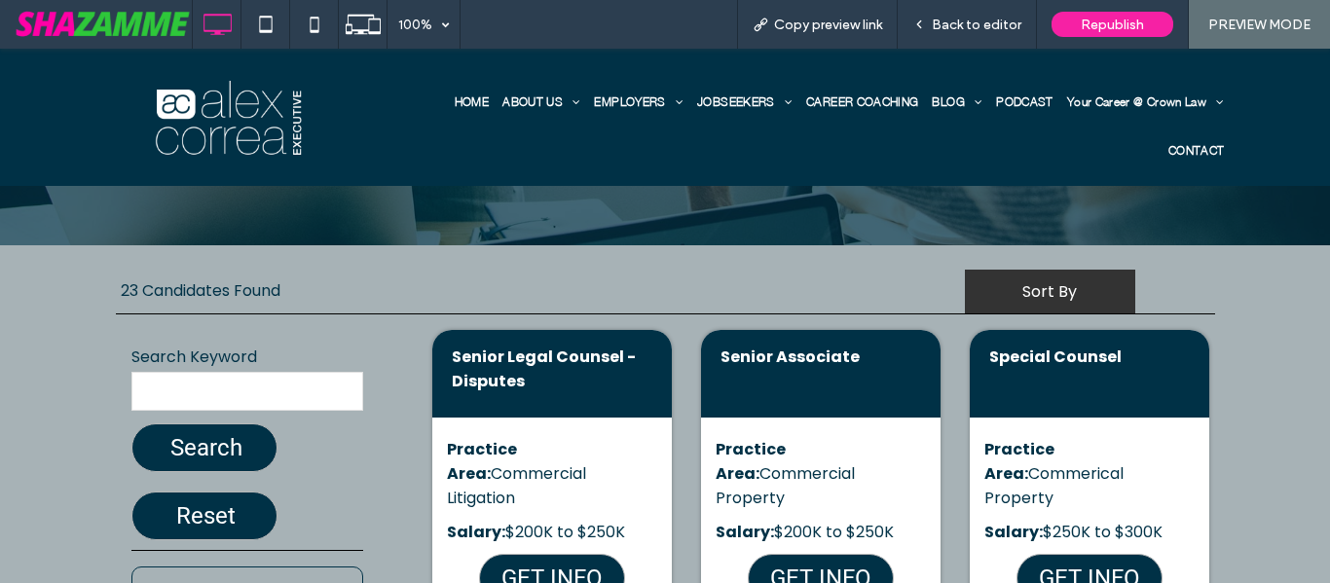
scroll to position [389, 0]
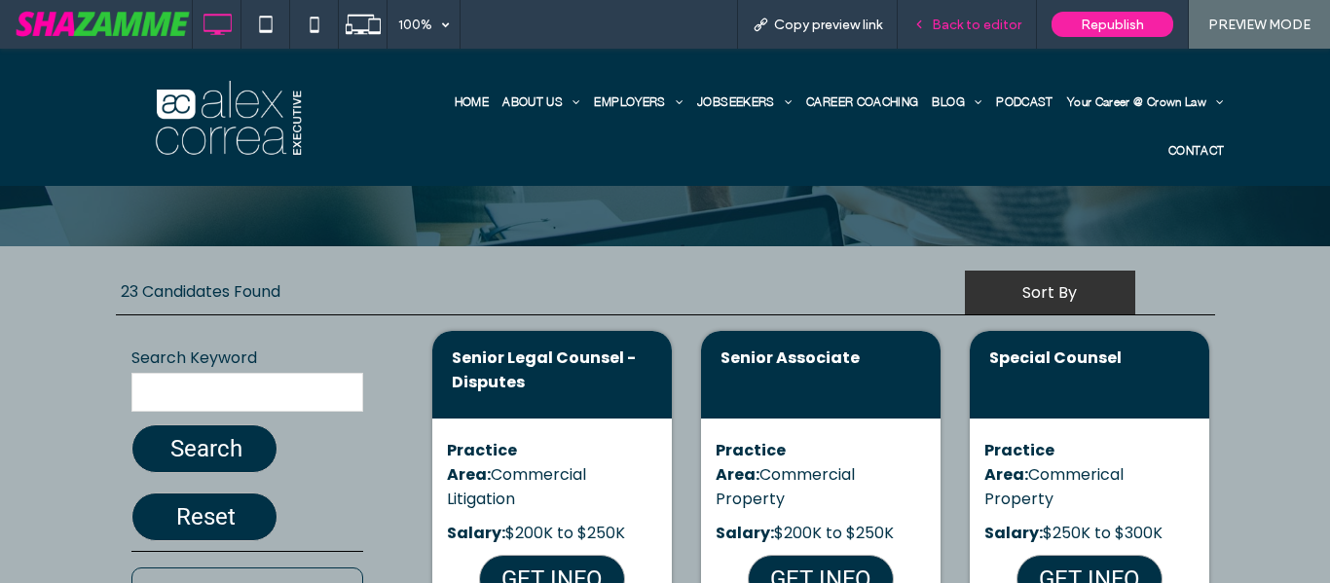
click at [940, 31] on span "Back to editor" at bounding box center [977, 25] width 90 height 17
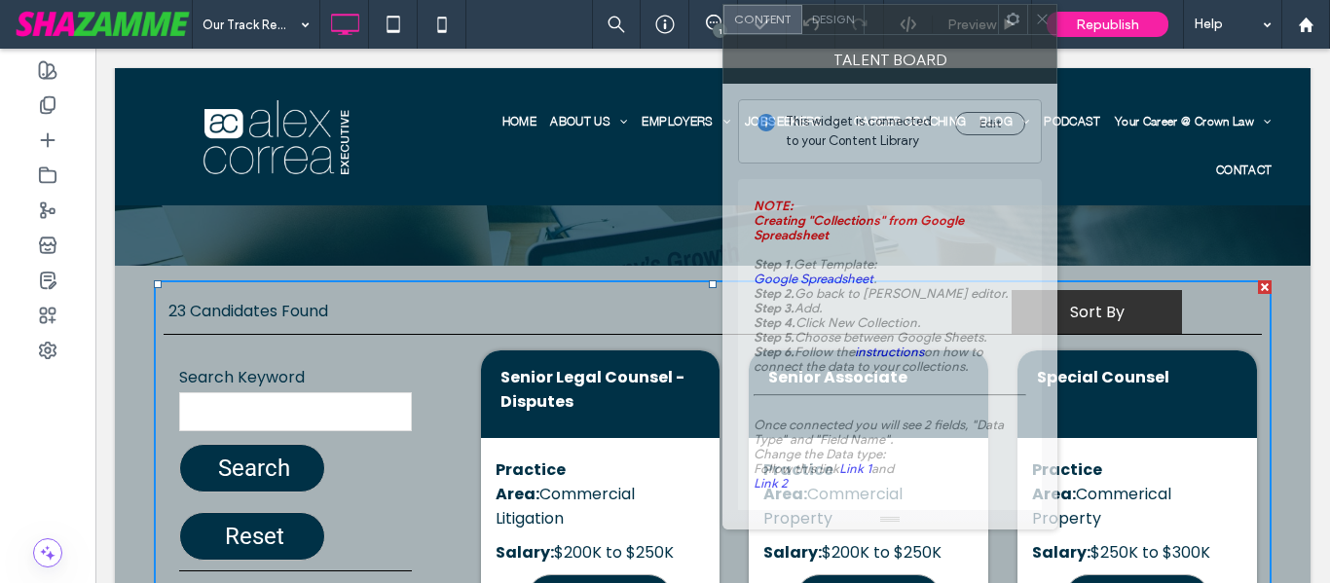
drag, startPoint x: 310, startPoint y: 49, endPoint x: 986, endPoint y: 32, distance: 676.8
click at [981, 22] on div at bounding box center [931, 19] width 133 height 29
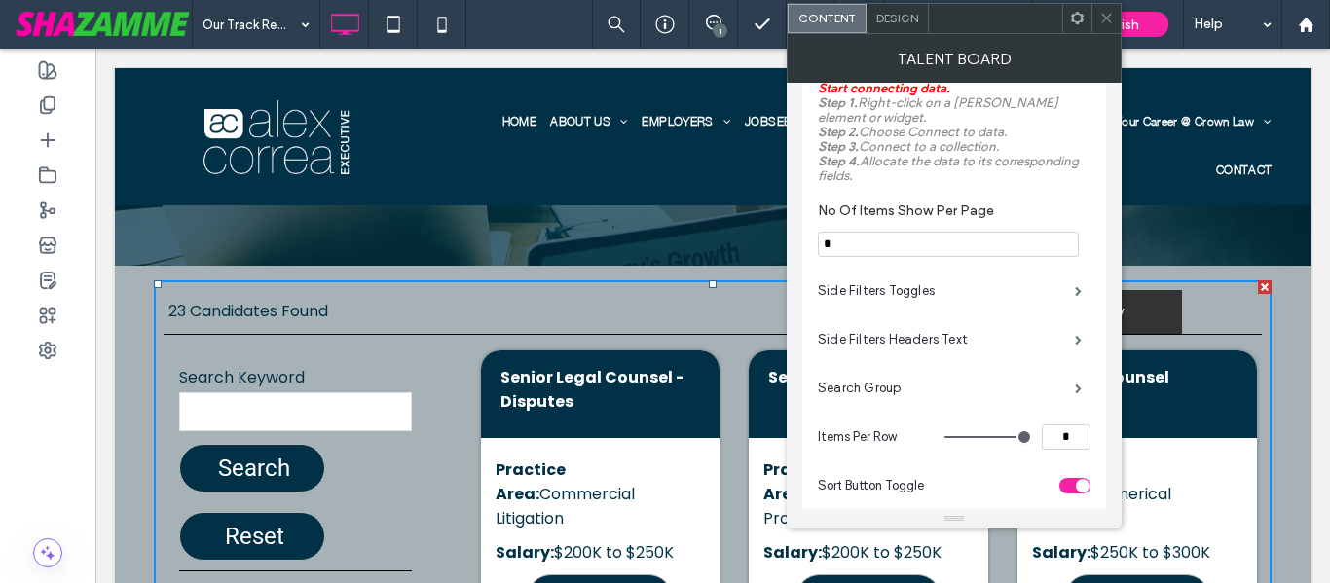
scroll to position [682, 0]
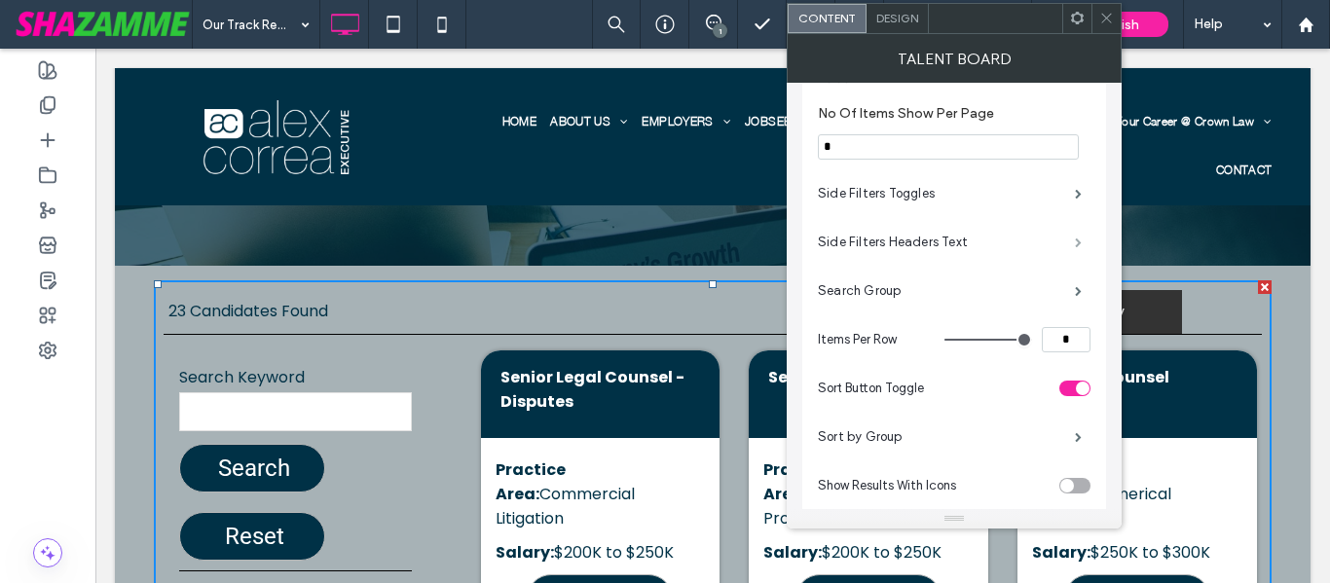
click at [1082, 240] on span at bounding box center [1078, 243] width 7 height 10
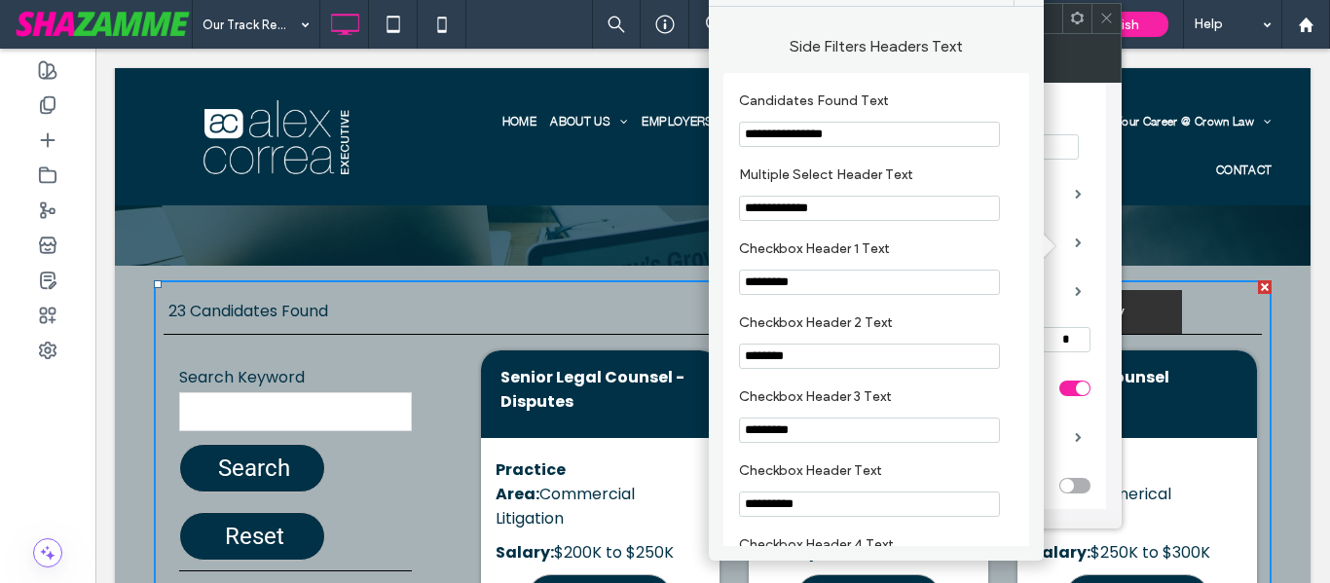
drag, startPoint x: 870, startPoint y: 138, endPoint x: 722, endPoint y: 149, distance: 148.4
click at [784, 140] on input "**********" at bounding box center [869, 134] width 261 height 25
type input "**********"
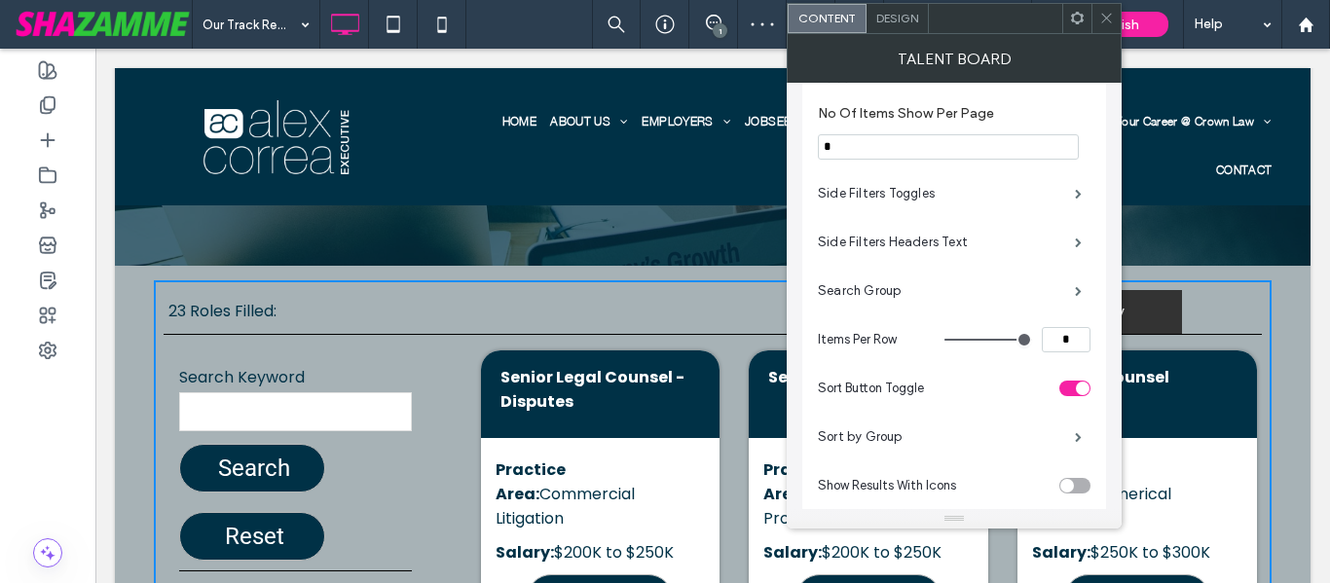
click at [1095, 20] on div at bounding box center [1105, 18] width 29 height 29
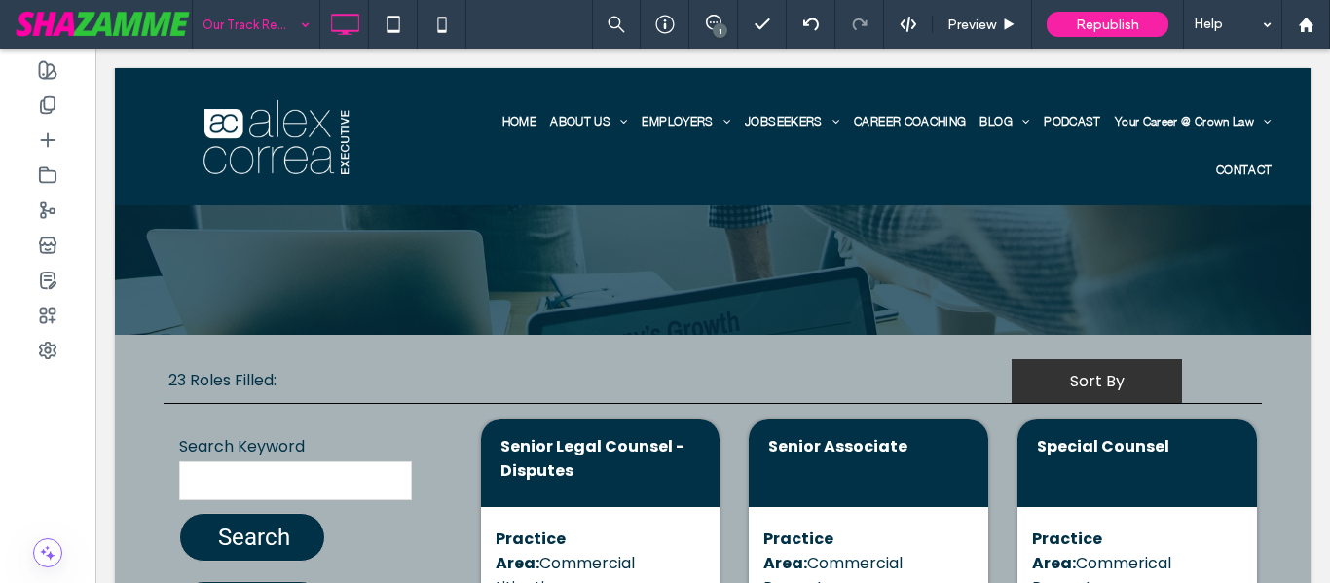
scroll to position [292, 0]
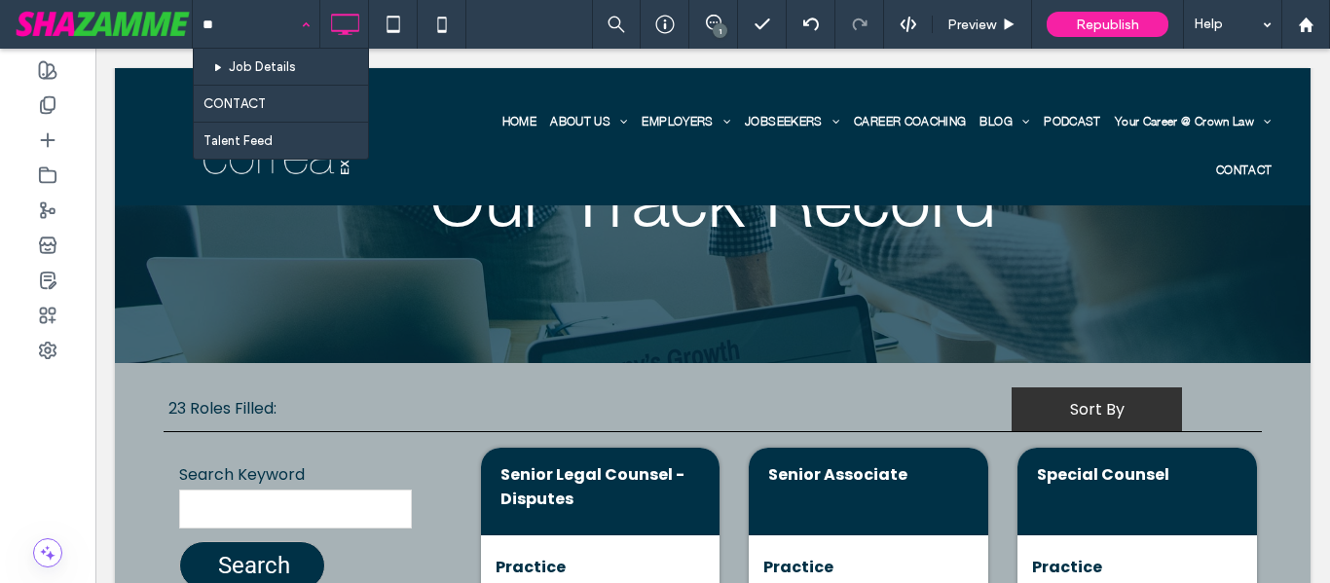
type input "***"
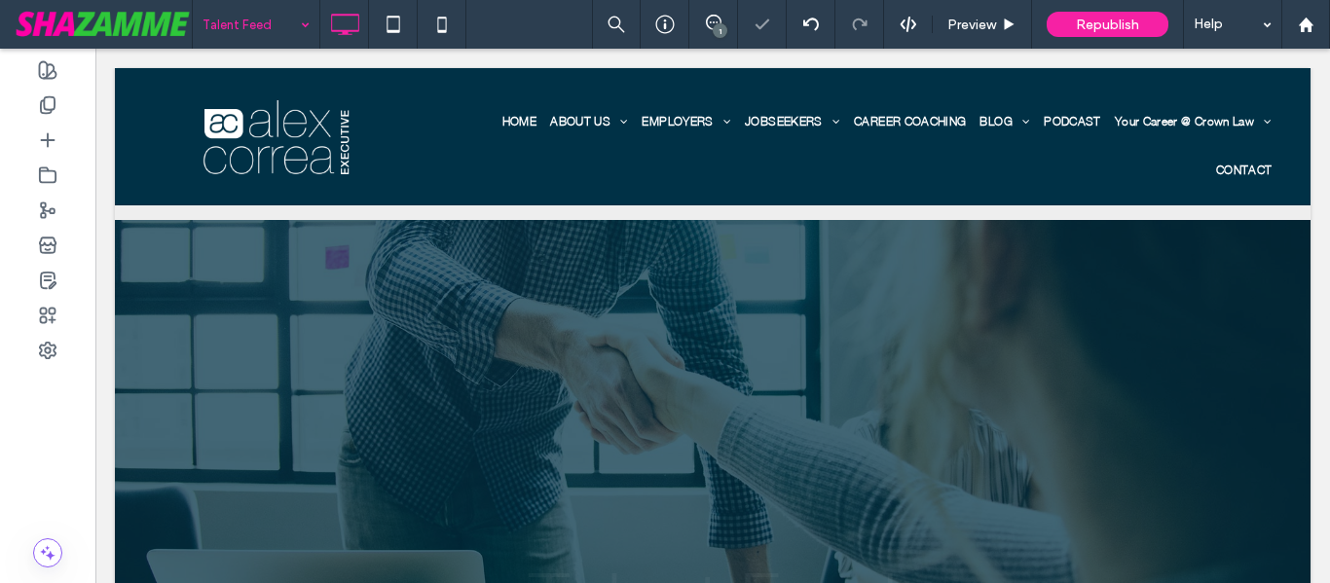
scroll to position [292, 0]
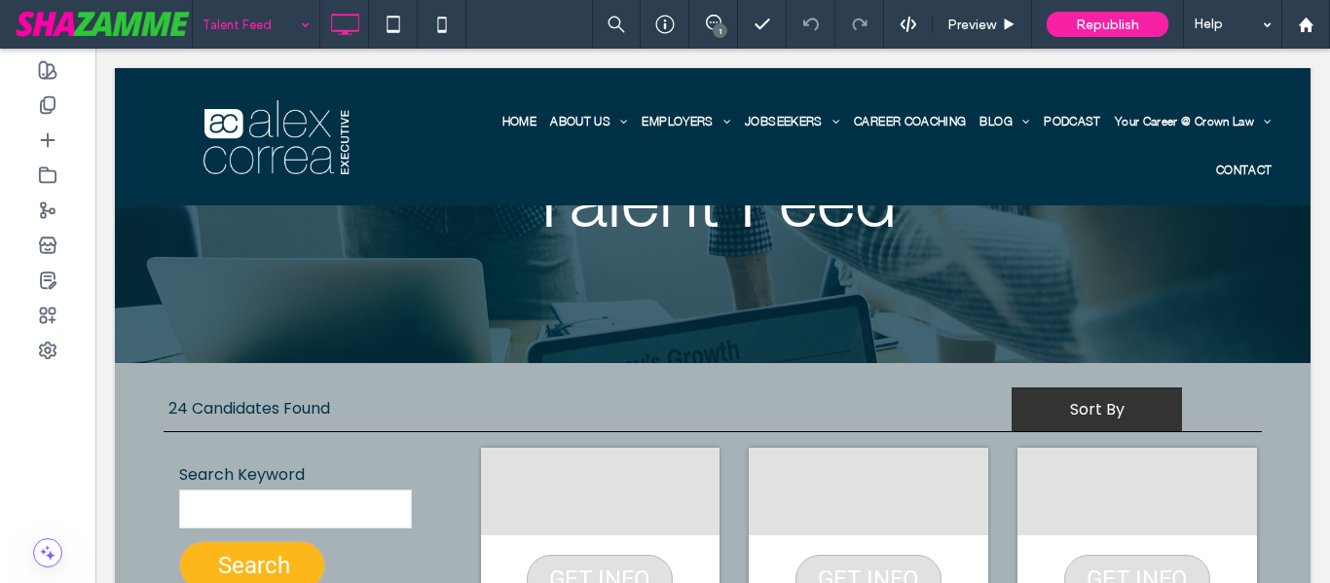
click at [274, 18] on input at bounding box center [251, 24] width 97 height 49
click at [302, 27] on div "Talent Feed" at bounding box center [256, 24] width 127 height 49
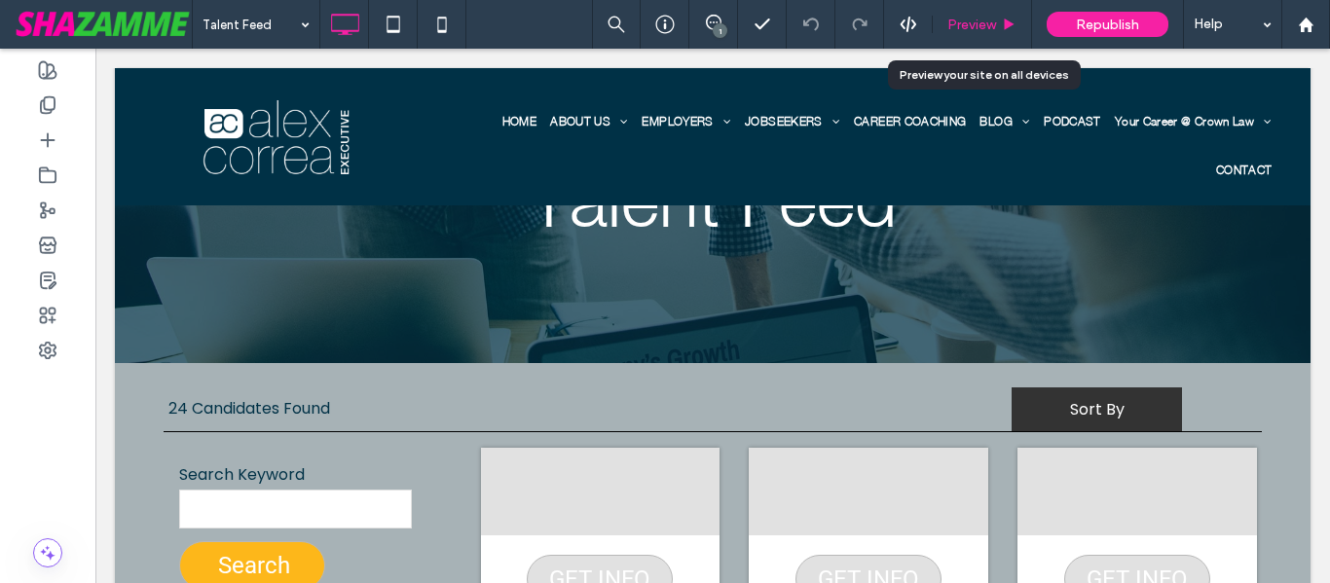
click at [961, 23] on span "Preview" at bounding box center [971, 25] width 49 height 17
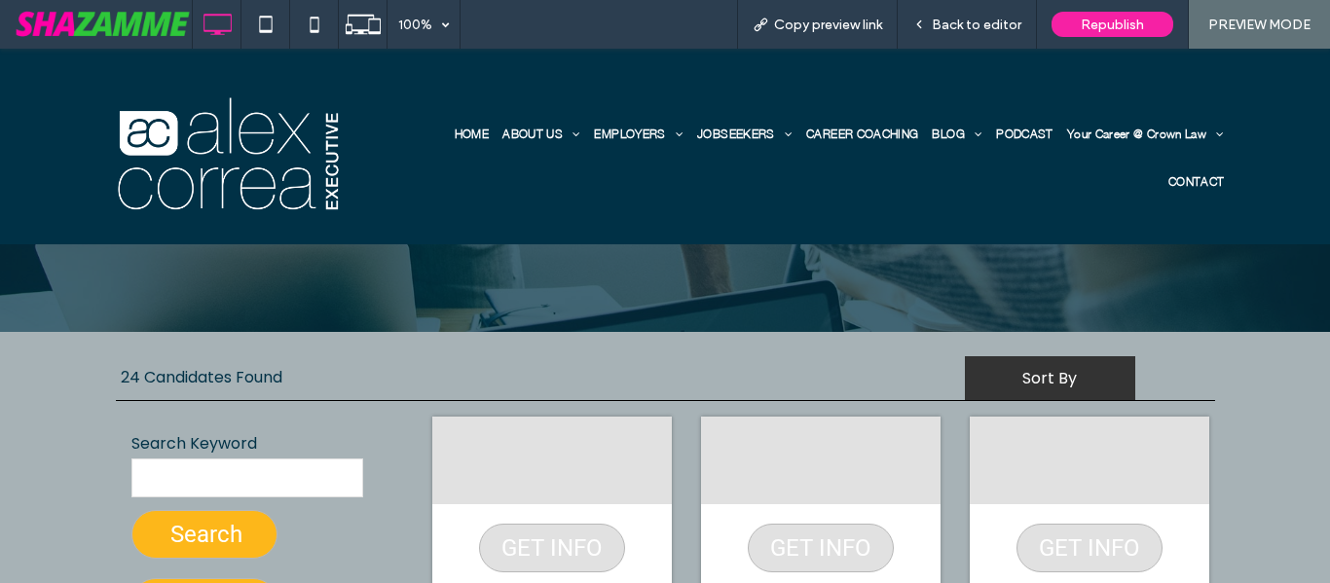
scroll to position [162, 0]
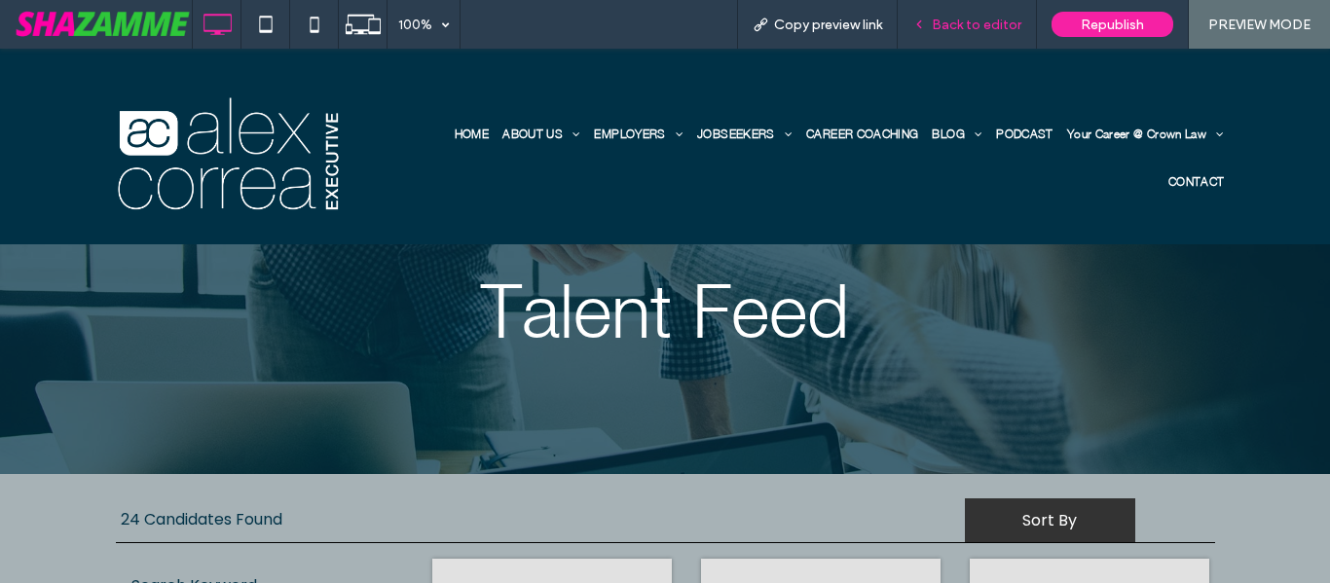
click at [928, 32] on div "Back to editor" at bounding box center [967, 25] width 138 height 17
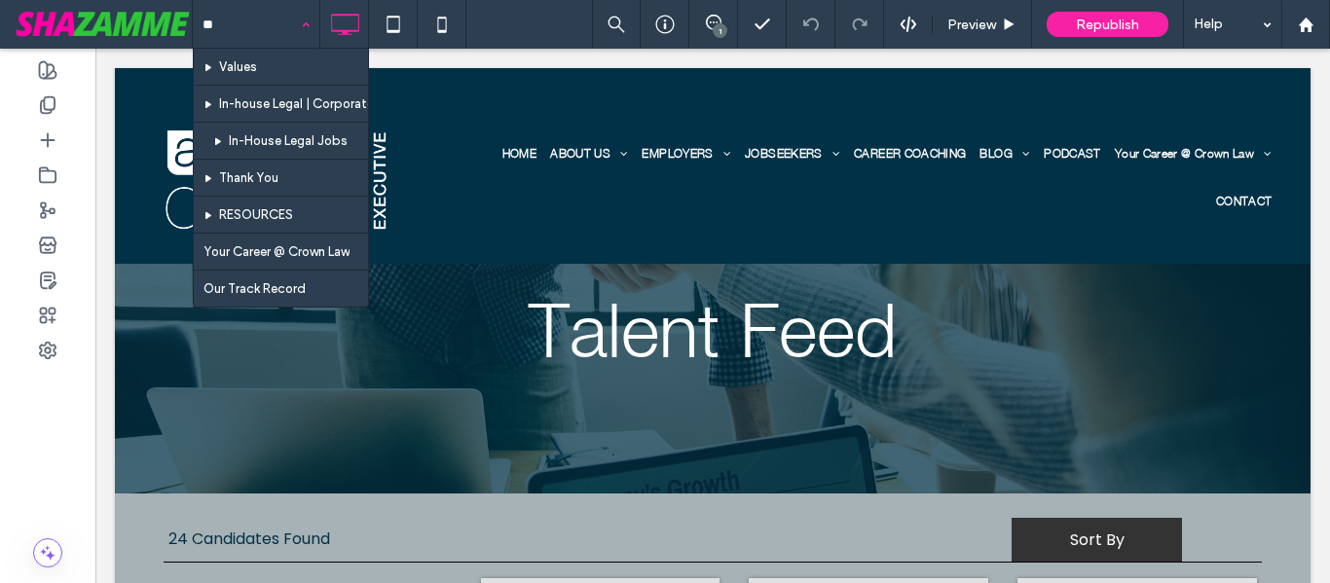
type input "***"
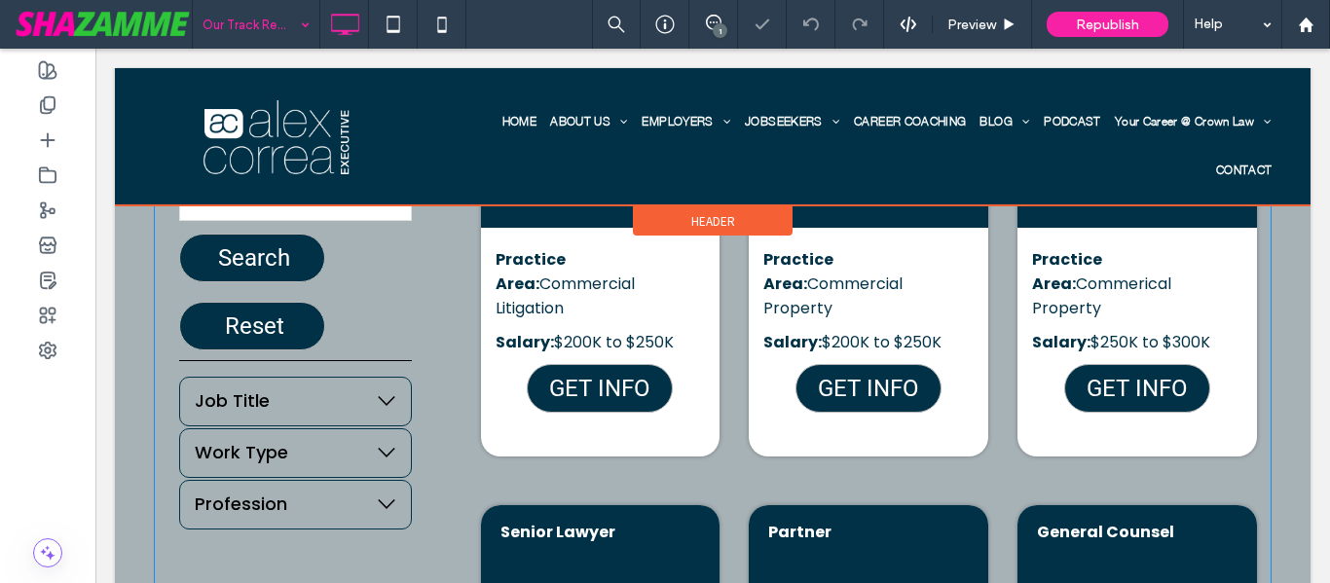
scroll to position [551, 0]
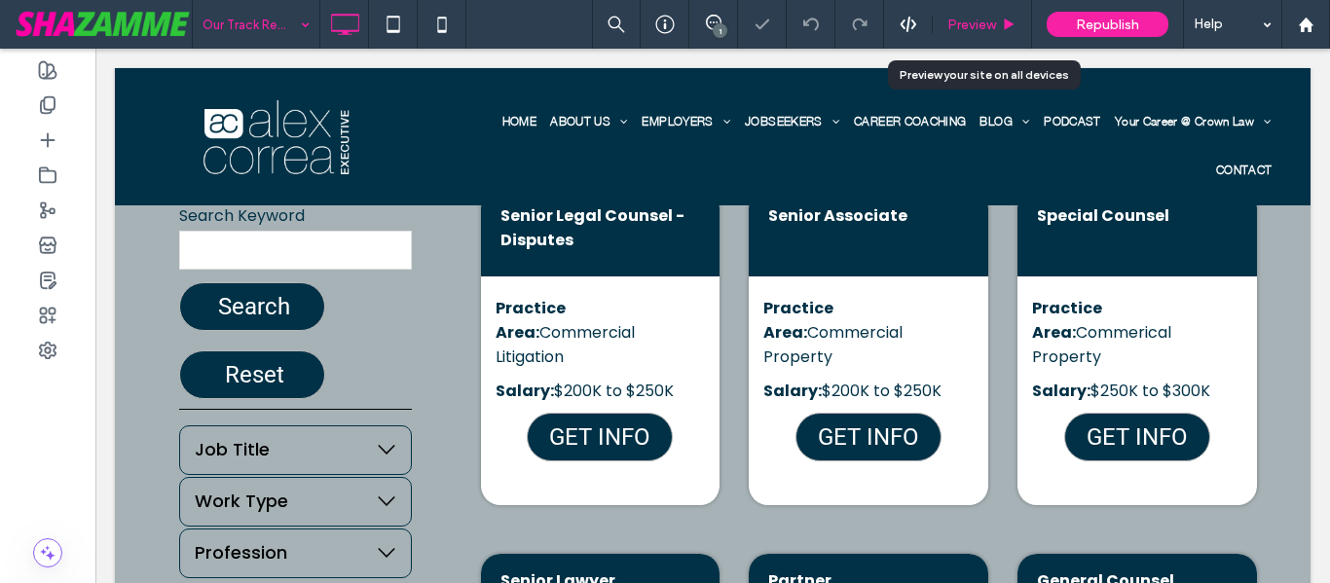
drag, startPoint x: 969, startPoint y: 30, endPoint x: 927, endPoint y: 23, distance: 42.4
click at [969, 30] on span "Preview" at bounding box center [971, 25] width 49 height 17
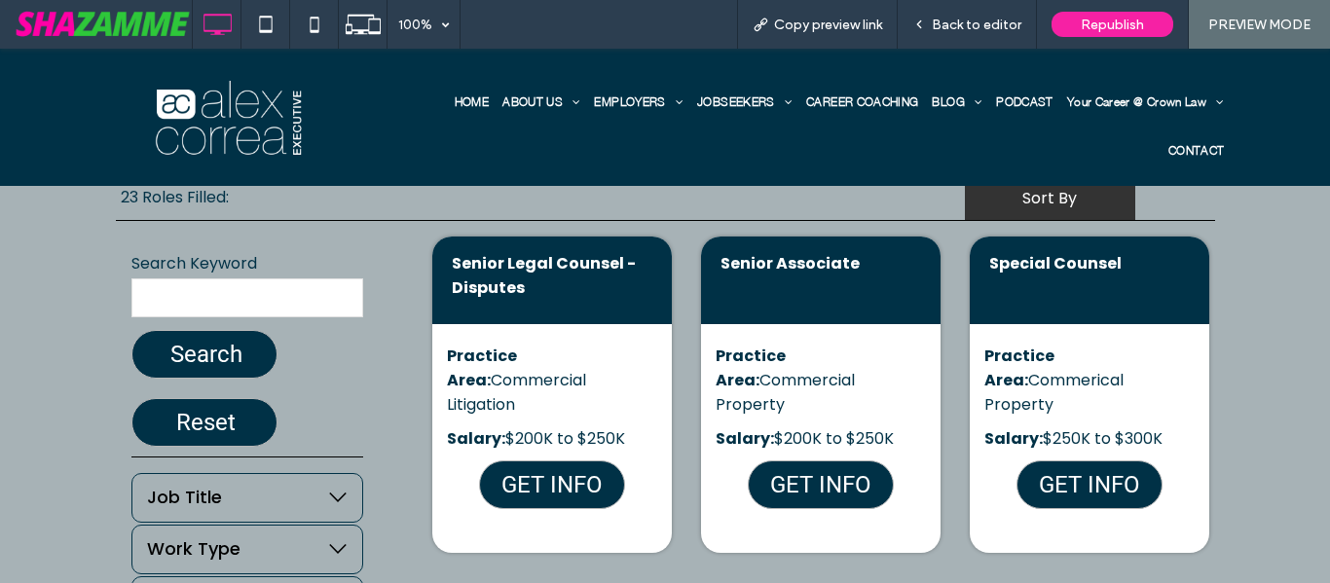
scroll to position [461, 0]
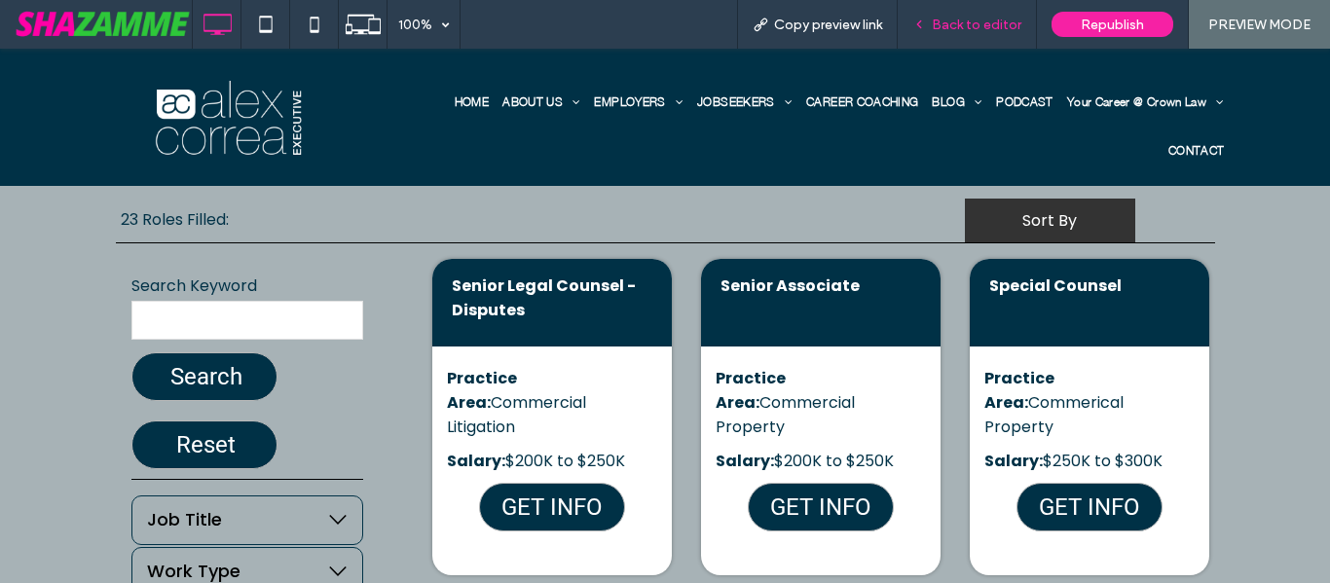
click at [976, 28] on span "Back to editor" at bounding box center [977, 25] width 90 height 17
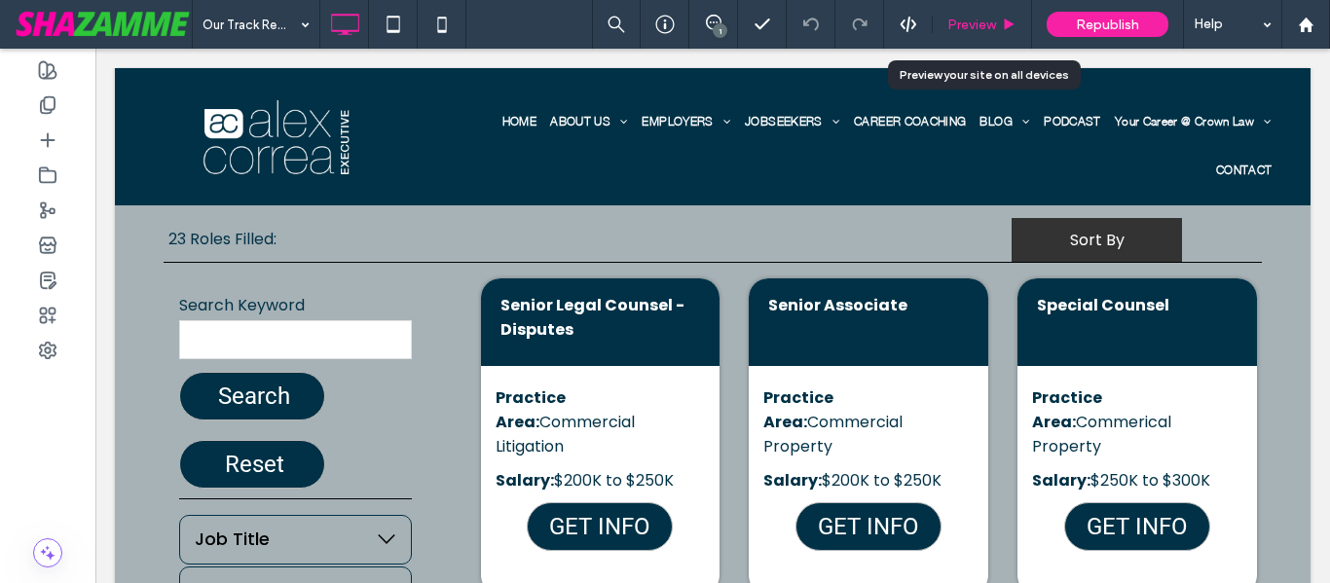
click at [1003, 9] on div "Preview" at bounding box center [982, 24] width 99 height 49
click at [1002, 18] on icon at bounding box center [1009, 25] width 15 height 15
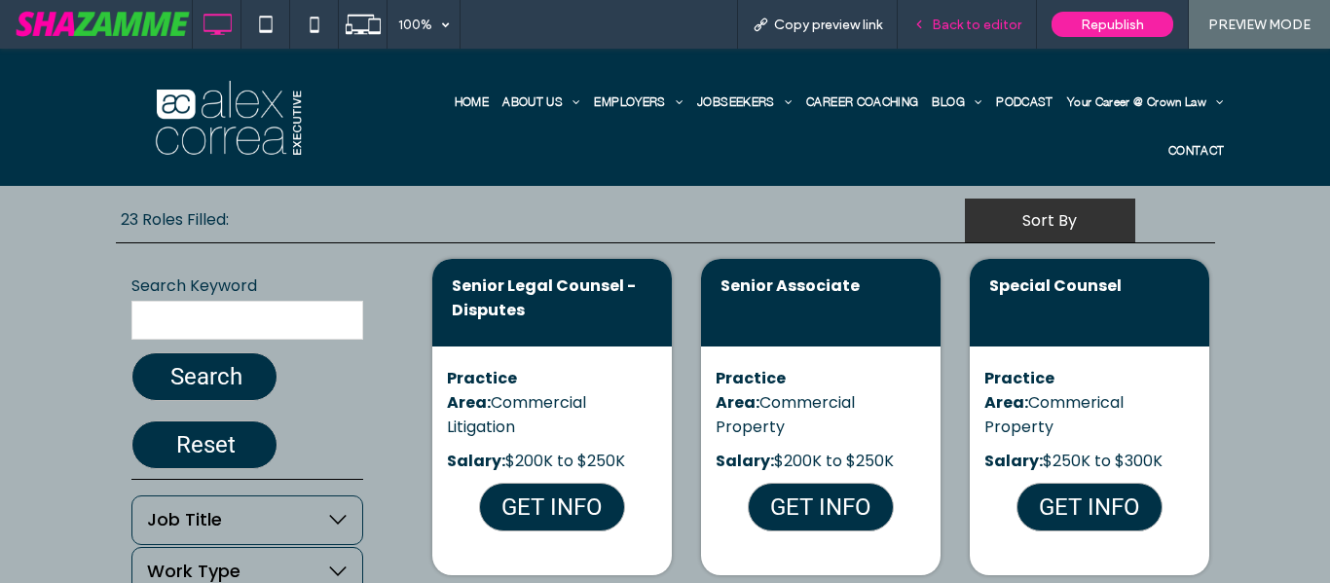
click at [970, 22] on span "Back to editor" at bounding box center [977, 25] width 90 height 17
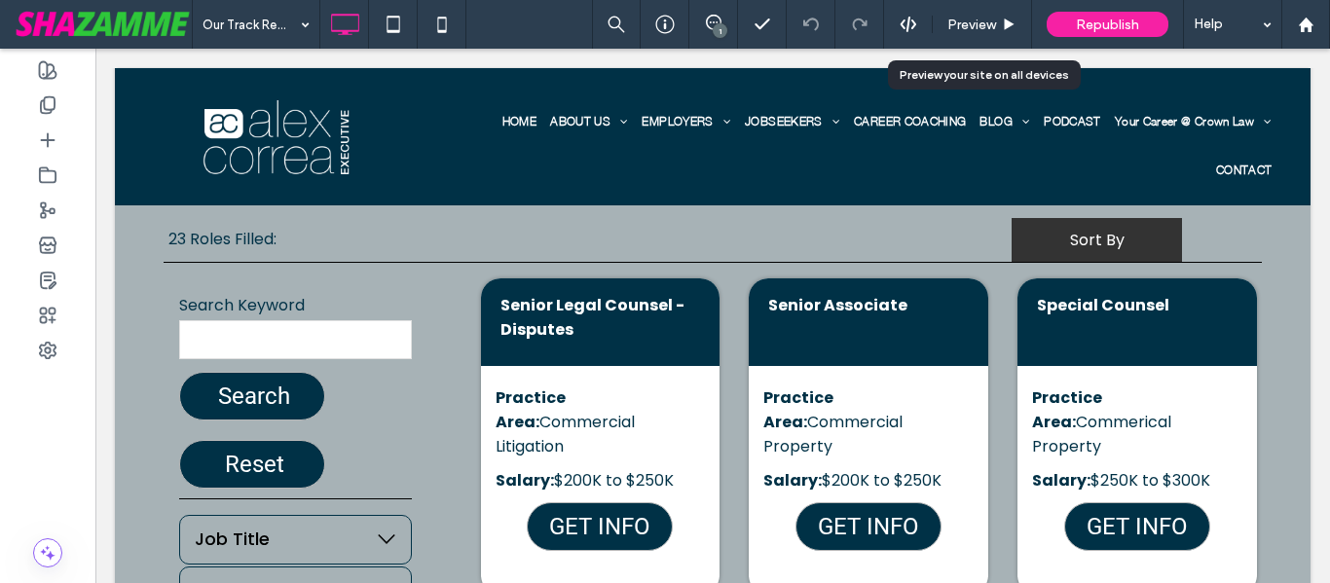
click at [970, 22] on span "Preview" at bounding box center [971, 25] width 49 height 17
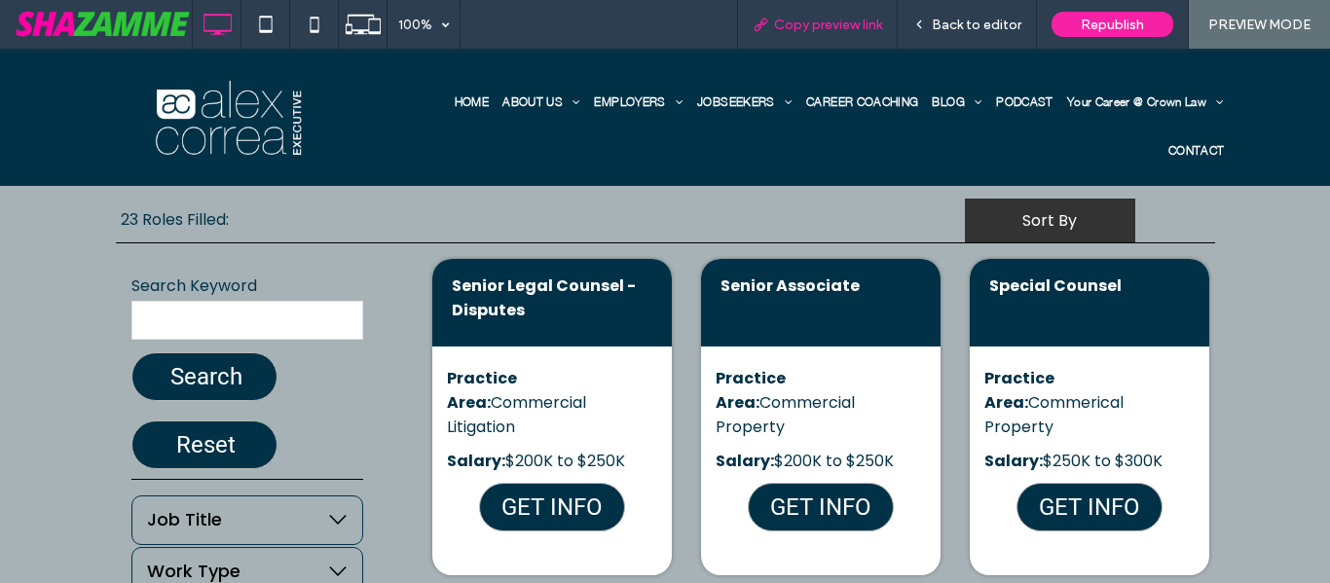
click at [849, 26] on span "Copy preview link" at bounding box center [828, 25] width 108 height 17
click at [976, 25] on span "Back to editor" at bounding box center [977, 25] width 90 height 17
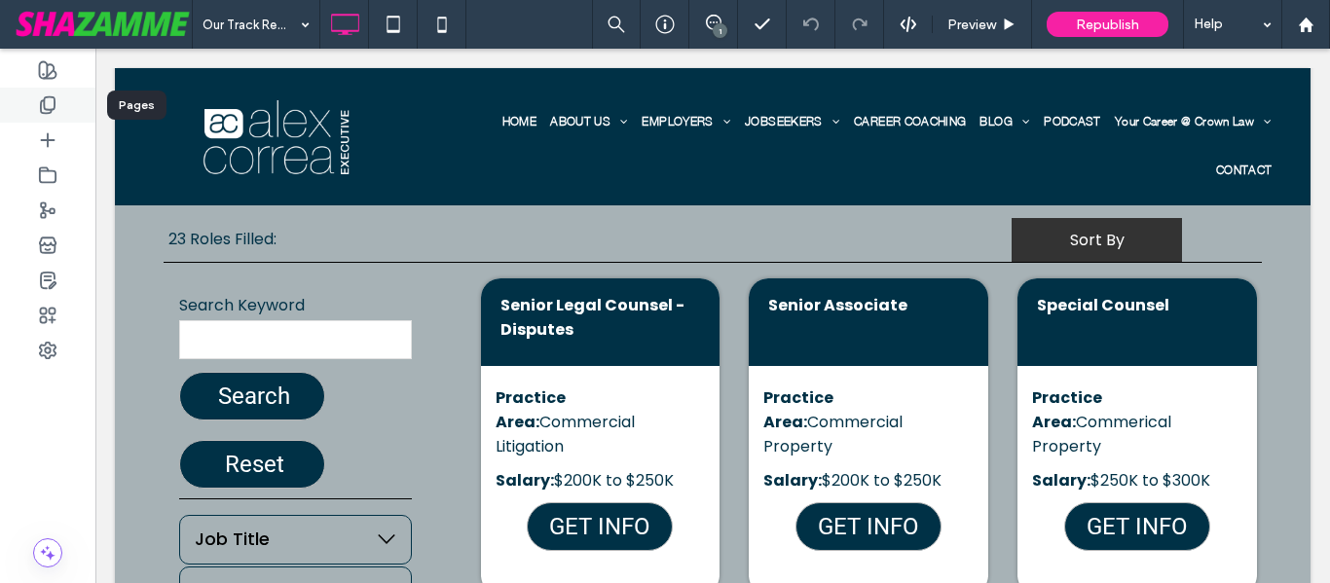
click at [54, 108] on use at bounding box center [48, 105] width 14 height 17
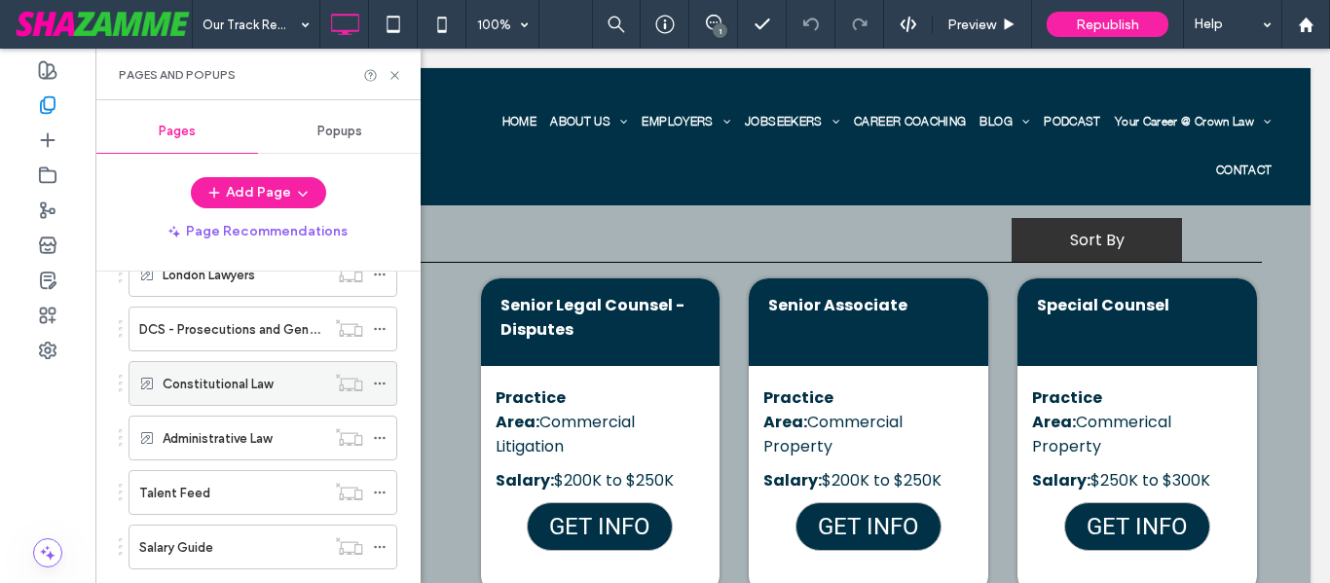
scroll to position [868, 0]
